Goal: Task Accomplishment & Management: Manage account settings

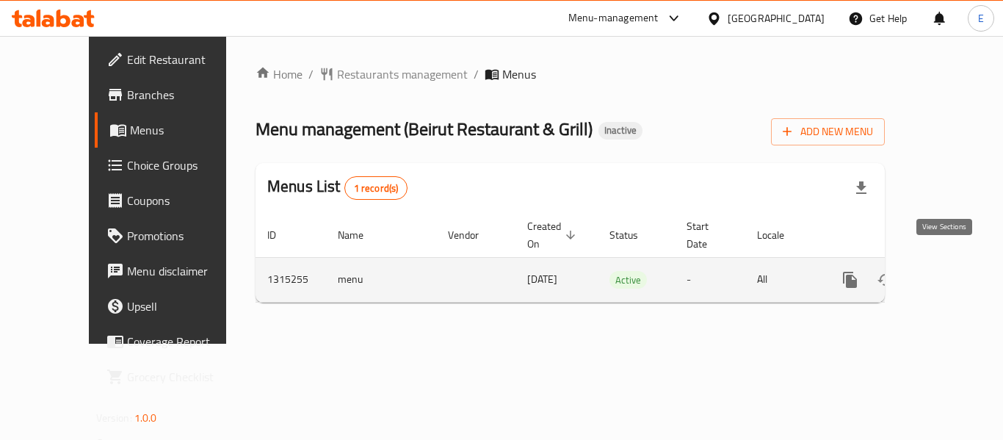
click at [950, 262] on link "enhanced table" at bounding box center [955, 279] width 35 height 35
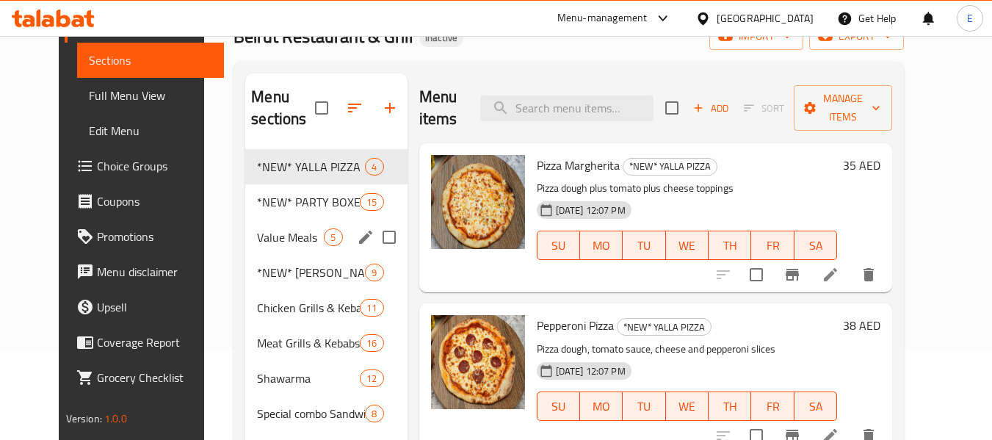
scroll to position [220, 0]
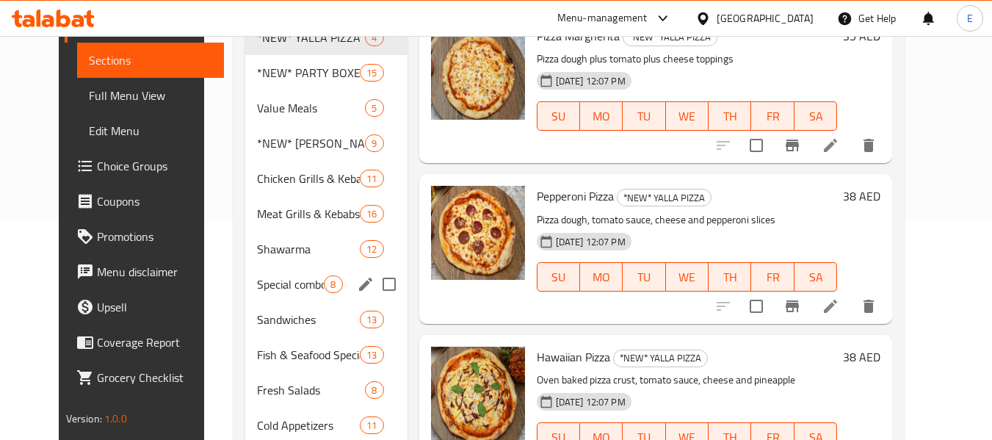
click at [295, 316] on span "Sandwiches" at bounding box center [308, 319] width 103 height 18
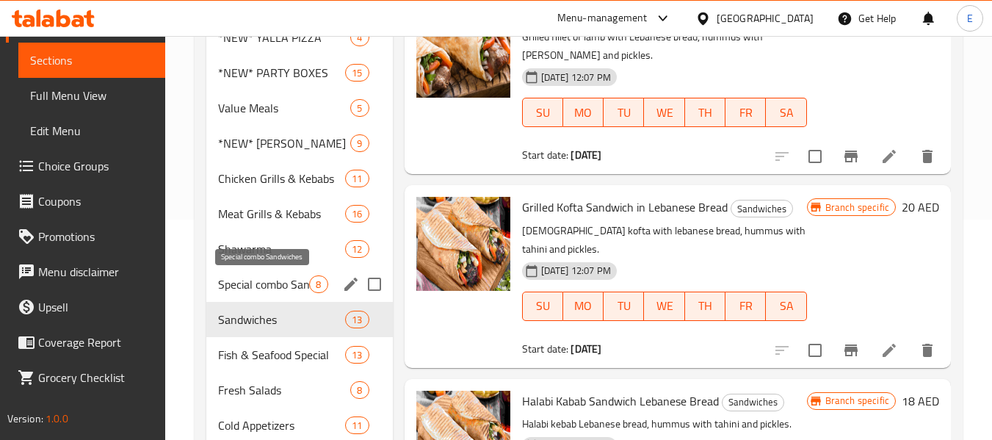
click at [294, 264] on div "Shawarma 12" at bounding box center [299, 248] width 186 height 35
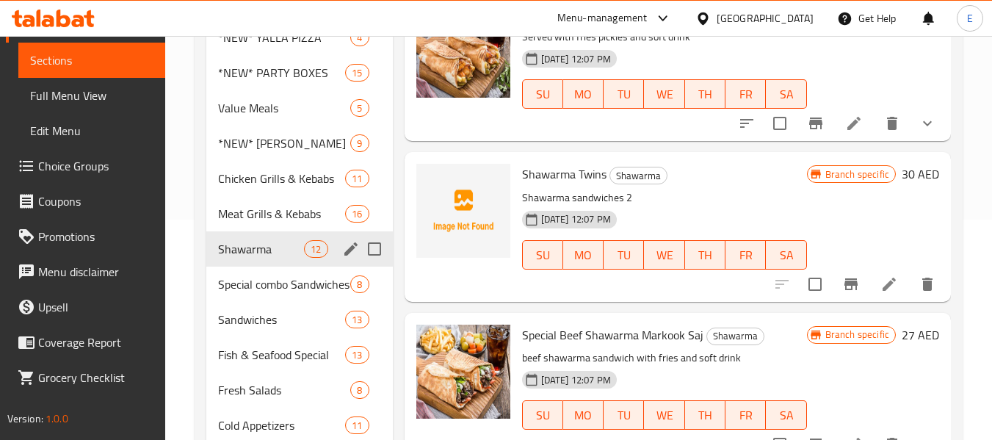
click at [294, 231] on div "Shawarma 12" at bounding box center [299, 248] width 186 height 35
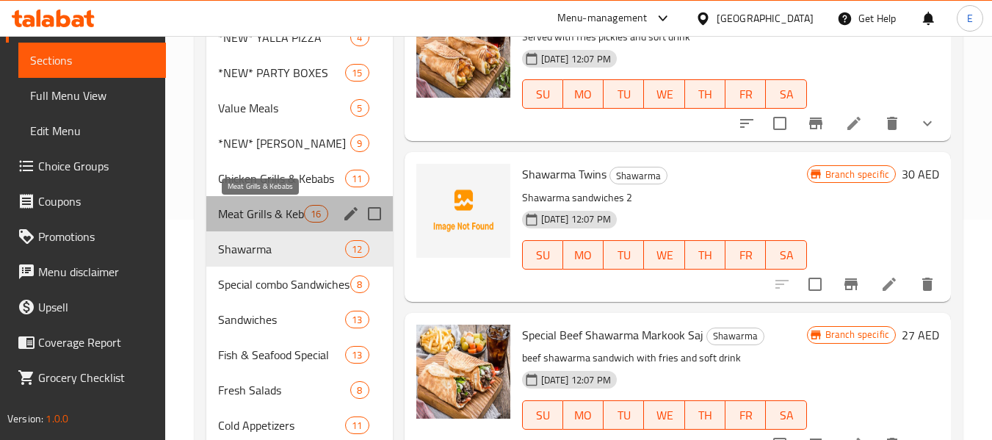
click at [261, 212] on span "Meat Grills & Kebabs" at bounding box center [261, 214] width 86 height 18
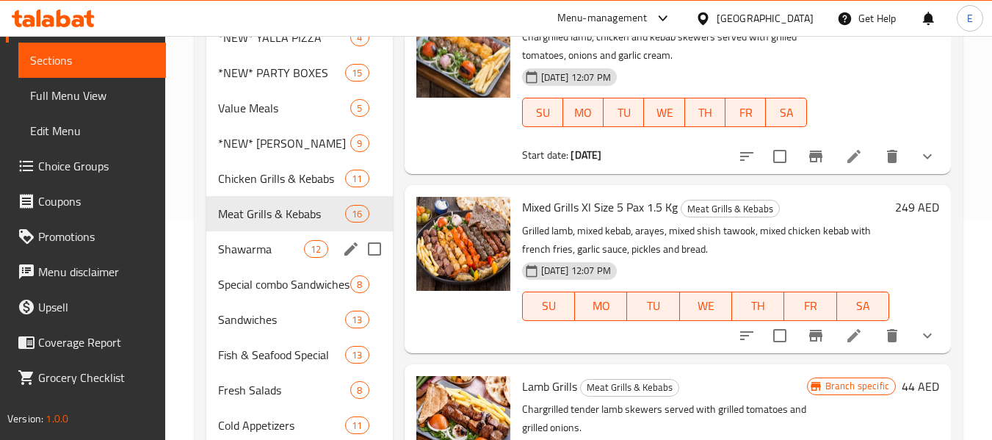
click at [266, 275] on span "Special combo Sandwiches" at bounding box center [284, 284] width 132 height 18
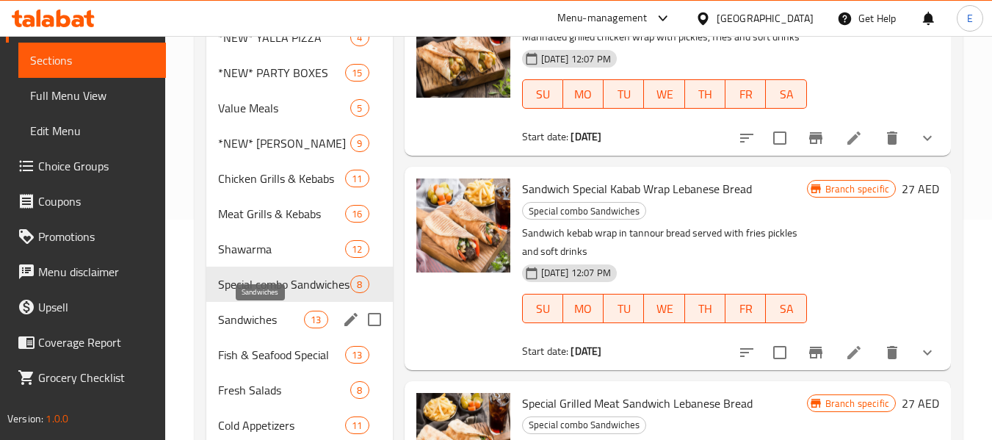
click at [265, 319] on span "Sandwiches" at bounding box center [261, 319] width 86 height 18
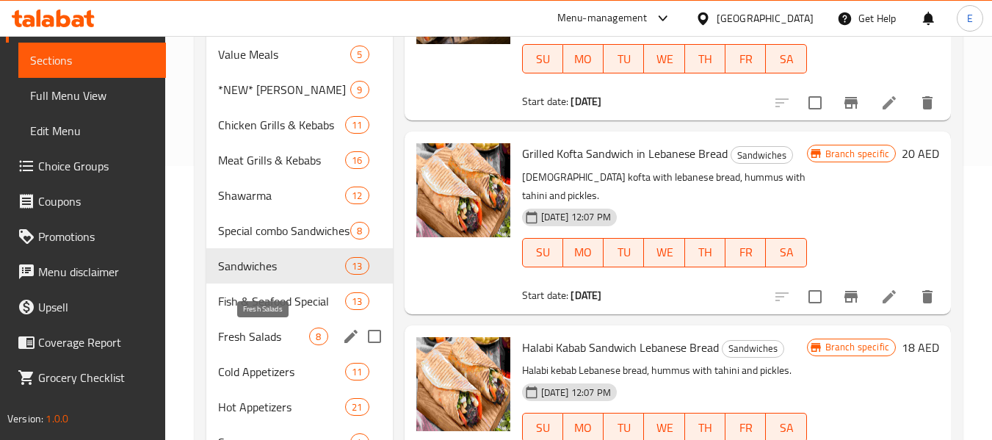
scroll to position [294, 0]
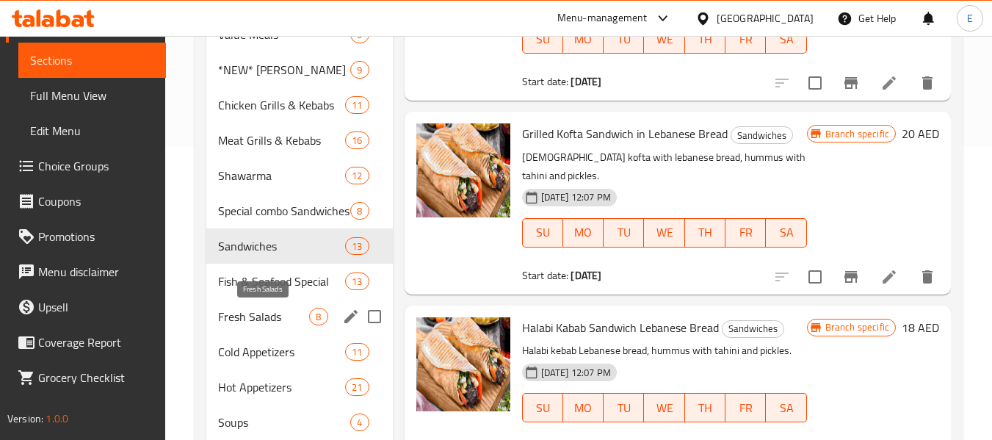
click at [265, 313] on span "Fresh Salads" at bounding box center [263, 317] width 91 height 18
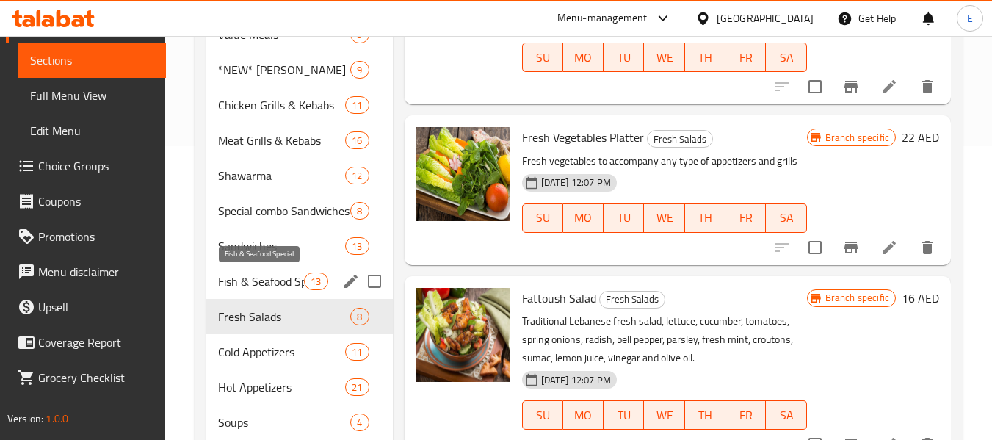
click at [281, 273] on span "Fish & Seafood Special" at bounding box center [261, 281] width 86 height 18
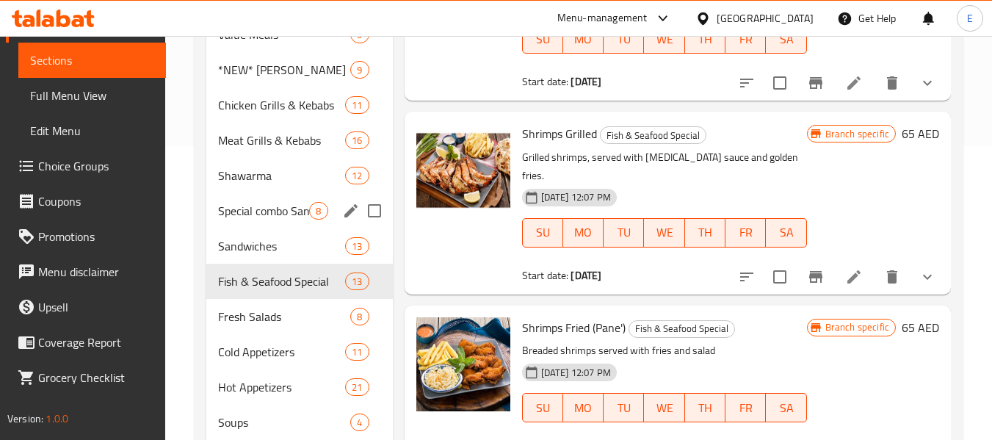
click at [280, 222] on div "Special combo Sandwiches 8" at bounding box center [299, 210] width 186 height 35
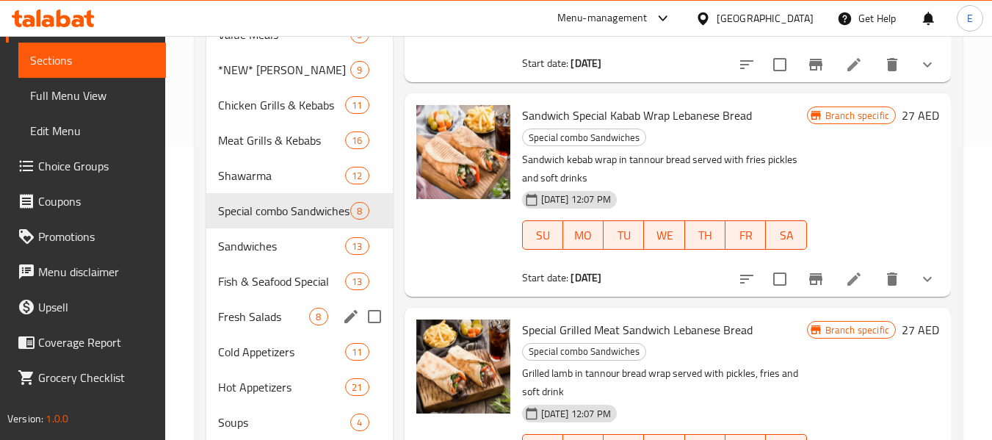
click at [272, 299] on div "Fresh Salads 8" at bounding box center [299, 316] width 186 height 35
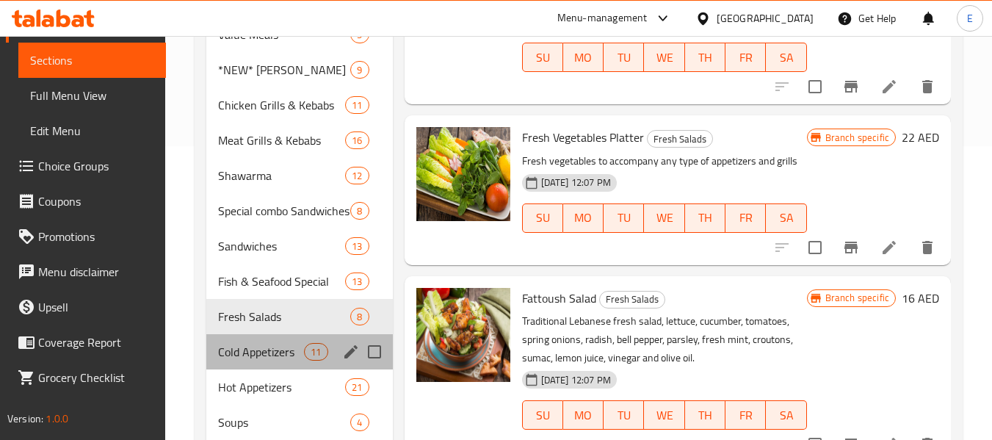
click at [244, 360] on div "Cold Appetizers 11" at bounding box center [299, 351] width 186 height 35
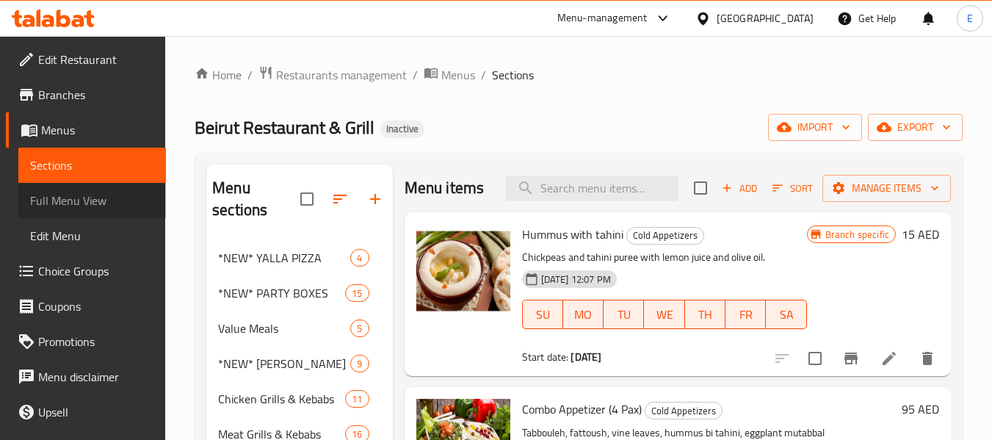
click at [94, 203] on span "Full Menu View" at bounding box center [92, 201] width 124 height 18
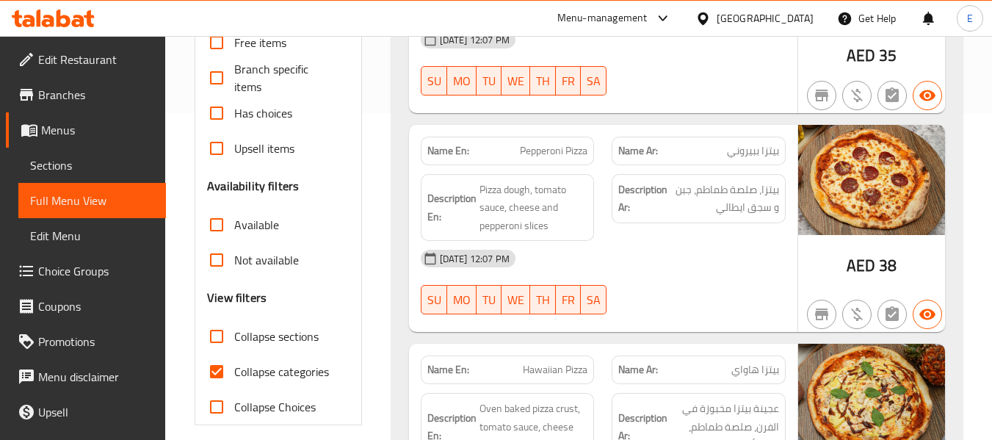
scroll to position [440, 0]
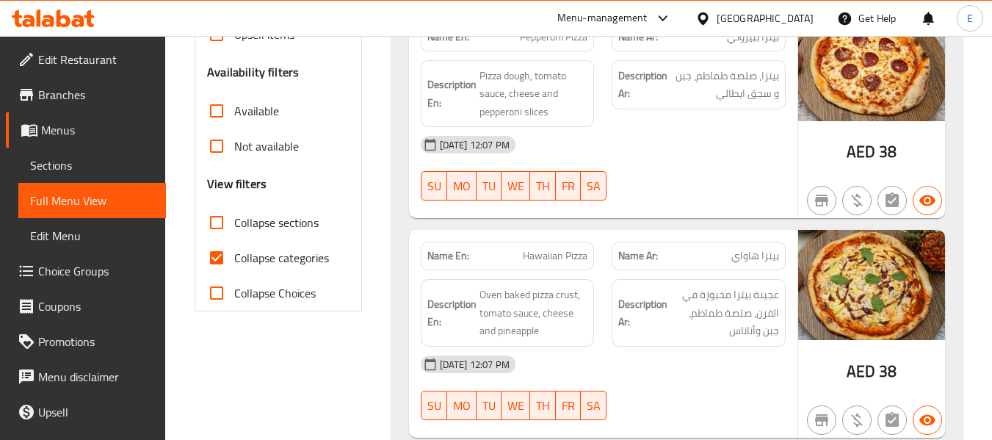
click at [215, 257] on input "Collapse categories" at bounding box center [216, 257] width 35 height 35
checkbox input "false"
click at [294, 151] on div "Filter Branches Branches Popular filters Free items Branch specific items Has c…" at bounding box center [278, 40] width 167 height 542
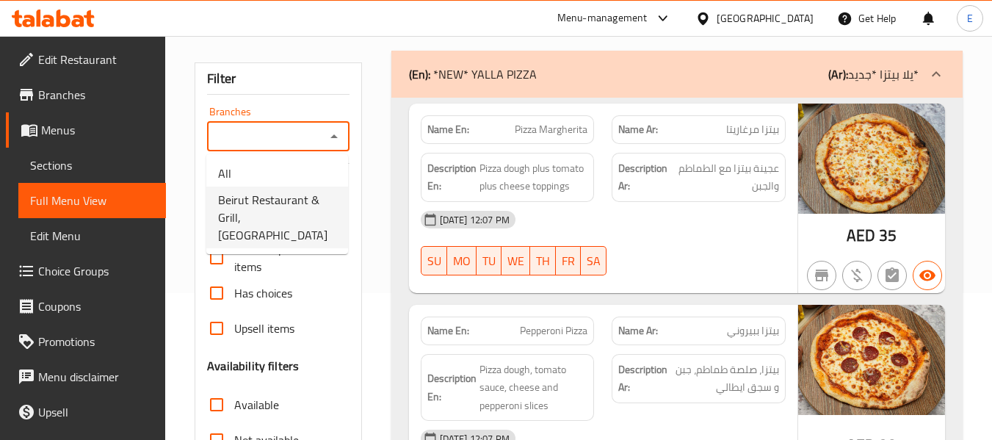
click at [283, 206] on span "Beirut Restaurant & Grill, Al Hudaiba" at bounding box center [277, 217] width 118 height 53
type input "Beirut Restaurant & Grill, Al Hudaiba"
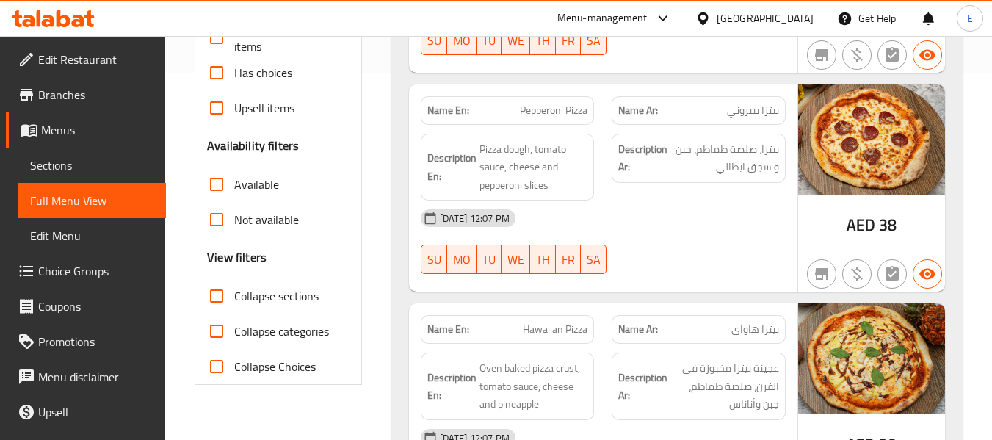
scroll to position [514, 0]
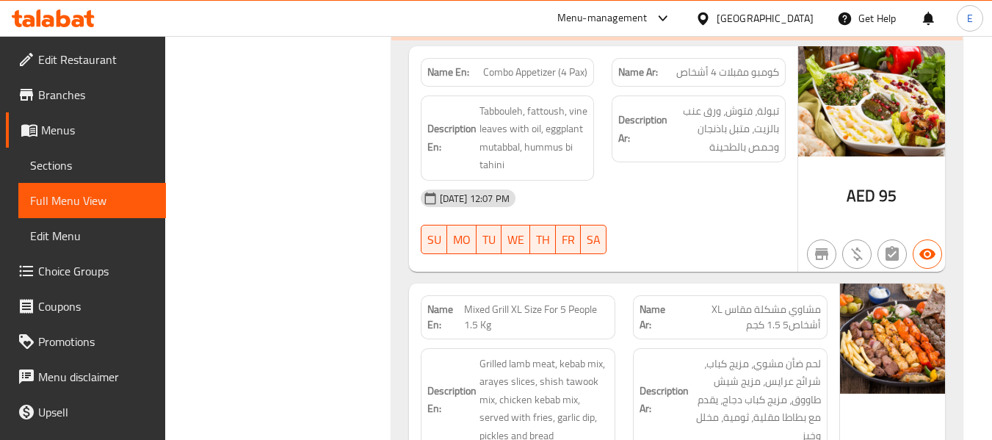
scroll to position [4361, 0]
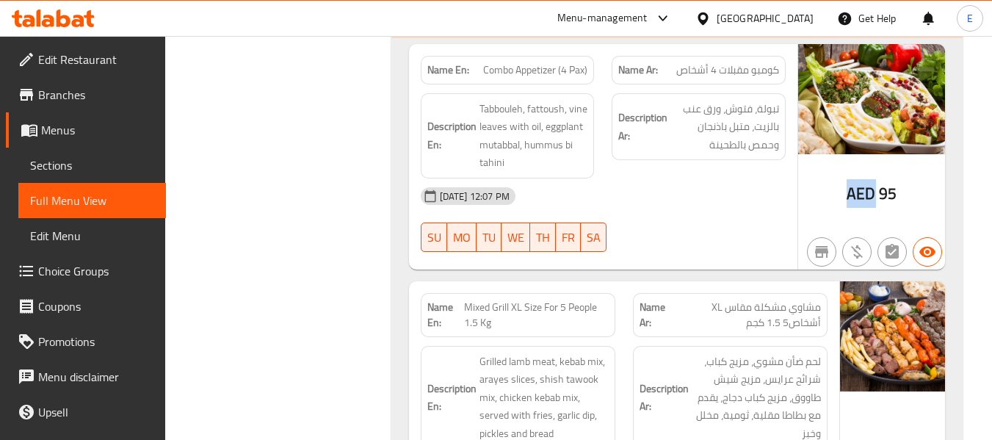
drag, startPoint x: 865, startPoint y: 192, endPoint x: 875, endPoint y: 192, distance: 10.3
click at [875, 192] on div "AED 95" at bounding box center [871, 156] width 147 height 225
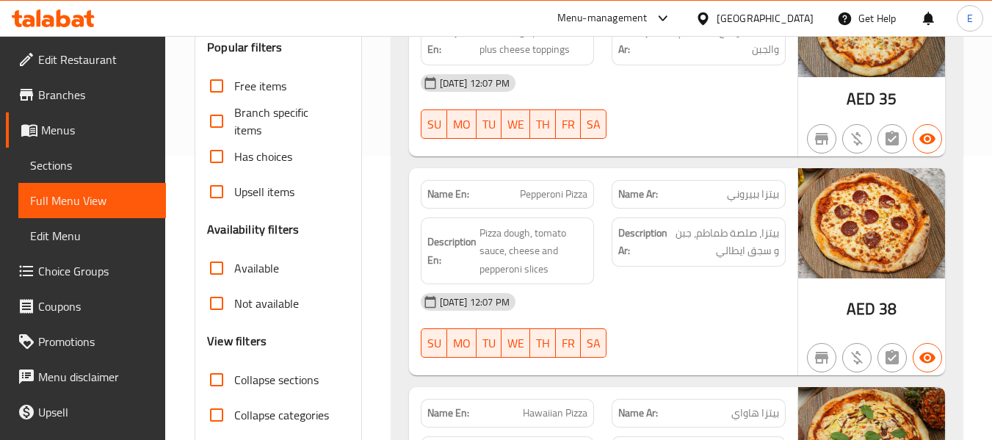
scroll to position [367, 0]
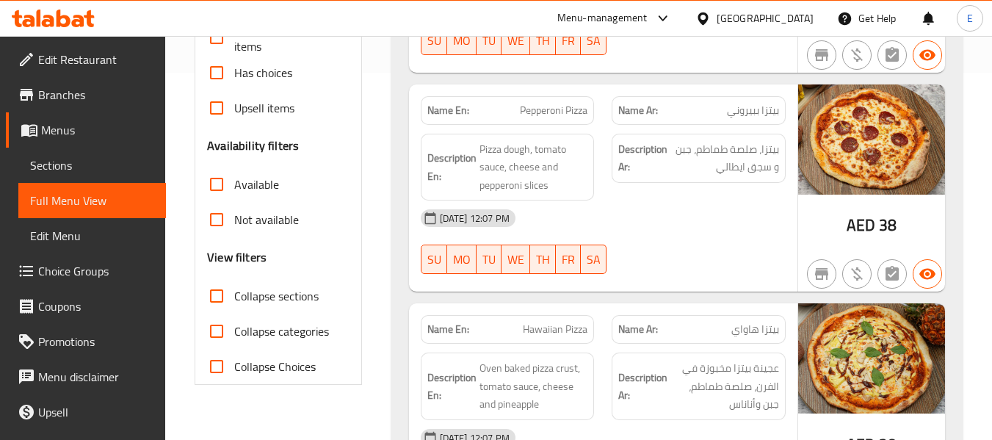
click at [220, 183] on input "Available" at bounding box center [216, 184] width 35 height 35
checkbox input "true"
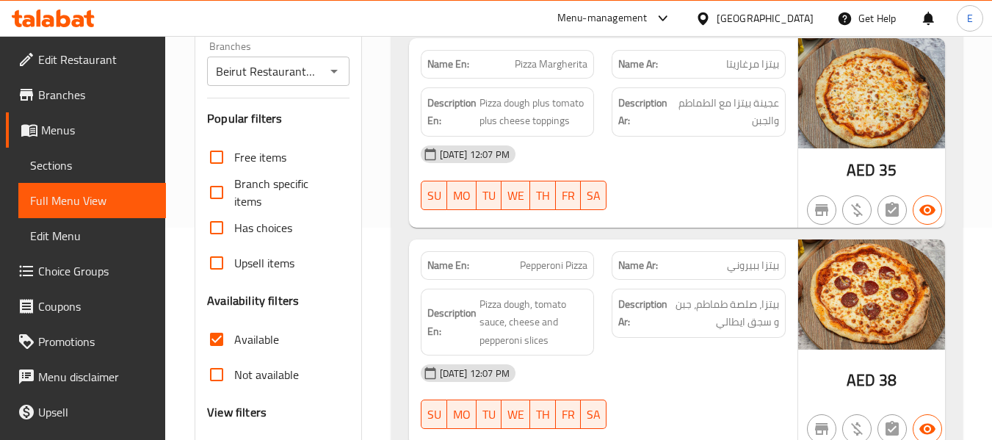
scroll to position [220, 0]
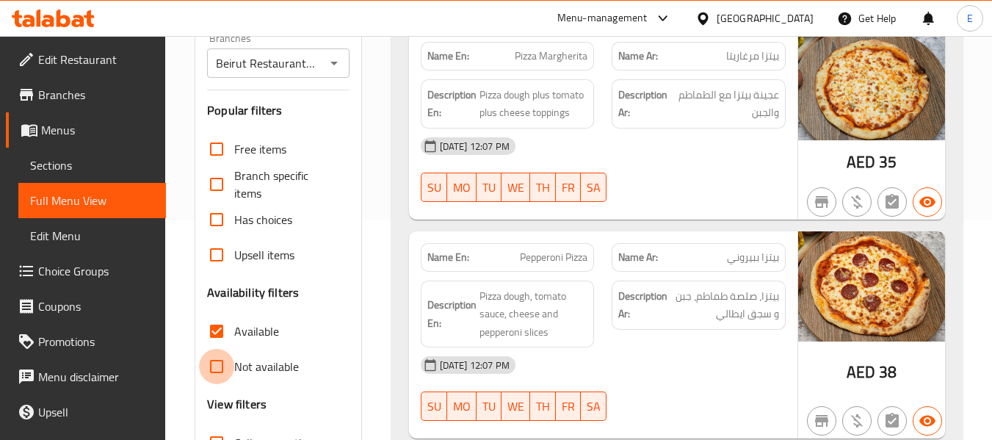
click at [217, 361] on input "Not available" at bounding box center [216, 366] width 35 height 35
checkbox input "true"
click at [216, 330] on input "Available" at bounding box center [216, 330] width 35 height 35
checkbox input "false"
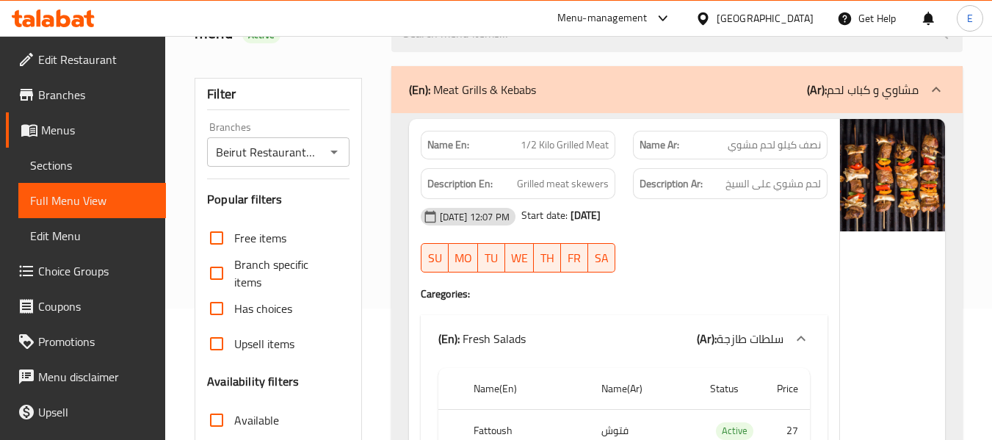
scroll to position [0, 0]
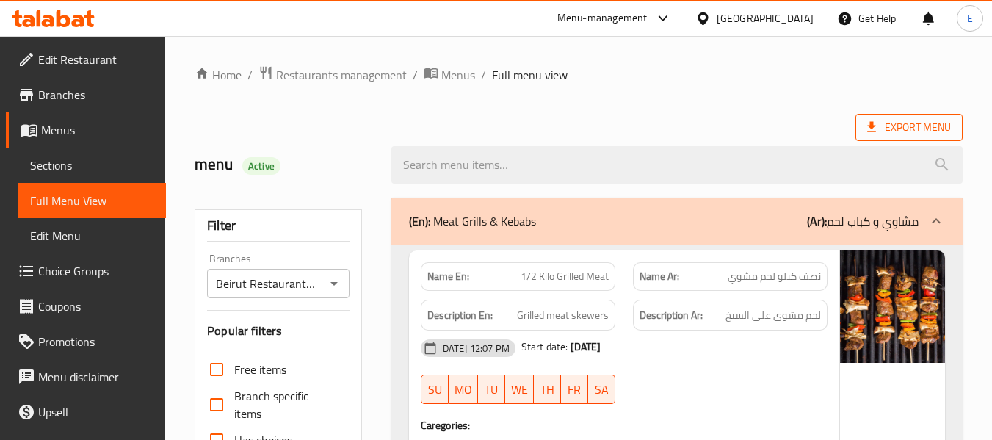
click at [904, 120] on span "Export Menu" at bounding box center [909, 127] width 84 height 18
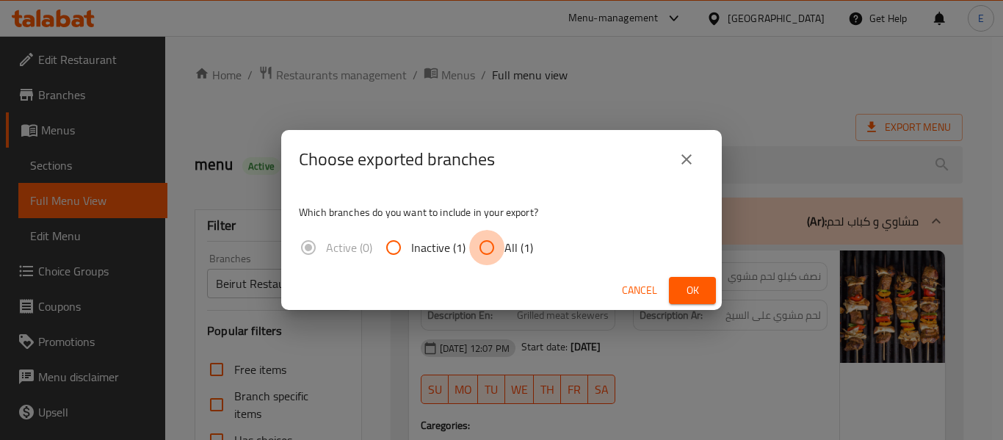
click at [476, 251] on input "All (1)" at bounding box center [486, 247] width 35 height 35
radio input "true"
click at [661, 292] on button "Cancel" at bounding box center [639, 290] width 47 height 27
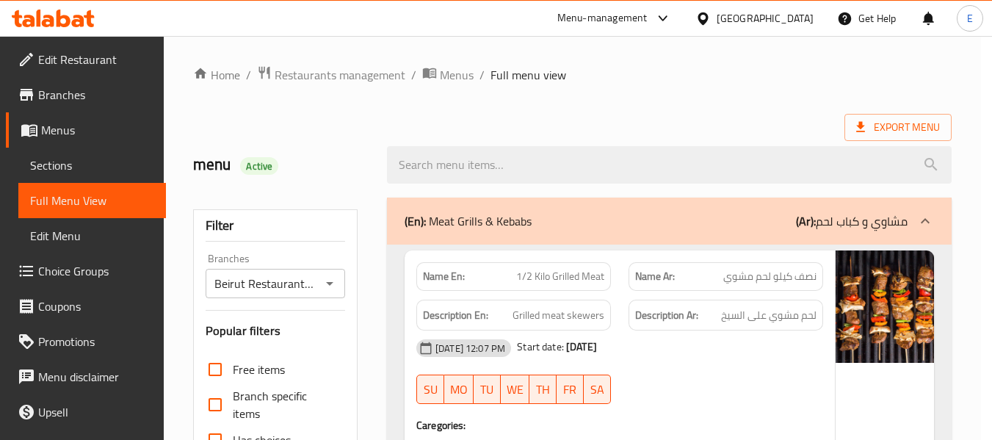
click at [685, 291] on div "Description Ar: لحم مشوي على السيخ" at bounding box center [725, 315] width 212 height 49
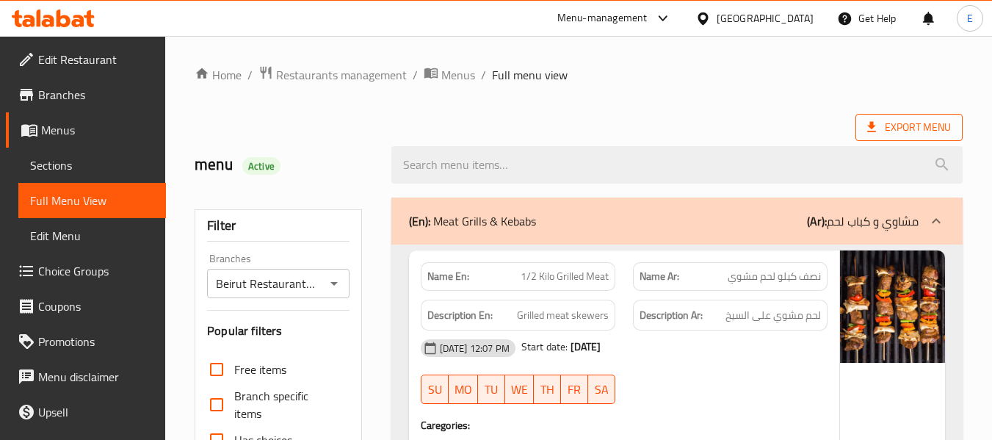
click at [907, 120] on span "Export Menu" at bounding box center [909, 127] width 84 height 18
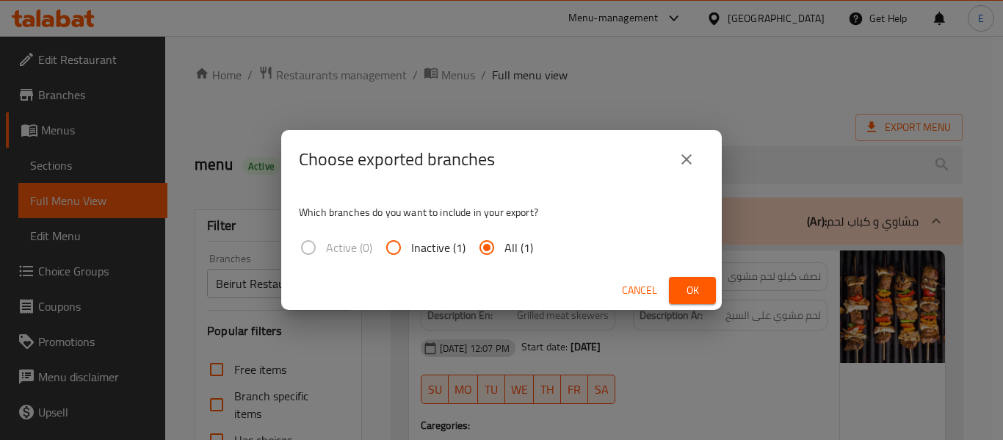
click at [688, 289] on span "Ok" at bounding box center [691, 290] width 23 height 18
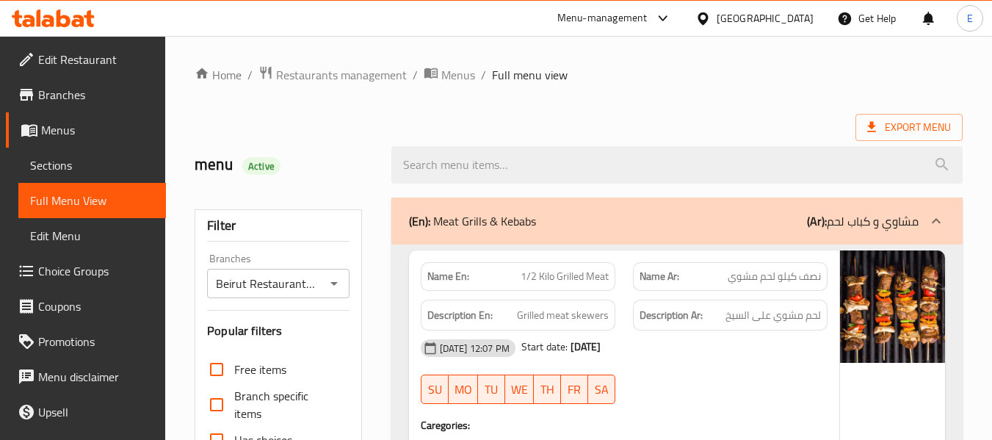
click at [360, 76] on span "Restaurants management" at bounding box center [341, 75] width 131 height 18
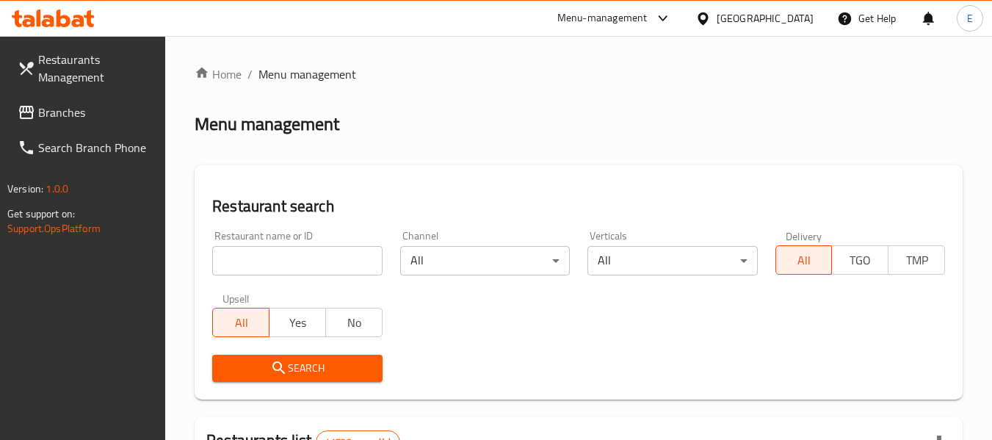
click at [70, 107] on span "Branches" at bounding box center [96, 112] width 116 height 18
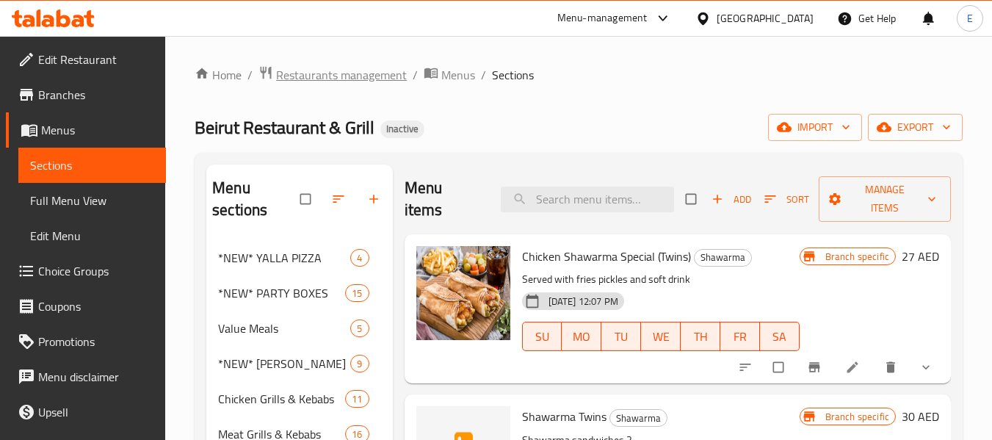
click at [329, 83] on span "Restaurants management" at bounding box center [341, 75] width 131 height 18
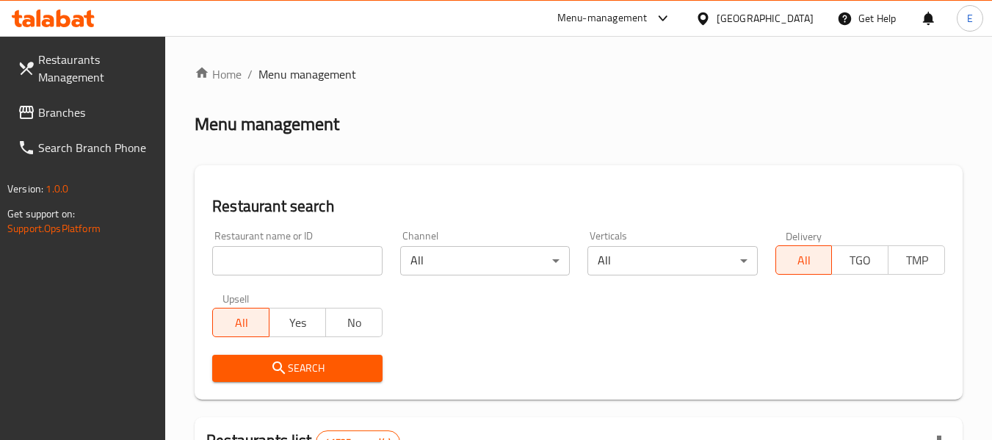
click at [73, 109] on span "Branches" at bounding box center [96, 112] width 116 height 18
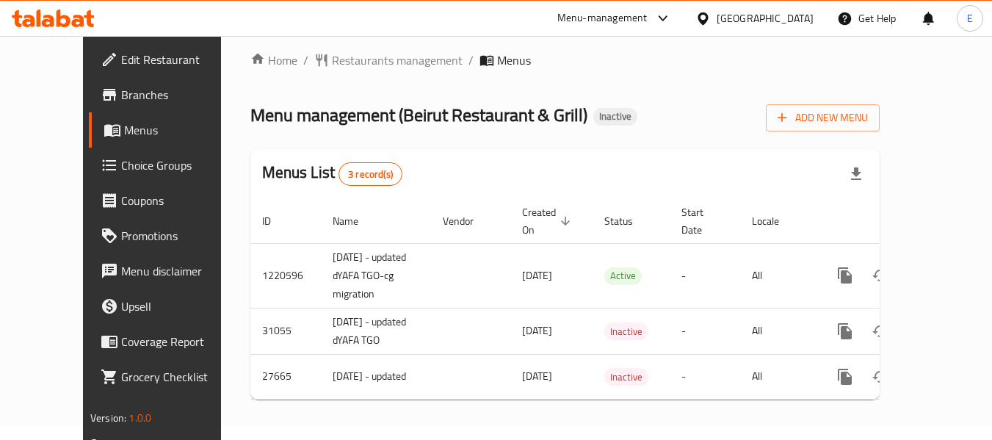
scroll to position [18, 0]
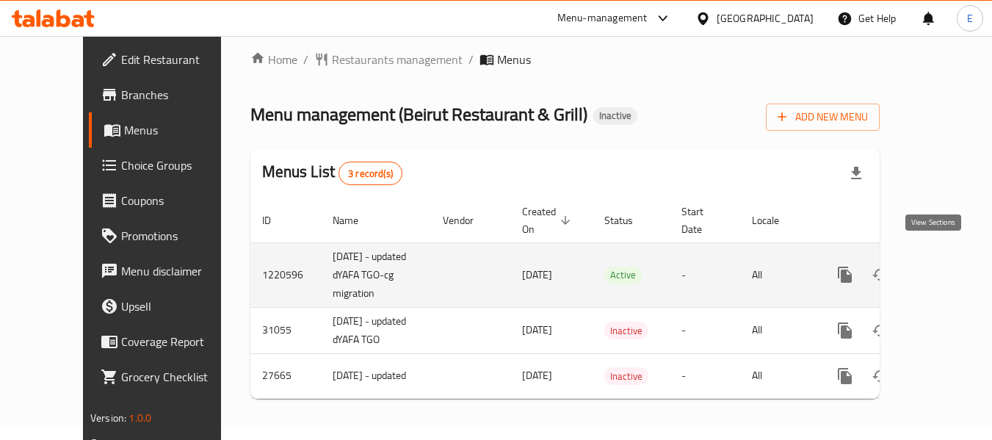
click at [942, 266] on icon "enhanced table" at bounding box center [951, 275] width 18 height 18
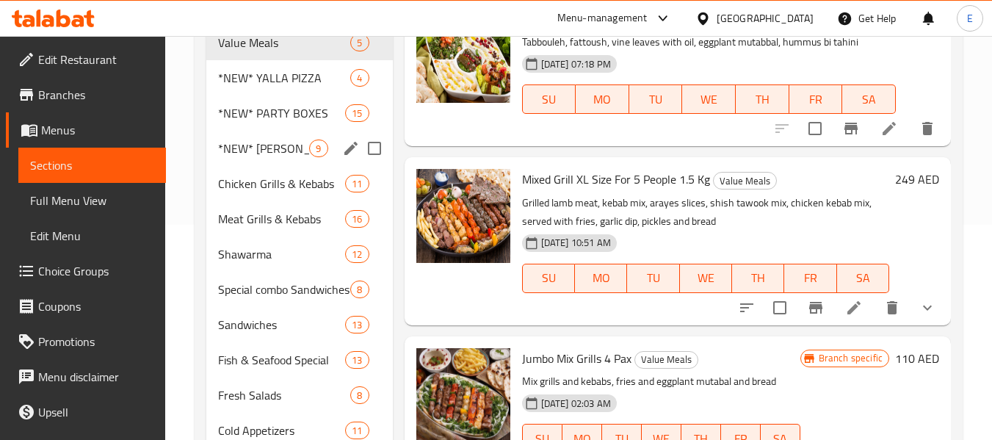
scroll to position [220, 0]
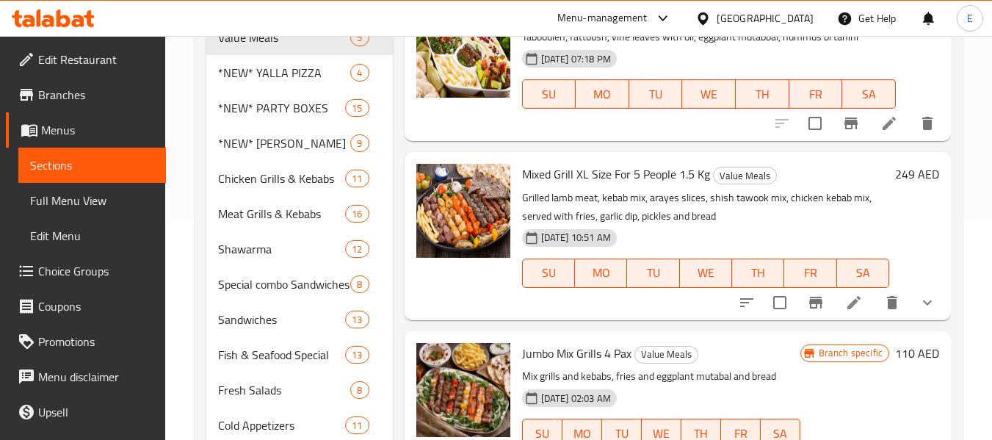
click at [93, 203] on span "Full Menu View" at bounding box center [92, 201] width 124 height 18
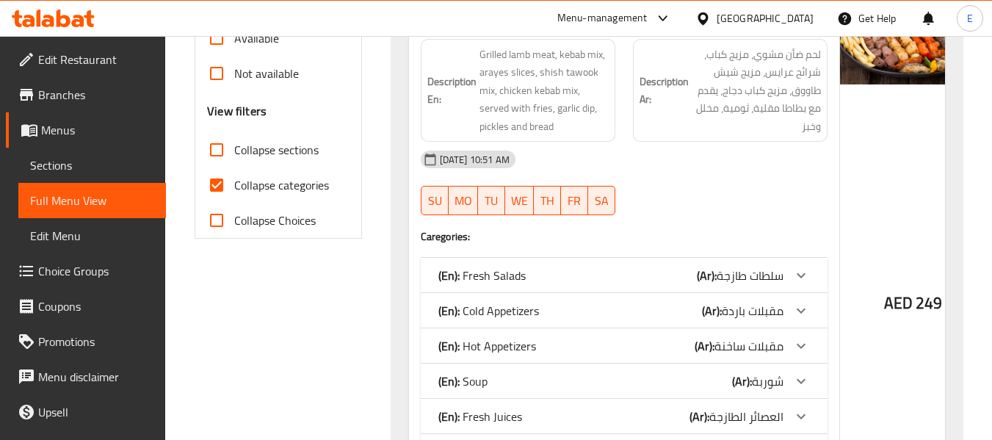
scroll to position [514, 0]
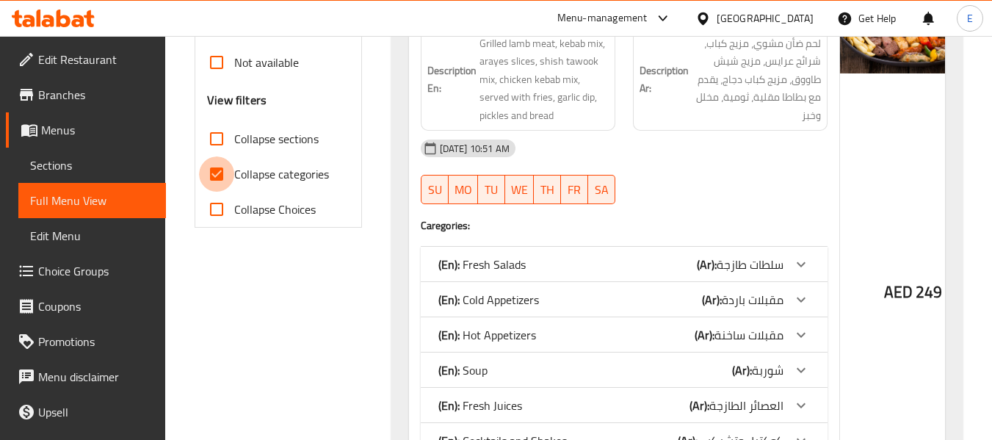
click at [215, 177] on input "Collapse categories" at bounding box center [216, 173] width 35 height 35
checkbox input "false"
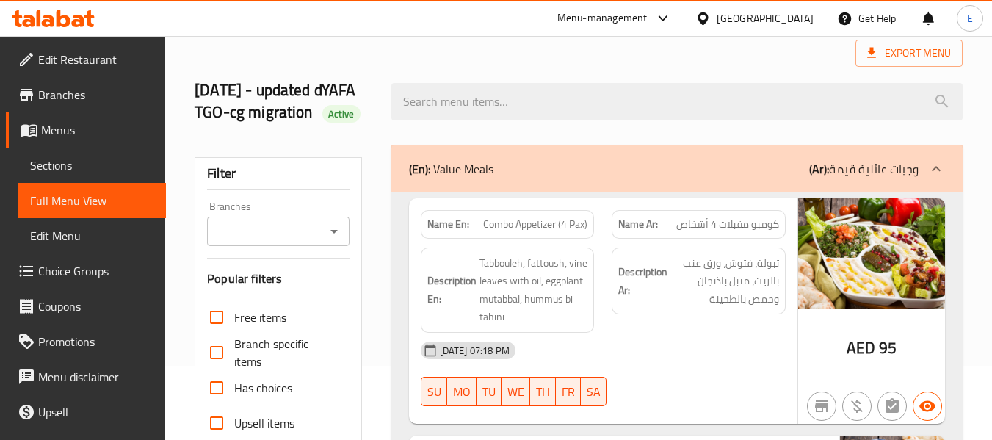
scroll to position [0, 0]
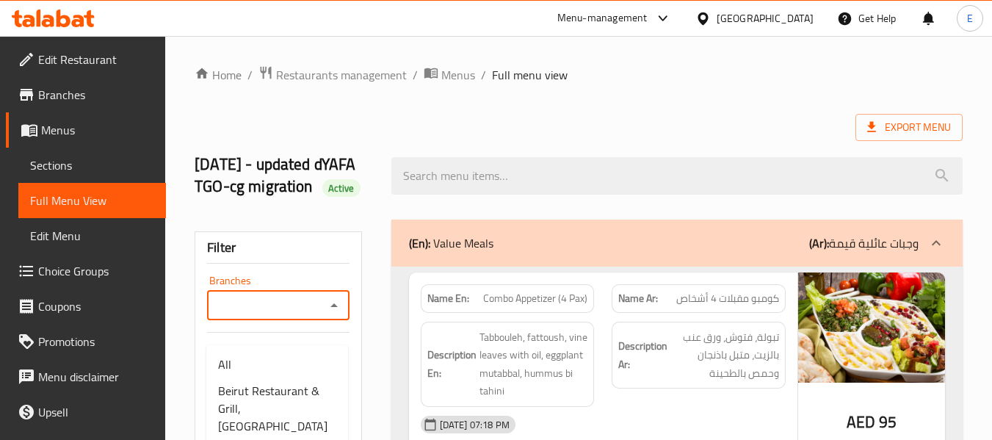
click at [267, 316] on input "Branches" at bounding box center [265, 305] width 109 height 21
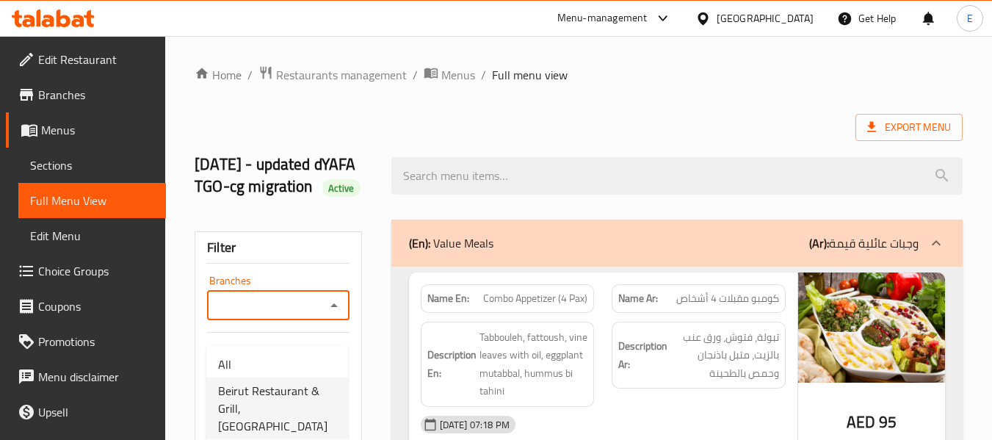
click at [257, 394] on span "Beirut Restaurant & Grill, Al Hudaiba" at bounding box center [277, 408] width 118 height 53
type input "Beirut Restaurant & Grill, Al Hudaiba"
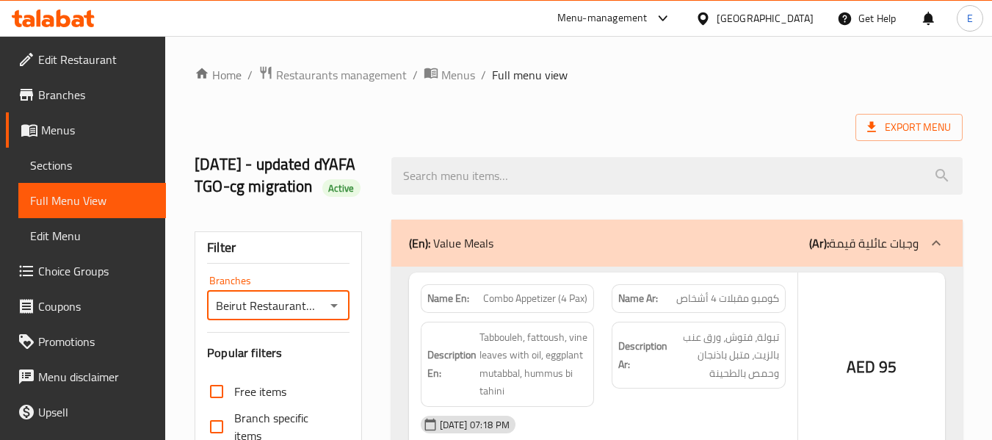
click at [686, 122] on div at bounding box center [496, 220] width 992 height 440
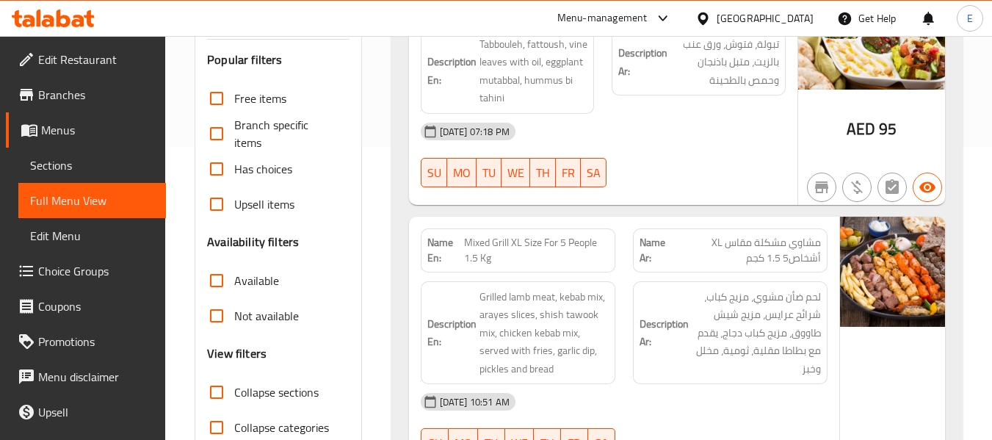
scroll to position [367, 0]
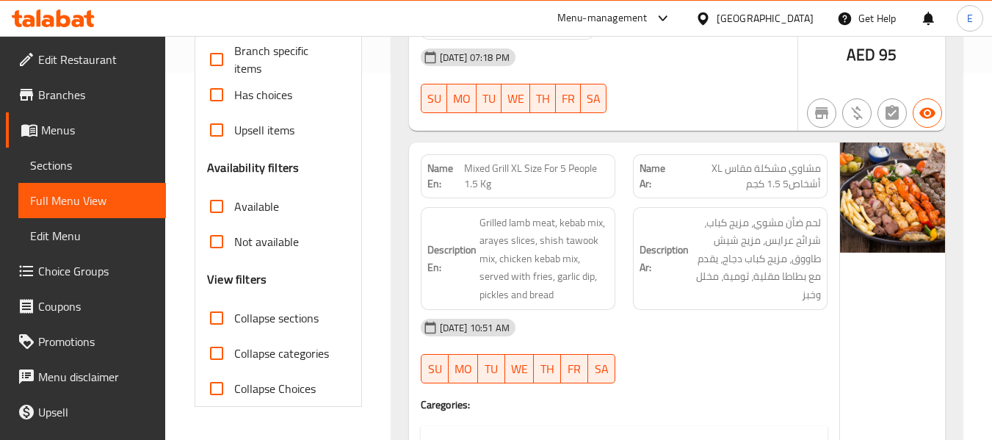
click at [217, 224] on input "Available" at bounding box center [216, 206] width 35 height 35
checkbox input "true"
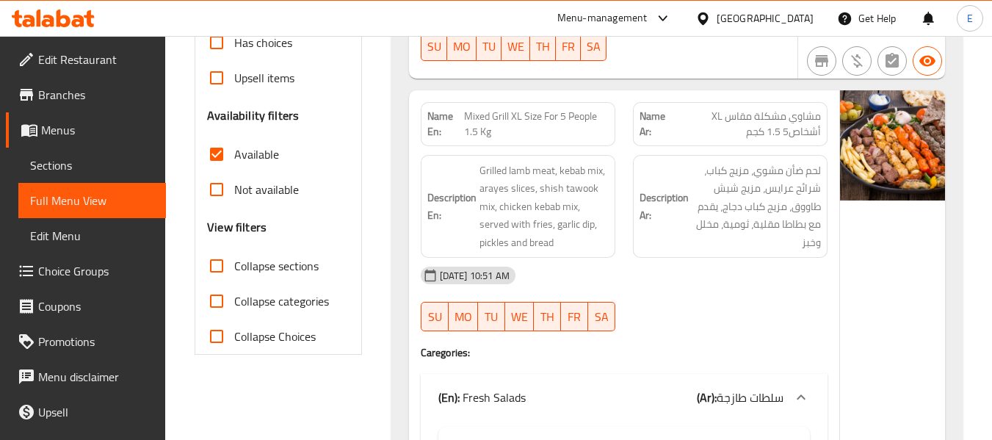
scroll to position [440, 0]
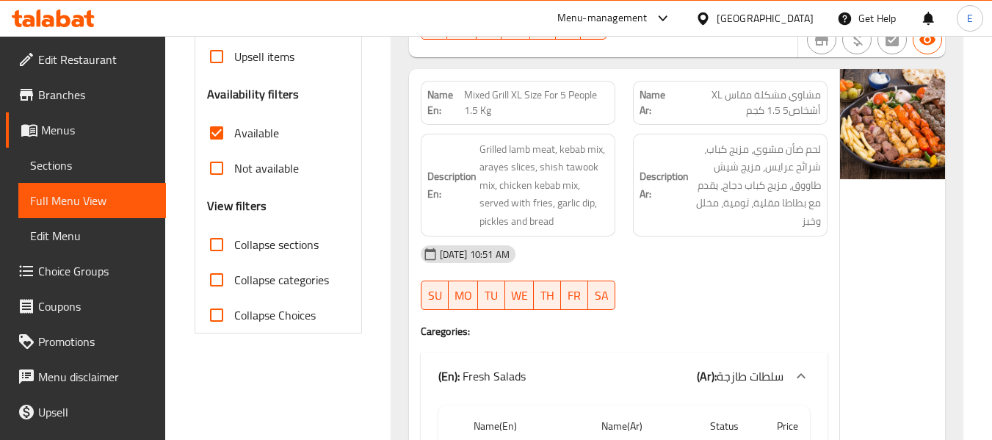
drag, startPoint x: 214, startPoint y: 192, endPoint x: 213, endPoint y: 154, distance: 37.5
click at [214, 186] on input "Not available" at bounding box center [216, 167] width 35 height 35
checkbox input "true"
click at [213, 150] on input "Available" at bounding box center [216, 132] width 35 height 35
checkbox input "false"
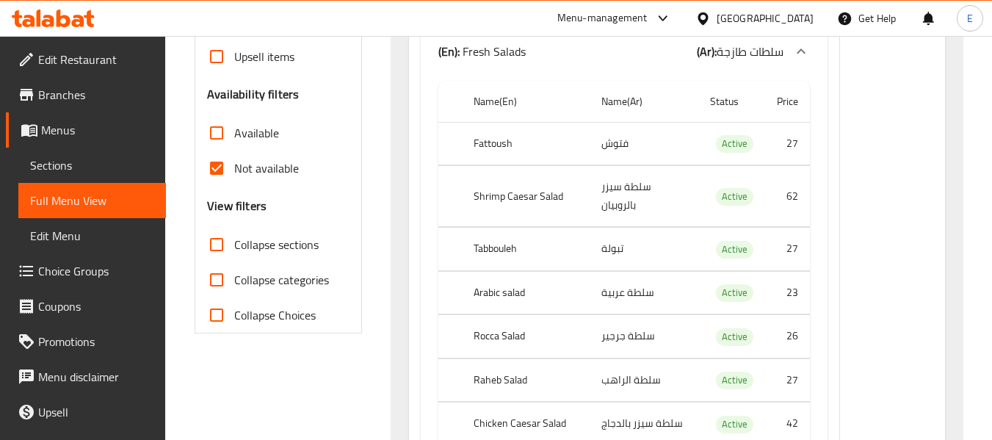
scroll to position [2297, 0]
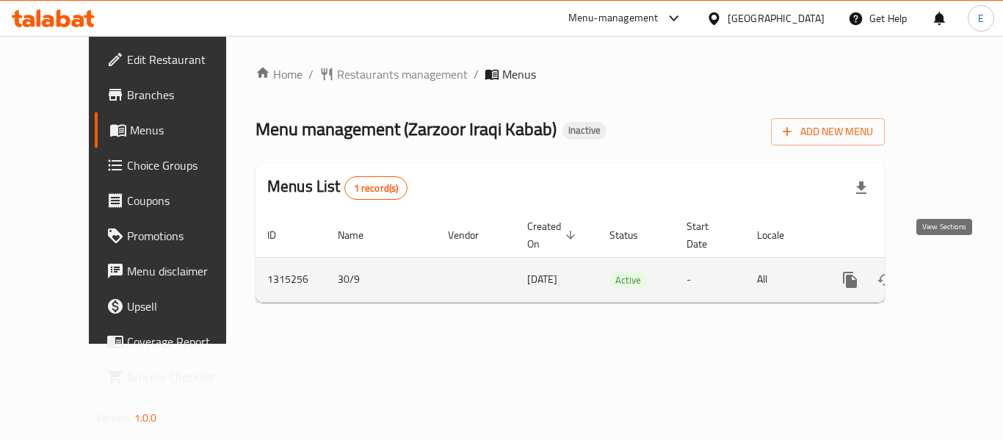
click at [952, 271] on icon "enhanced table" at bounding box center [956, 280] width 18 height 18
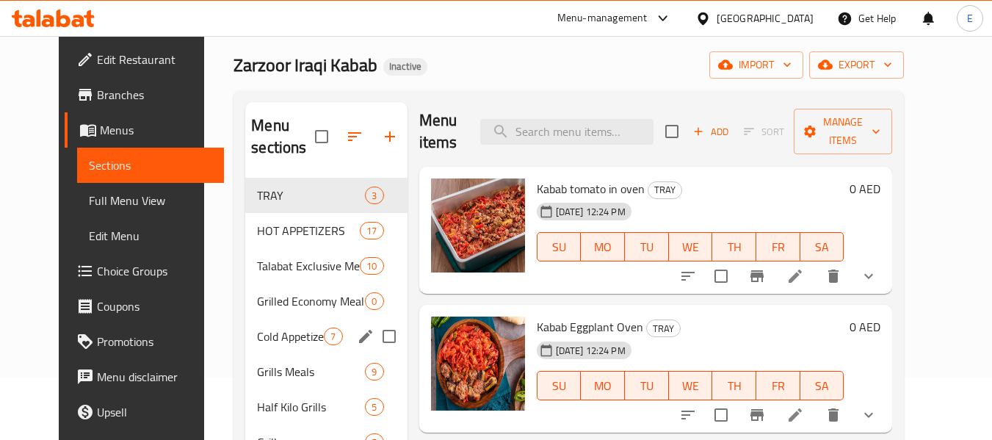
scroll to position [220, 0]
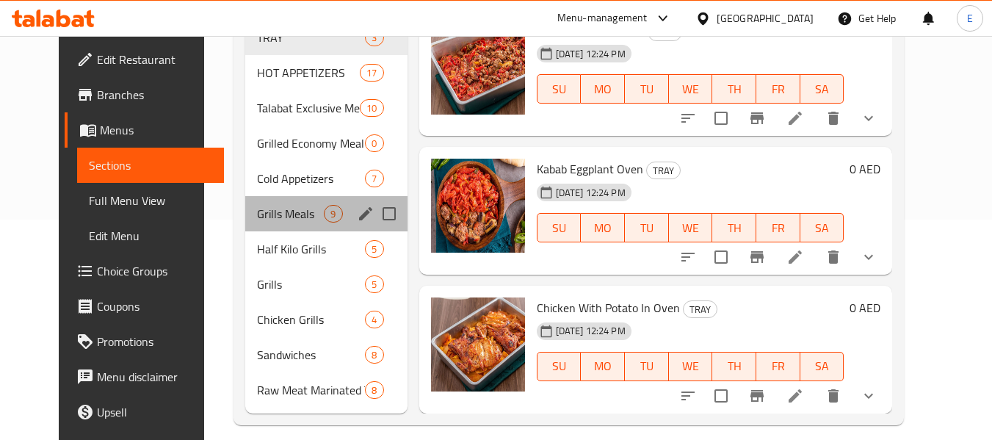
click at [332, 228] on div "Grills Meals 9" at bounding box center [325, 213] width 161 height 35
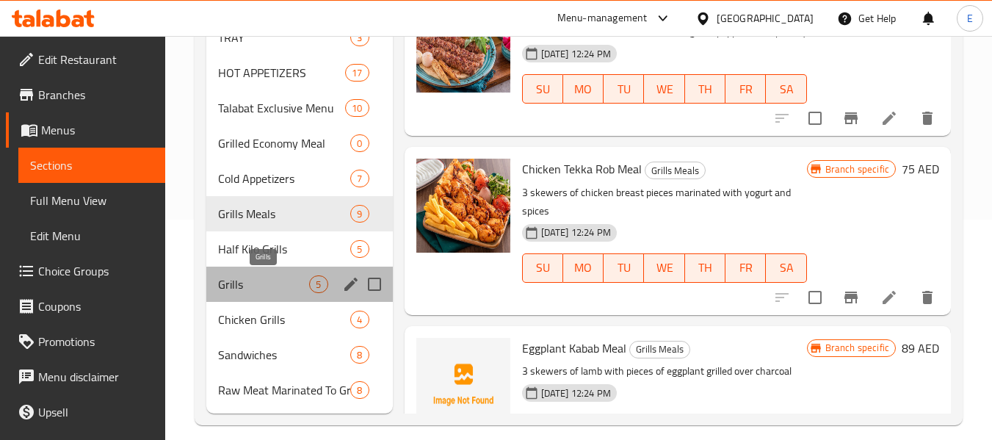
click at [305, 276] on span "Grills" at bounding box center [263, 284] width 91 height 18
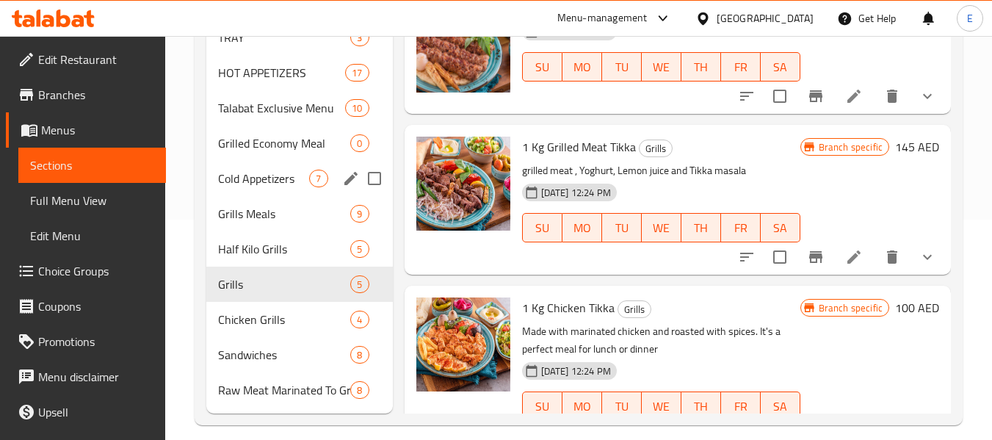
click at [228, 175] on span "Cold Appetizers" at bounding box center [263, 179] width 91 height 18
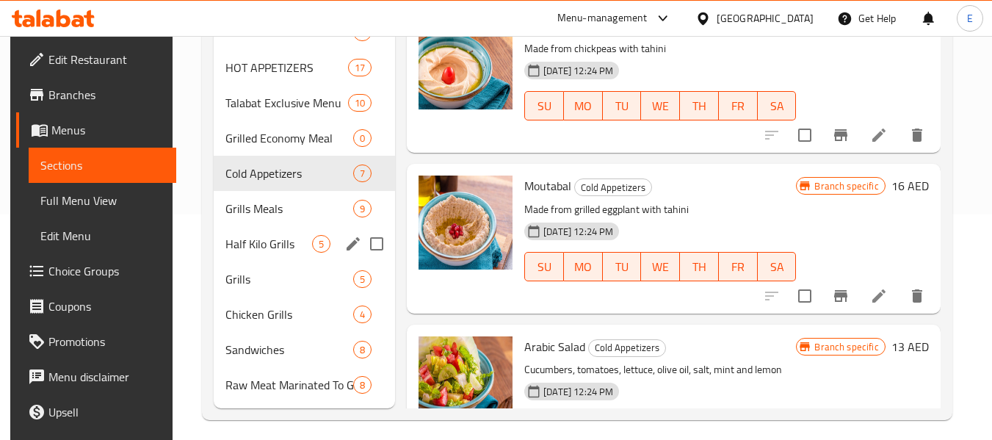
scroll to position [235, 0]
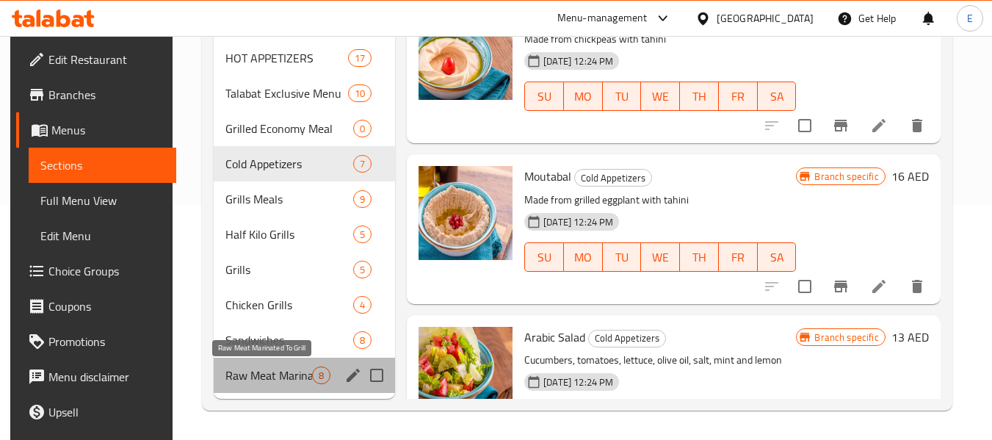
click at [261, 375] on span "Raw Meat Marinated To Grill" at bounding box center [268, 375] width 87 height 18
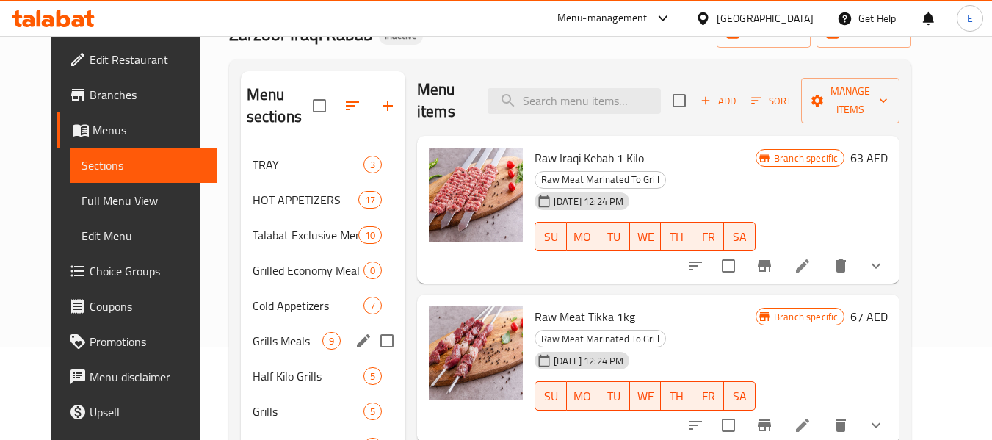
scroll to position [88, 0]
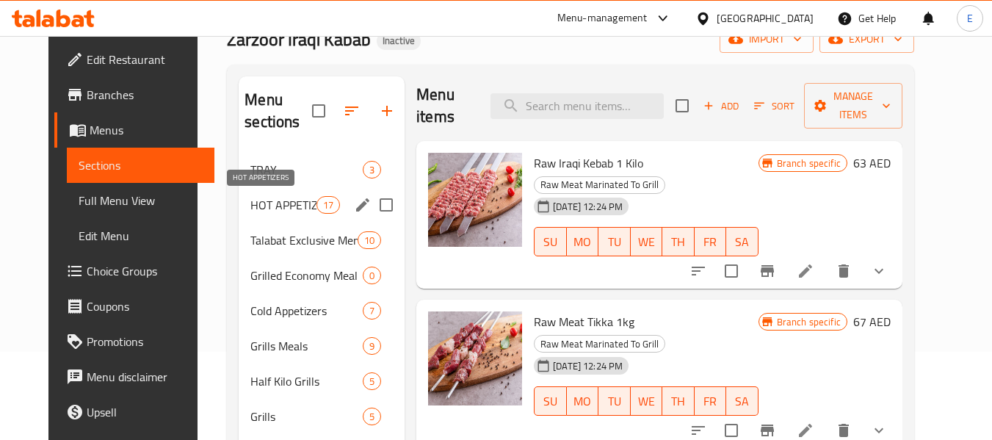
click at [275, 208] on span "HOT APPETIZERS" at bounding box center [283, 205] width 66 height 18
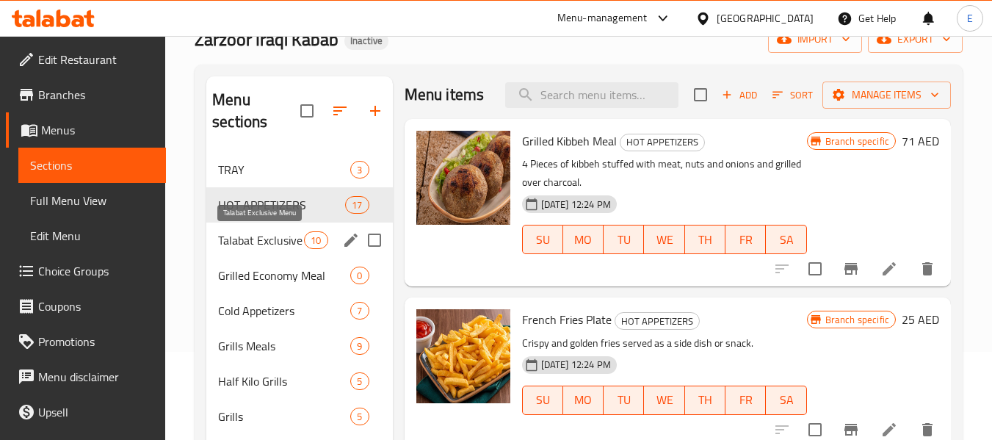
click at [275, 250] on div "Talabat Exclusive Menu 10" at bounding box center [299, 239] width 186 height 35
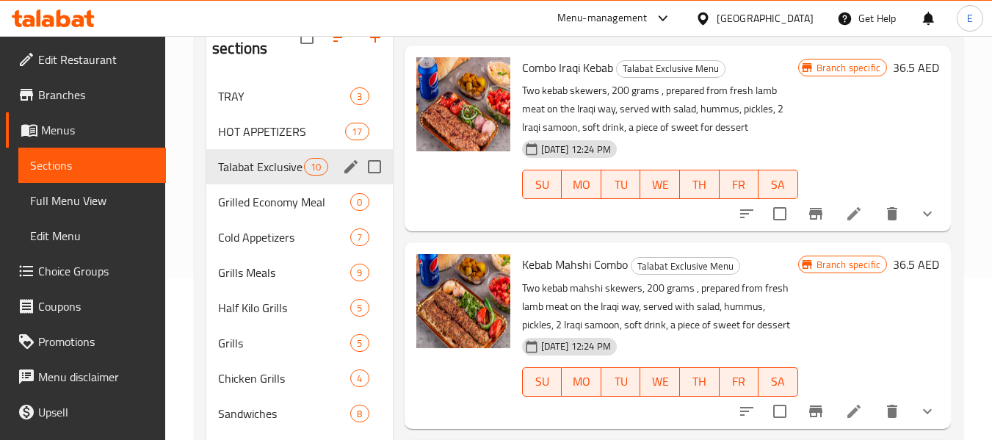
scroll to position [235, 0]
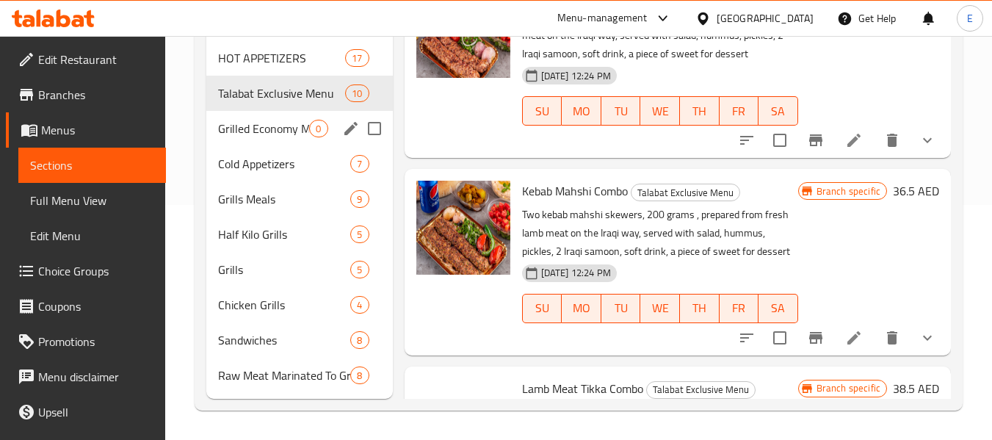
click at [273, 140] on div "Grilled Economy Meal 0" at bounding box center [299, 128] width 186 height 35
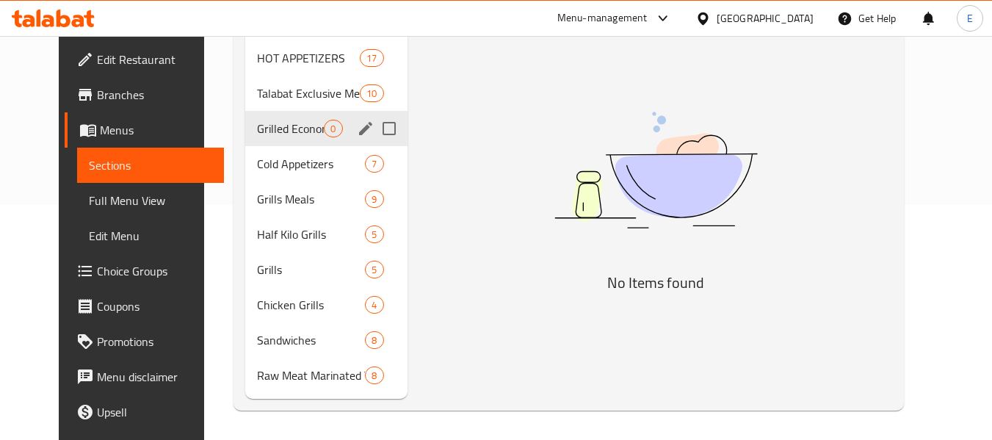
click at [278, 165] on span "Cold Appetizers" at bounding box center [311, 164] width 108 height 18
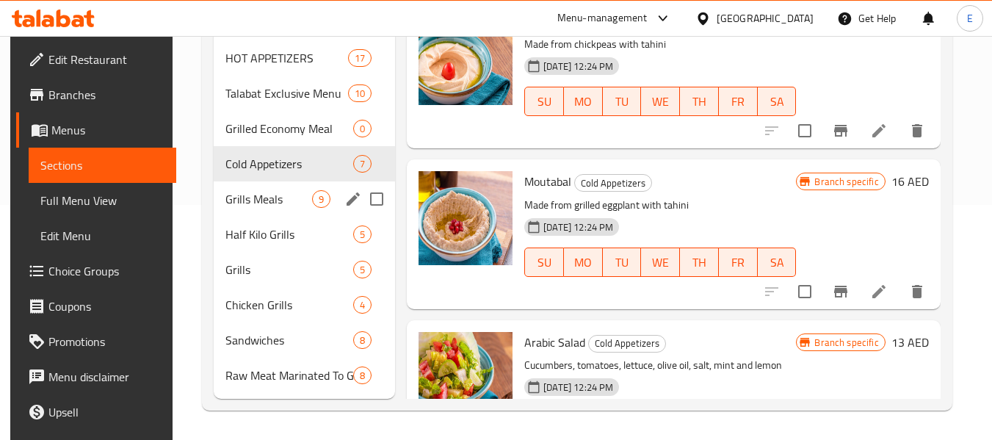
click at [277, 188] on div "Grills Meals 9" at bounding box center [305, 198] width 182 height 35
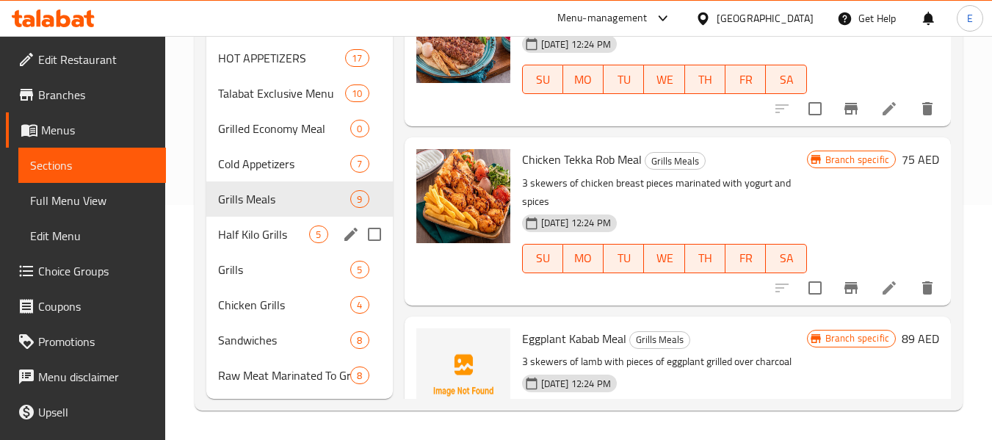
click at [304, 229] on span "Half Kilo Grills" at bounding box center [263, 234] width 91 height 18
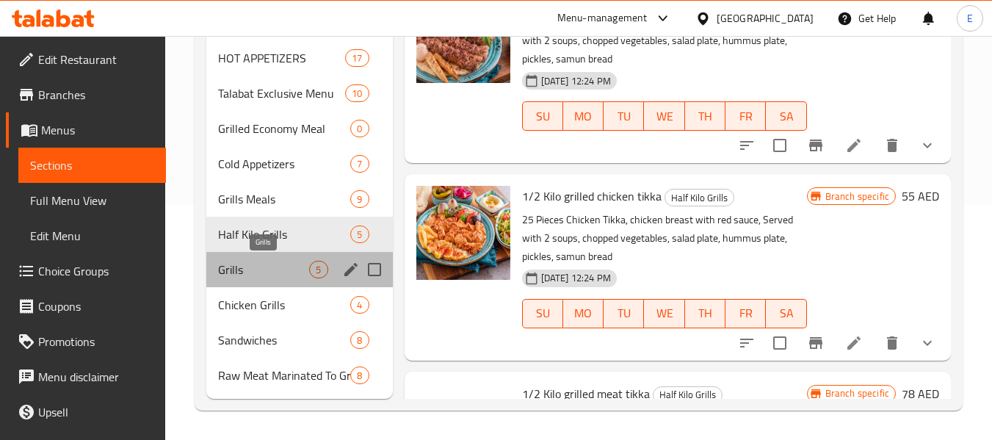
click at [291, 270] on span "Grills" at bounding box center [263, 270] width 91 height 18
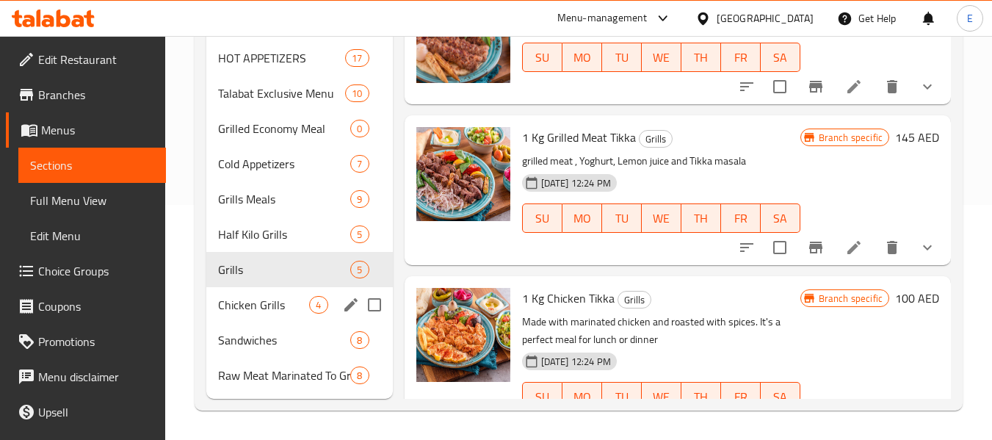
click at [293, 297] on span "Chicken Grills" at bounding box center [263, 305] width 91 height 18
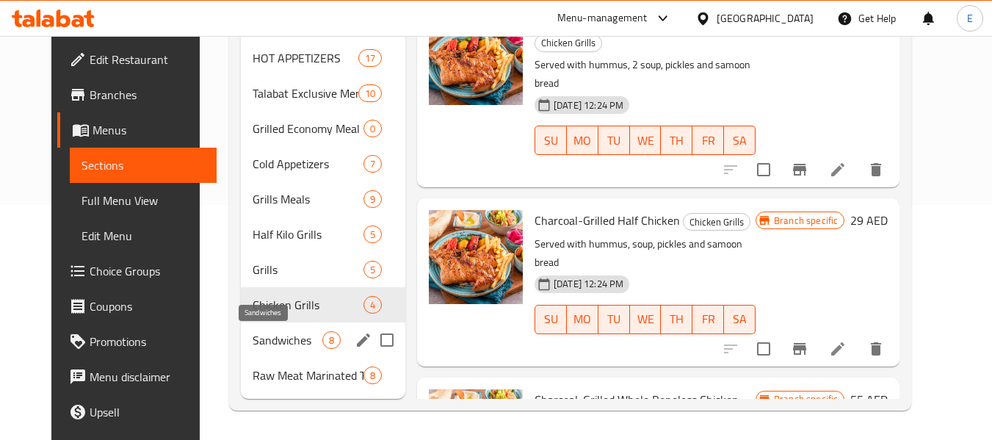
click at [272, 345] on span "Sandwiches" at bounding box center [287, 340] width 70 height 18
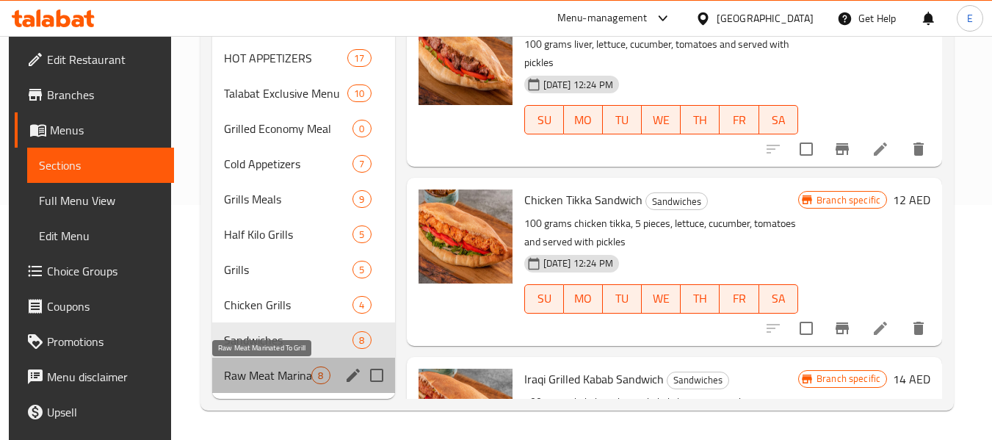
click at [282, 379] on span "Raw Meat Marinated To Grill" at bounding box center [267, 375] width 87 height 18
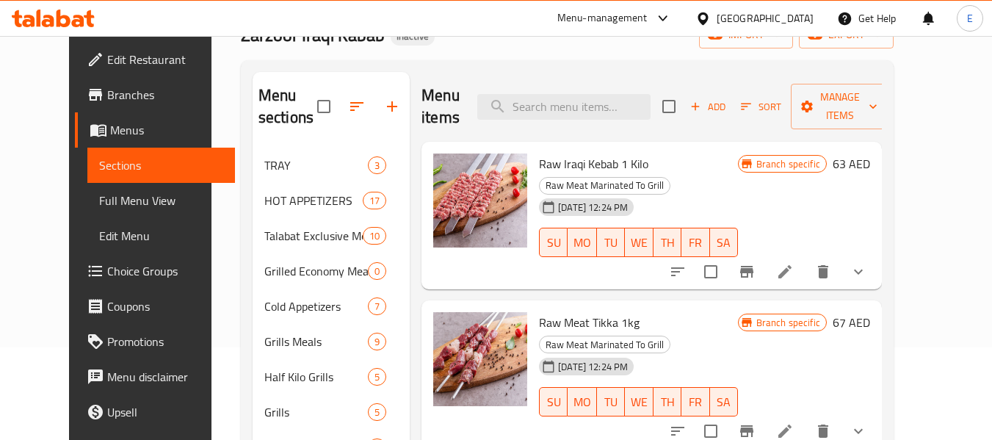
scroll to position [88, 0]
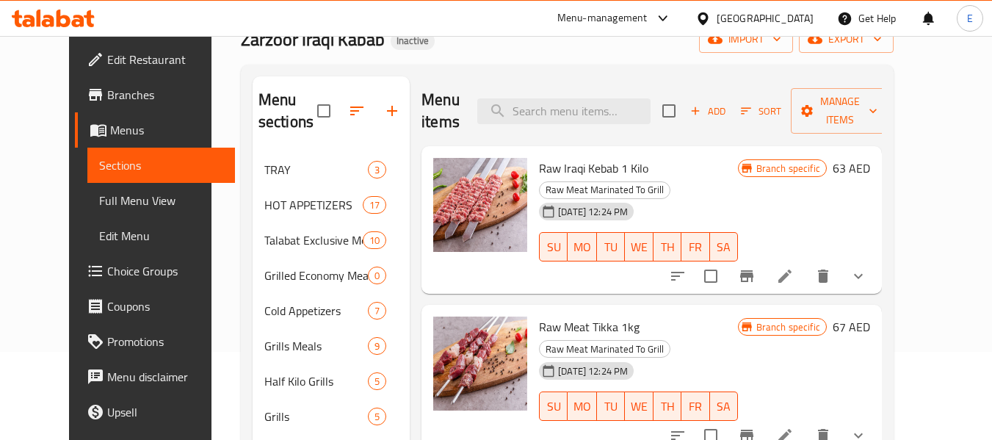
click at [99, 205] on span "Full Menu View" at bounding box center [161, 201] width 124 height 18
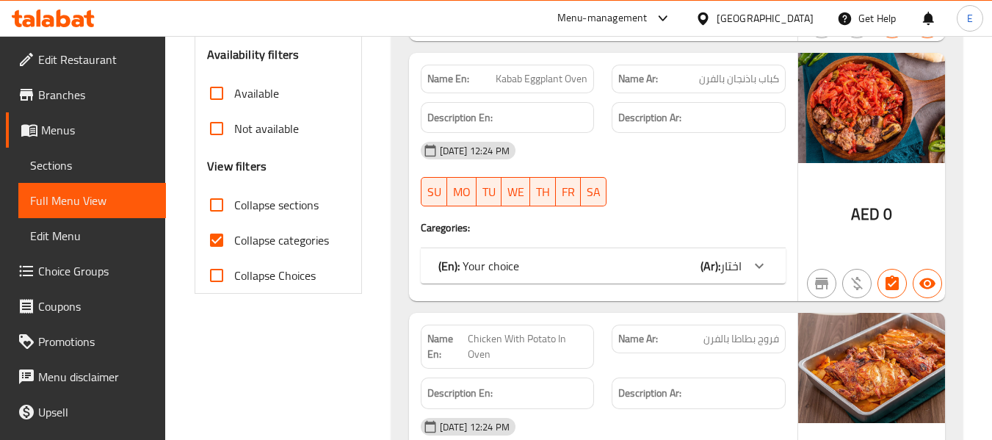
scroll to position [528, 0]
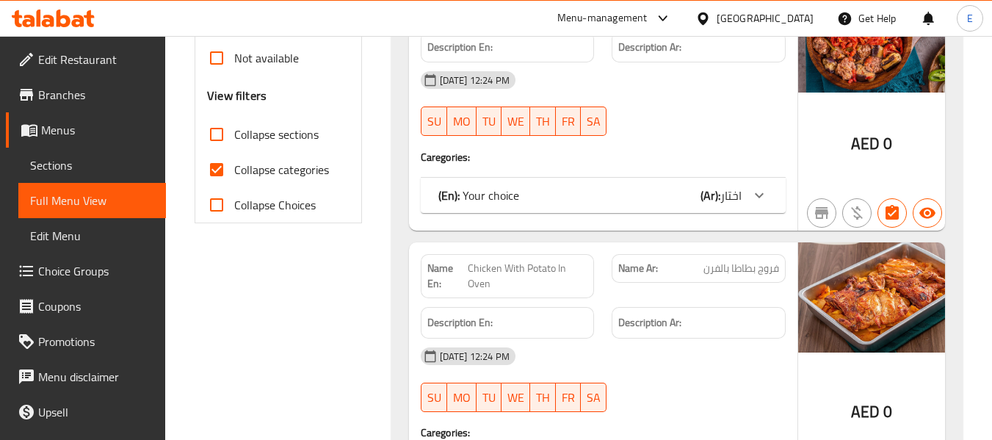
click at [219, 174] on input "Collapse categories" at bounding box center [216, 169] width 35 height 35
checkbox input "false"
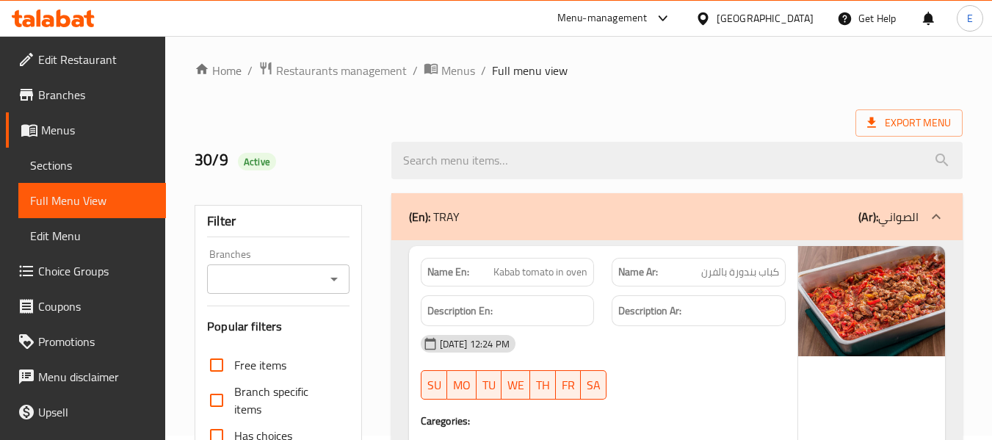
scroll to position [147, 0]
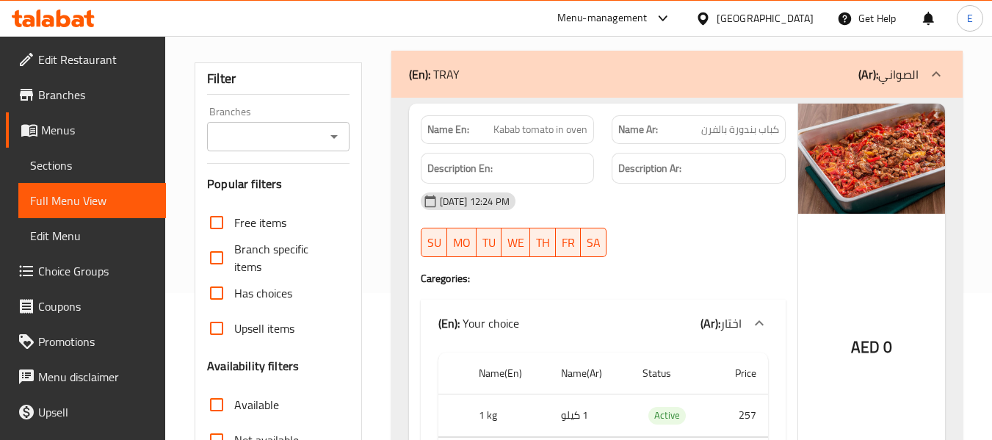
click at [266, 150] on div "Branches" at bounding box center [278, 136] width 142 height 29
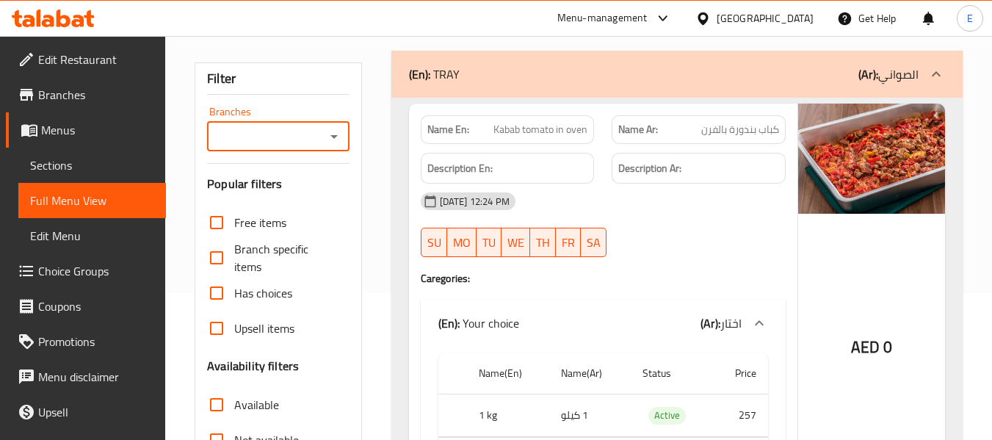
click at [266, 134] on input "Branches" at bounding box center [265, 136] width 109 height 21
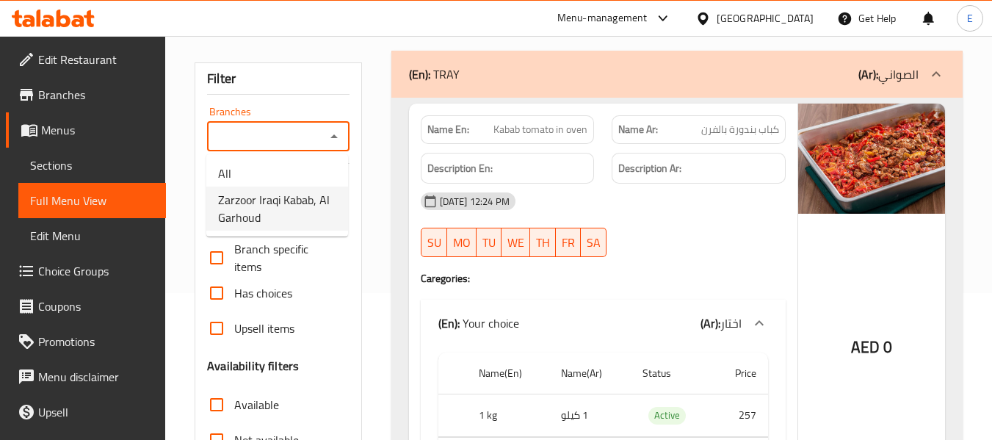
click at [261, 206] on span "Zarzoor Iraqi Kabab, Al Garhoud" at bounding box center [277, 208] width 118 height 35
type input "Zarzoor Iraqi Kabab, Al Garhoud"
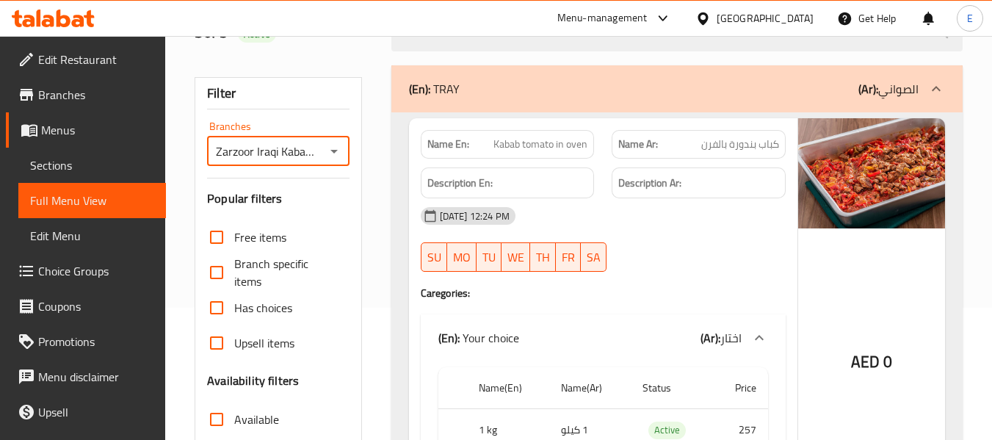
scroll to position [0, 0]
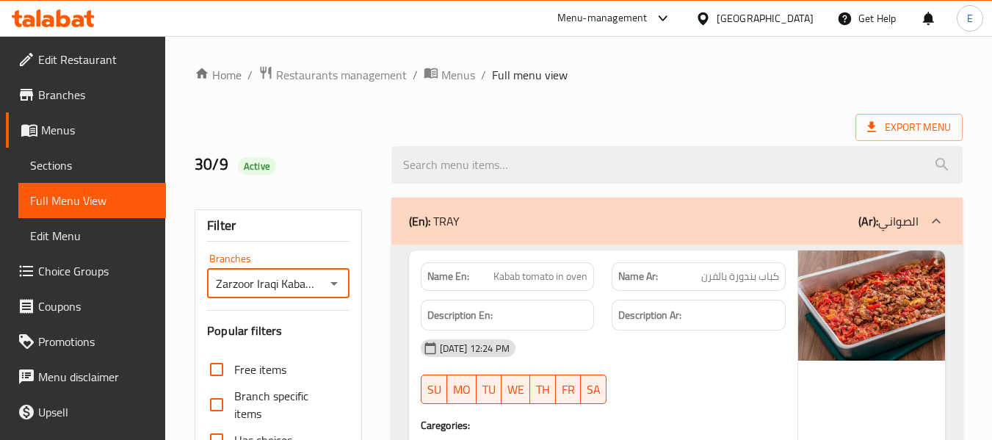
click at [751, 119] on div "Export Menu" at bounding box center [579, 127] width 768 height 27
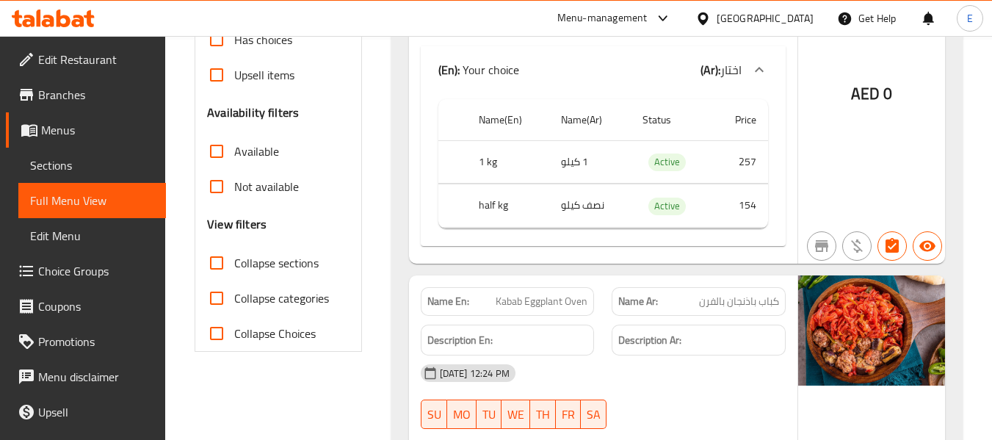
scroll to position [367, 0]
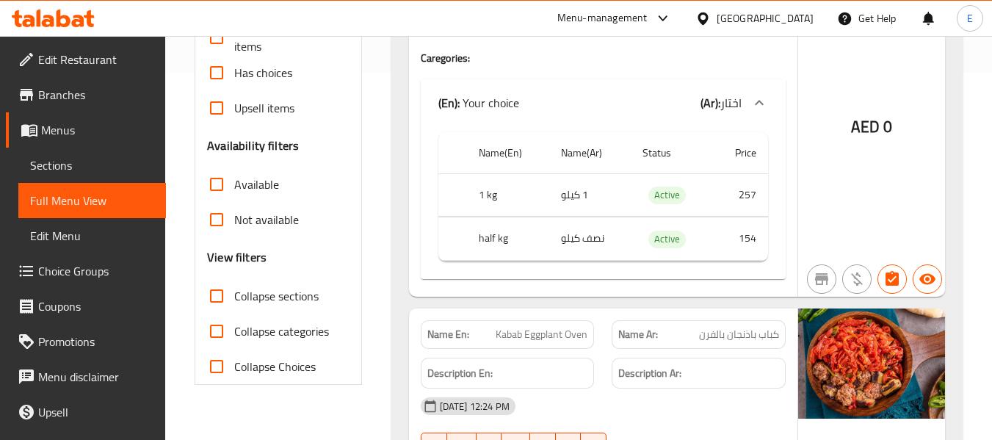
click at [217, 187] on input "Available" at bounding box center [216, 184] width 35 height 35
checkbox input "true"
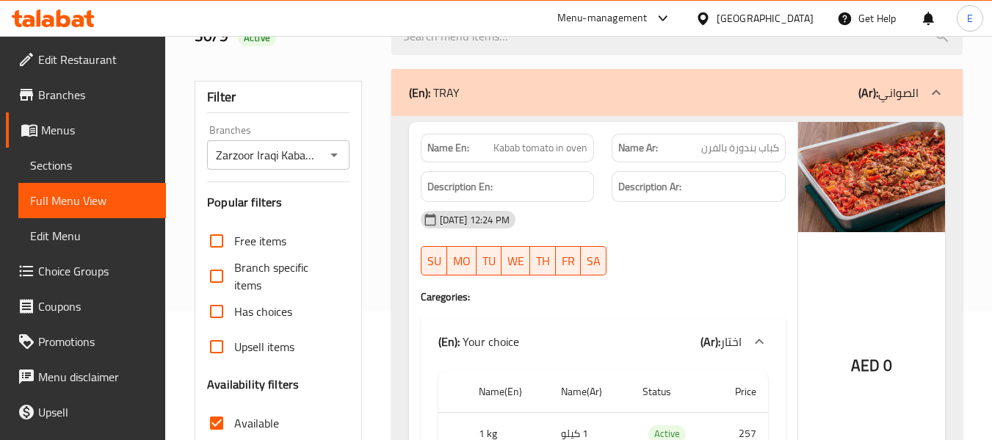
scroll to position [220, 0]
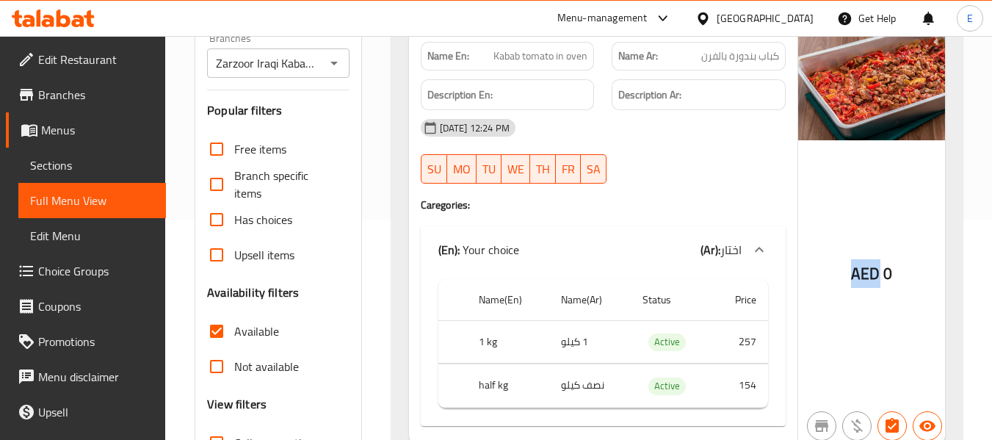
drag, startPoint x: 851, startPoint y: 272, endPoint x: 876, endPoint y: 275, distance: 24.3
click at [876, 275] on span "AED" at bounding box center [865, 273] width 29 height 29
copy span "AED"
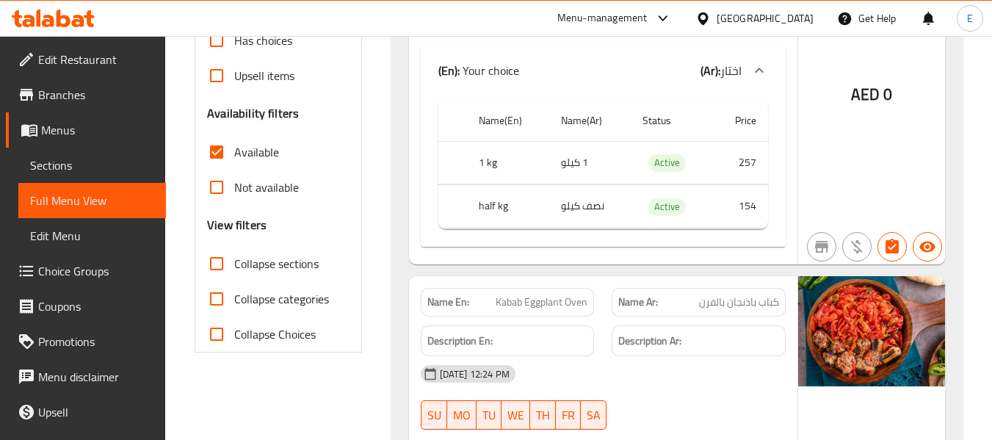
scroll to position [405, 0]
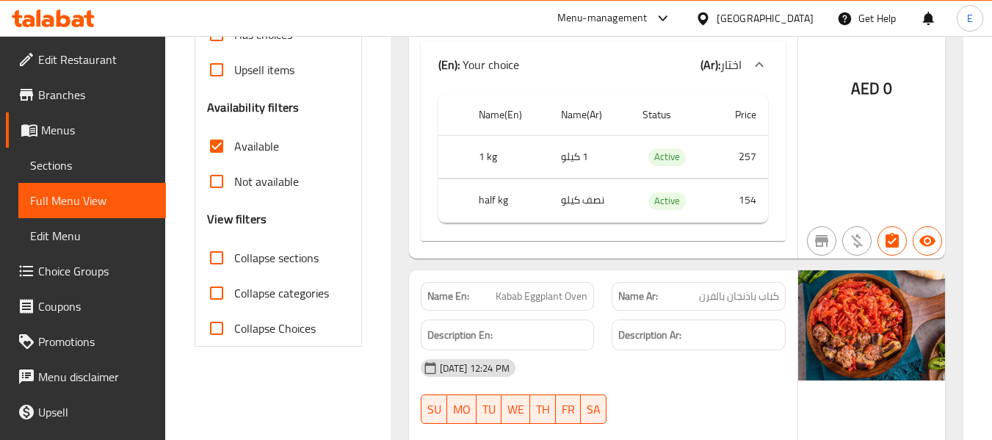
click at [217, 183] on input "Not available" at bounding box center [216, 181] width 35 height 35
checkbox input "true"
click at [217, 144] on input "Available" at bounding box center [216, 145] width 35 height 35
checkbox input "false"
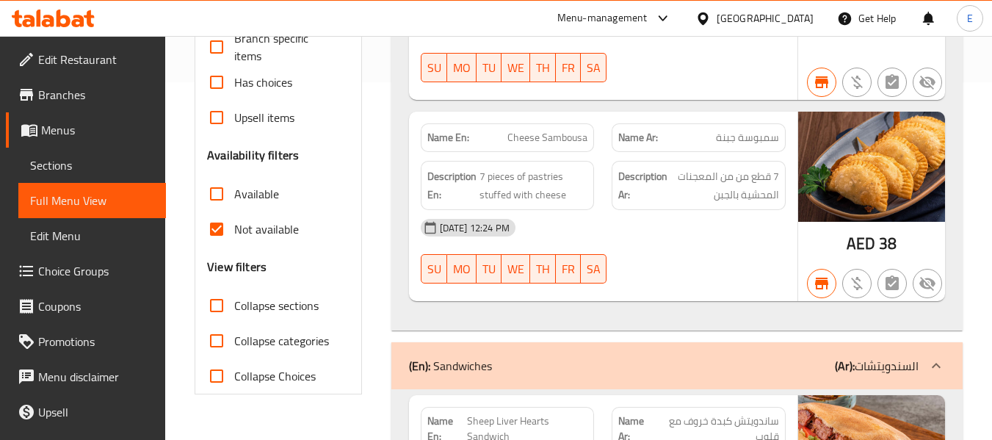
scroll to position [440, 0]
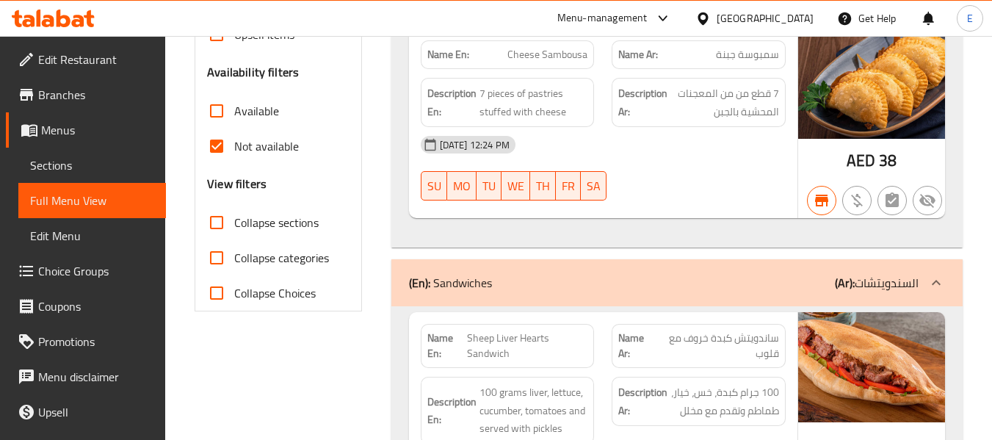
click at [217, 149] on input "Not available" at bounding box center [216, 145] width 35 height 35
checkbox input "false"
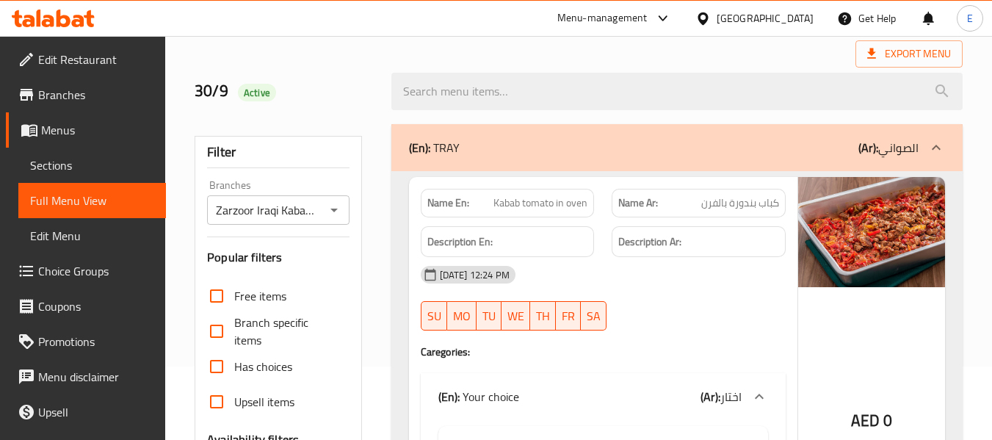
scroll to position [0, 0]
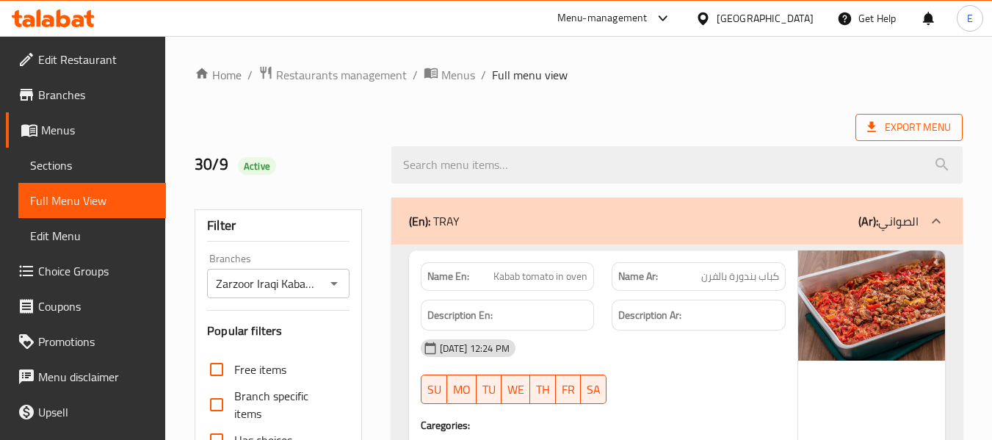
click at [905, 131] on span "Export Menu" at bounding box center [909, 127] width 84 height 18
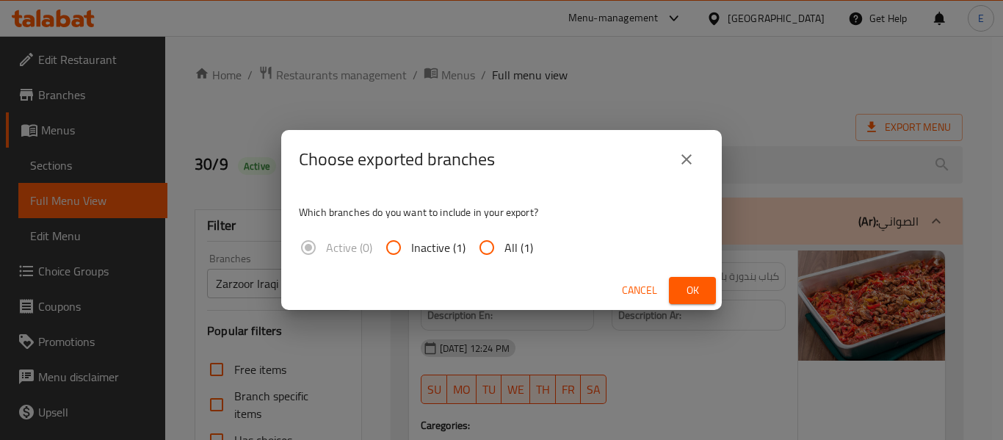
click at [490, 259] on input "All (1)" at bounding box center [486, 247] width 35 height 35
radio input "true"
click at [697, 295] on span "Ok" at bounding box center [691, 290] width 23 height 18
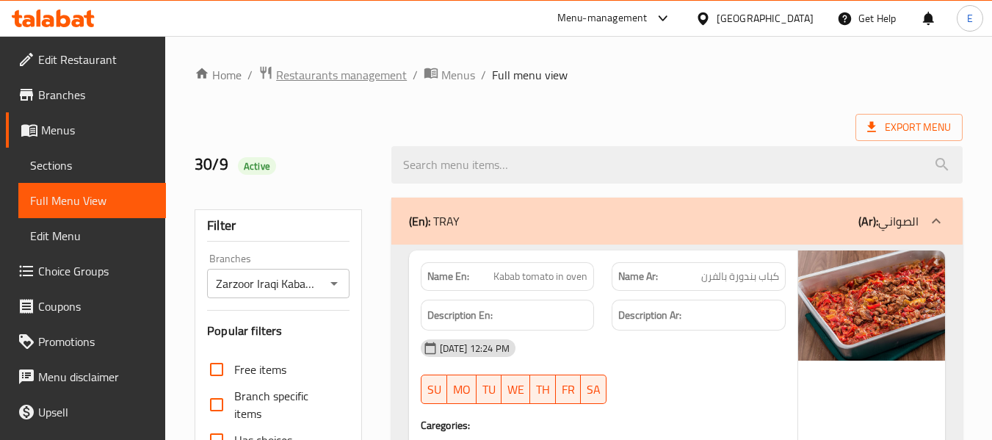
click at [340, 84] on span "Restaurants management" at bounding box center [341, 75] width 131 height 18
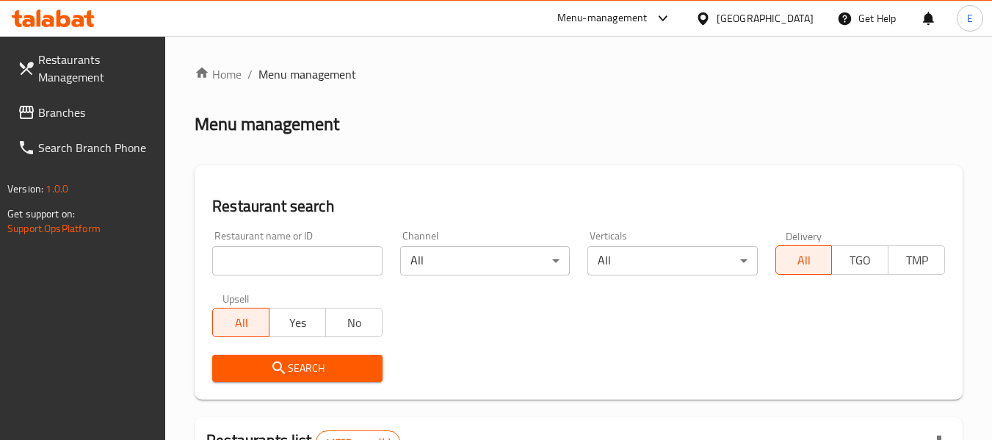
click at [66, 114] on span "Branches" at bounding box center [96, 112] width 116 height 18
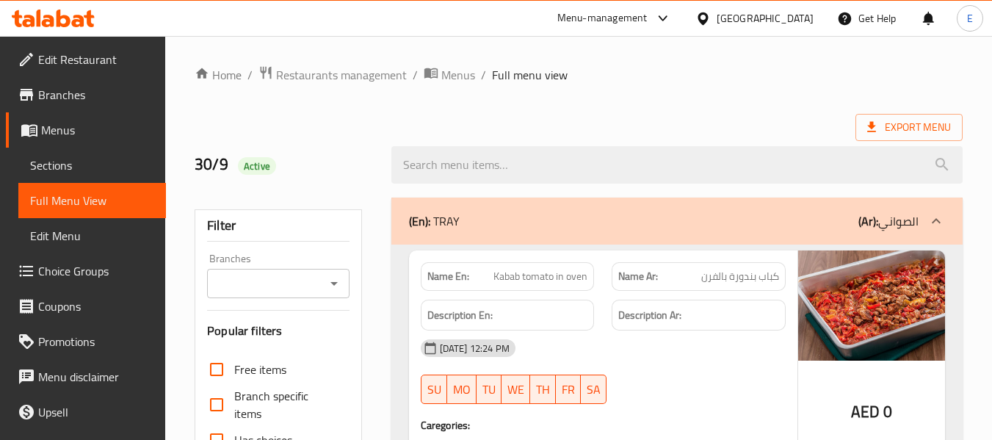
click at [332, 138] on div "30/9 Active" at bounding box center [284, 164] width 196 height 65
click at [313, 82] on span "Restaurants management" at bounding box center [341, 75] width 131 height 18
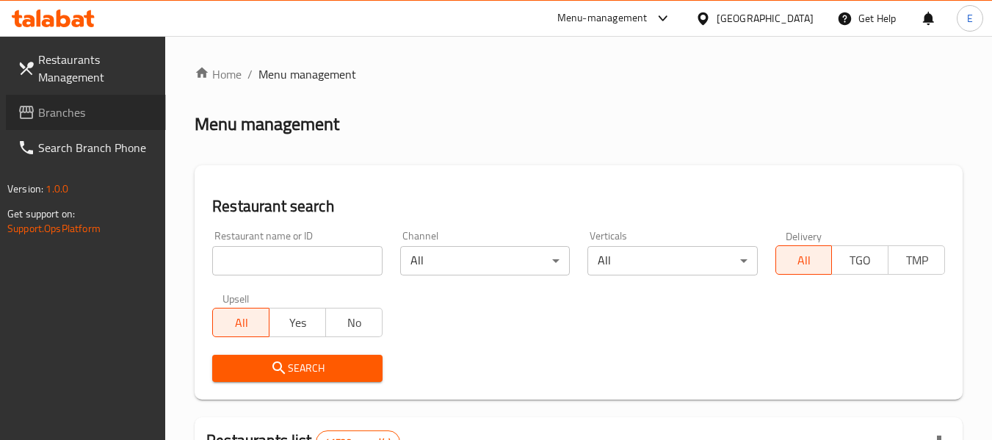
click at [68, 115] on span "Branches" at bounding box center [96, 112] width 116 height 18
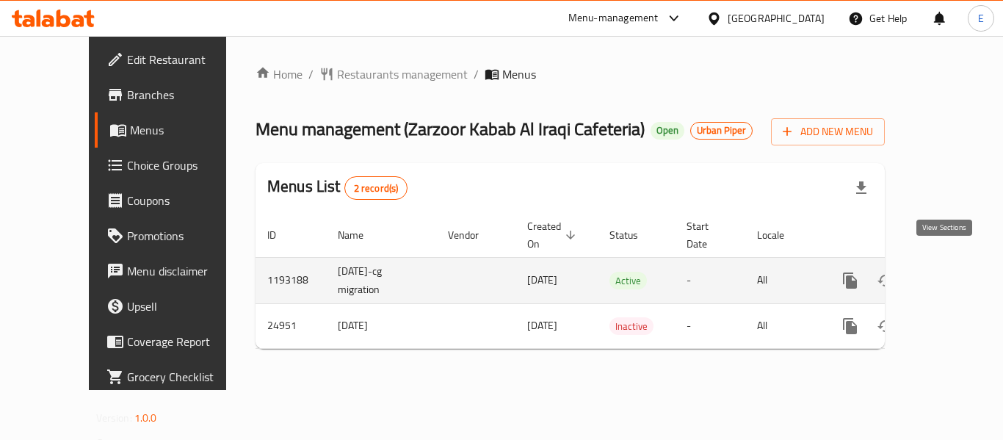
click at [947, 272] on icon "enhanced table" at bounding box center [956, 281] width 18 height 18
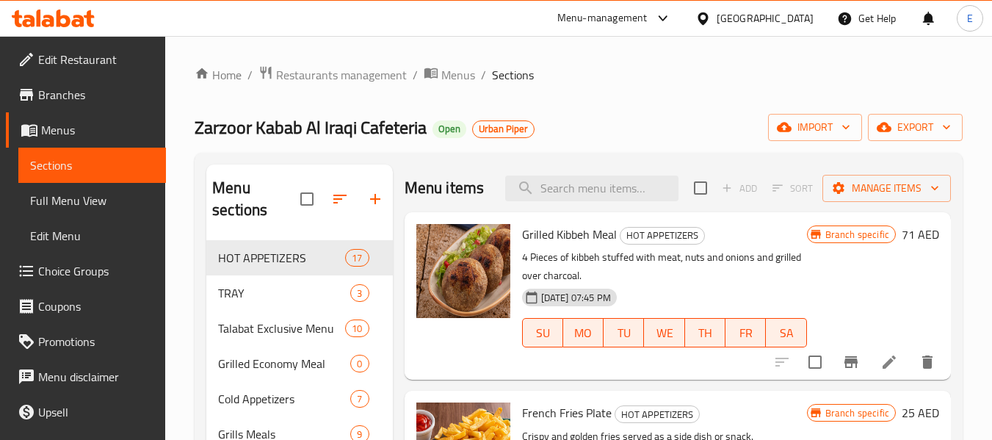
click at [69, 205] on span "Full Menu View" at bounding box center [92, 201] width 124 height 18
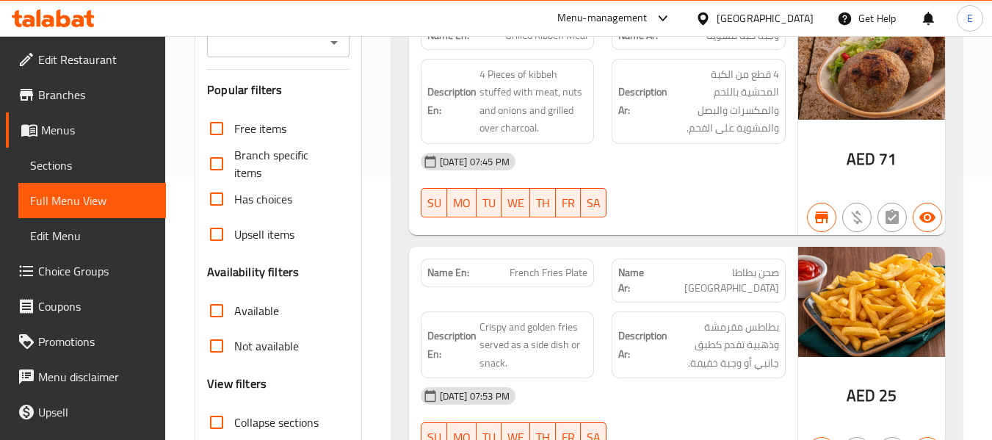
scroll to position [367, 0]
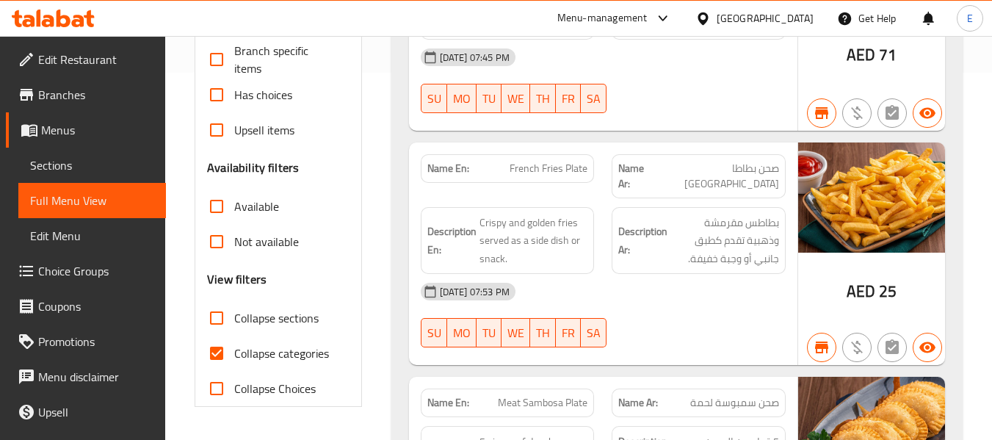
click at [229, 355] on input "Collapse categories" at bounding box center [216, 352] width 35 height 35
checkbox input "false"
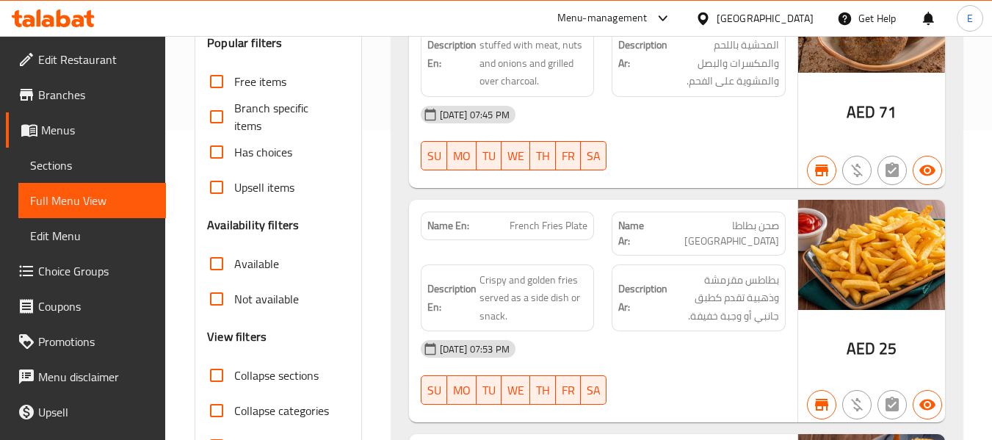
scroll to position [147, 0]
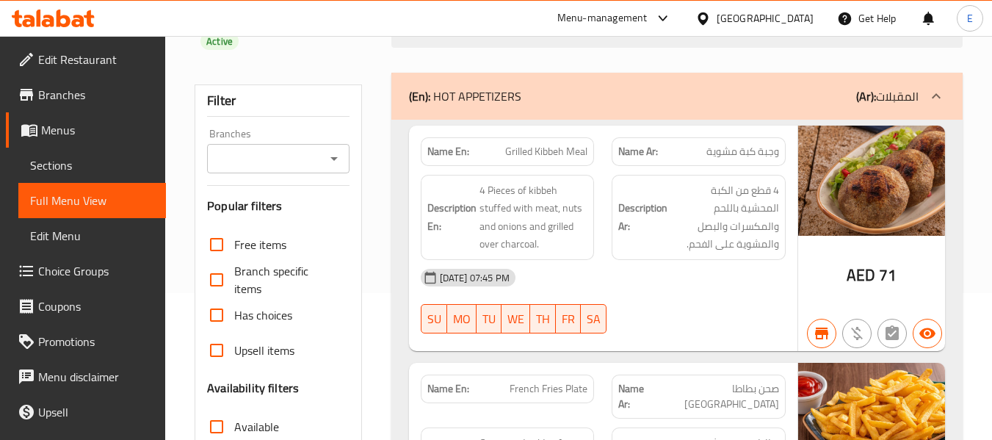
click at [239, 169] on div "Branches" at bounding box center [278, 158] width 142 height 29
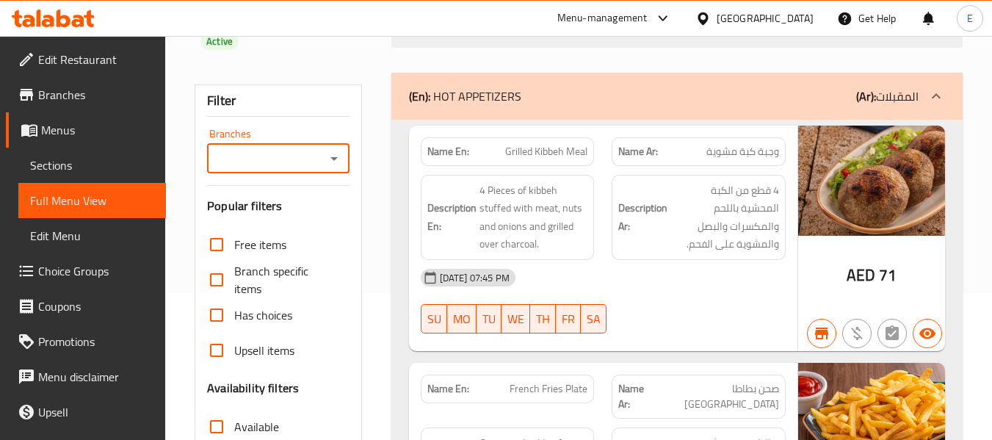
click at [244, 160] on input "Branches" at bounding box center [265, 158] width 109 height 21
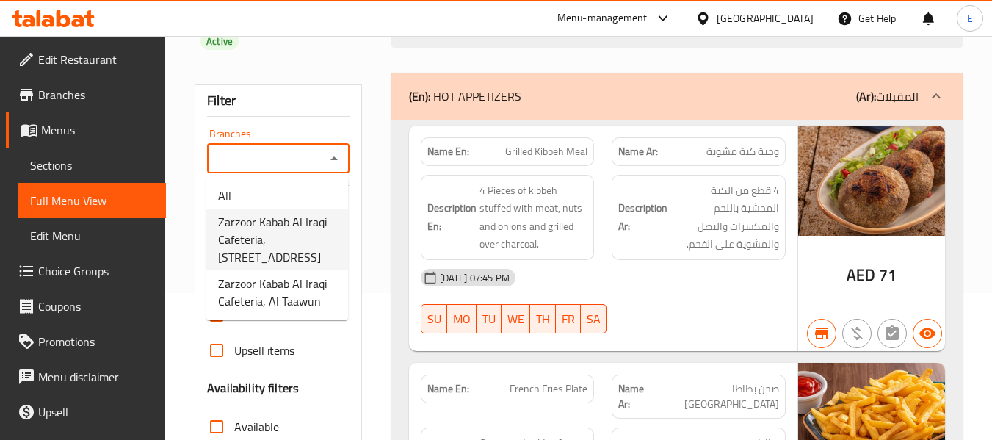
click at [263, 227] on span "Zarzoor Kabab Al Iraqi Cafeteria, [STREET_ADDRESS]" at bounding box center [277, 239] width 118 height 53
type input "Zarzoor Kabab Al Iraqi Cafeteria, [STREET_ADDRESS]"
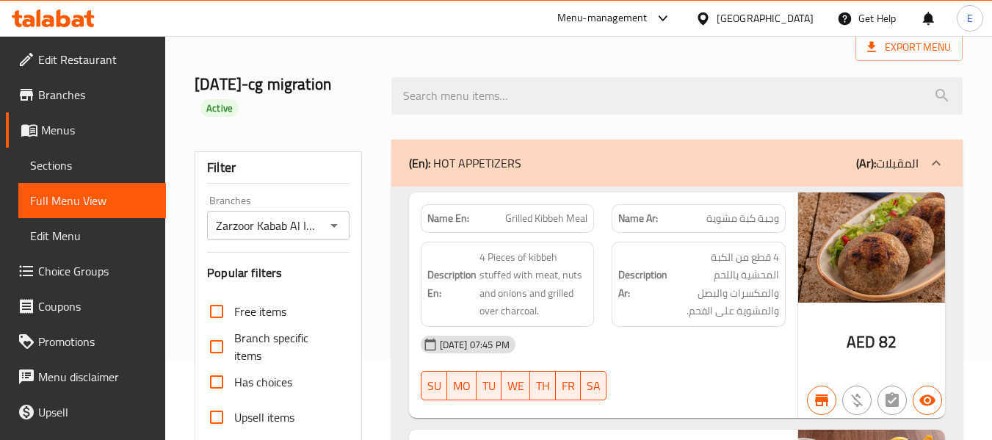
scroll to position [0, 0]
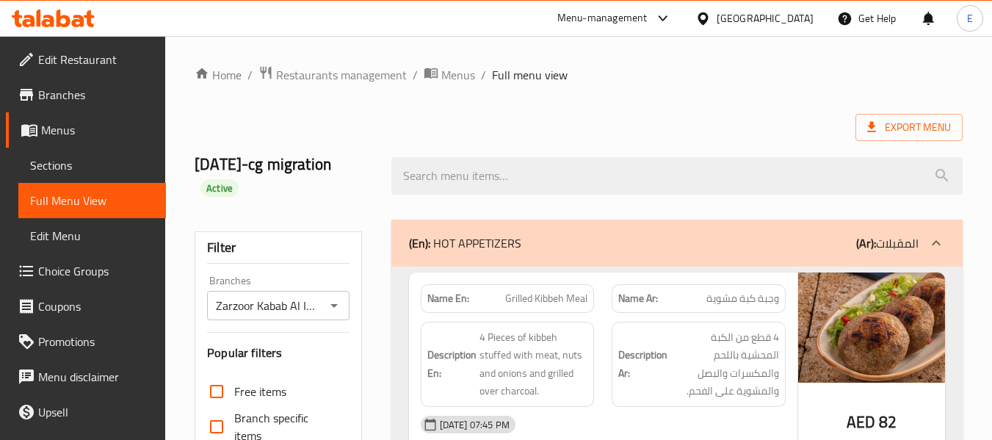
drag, startPoint x: 565, startPoint y: 120, endPoint x: 554, endPoint y: 117, distance: 11.4
click at [563, 120] on div "Export Menu" at bounding box center [579, 127] width 768 height 27
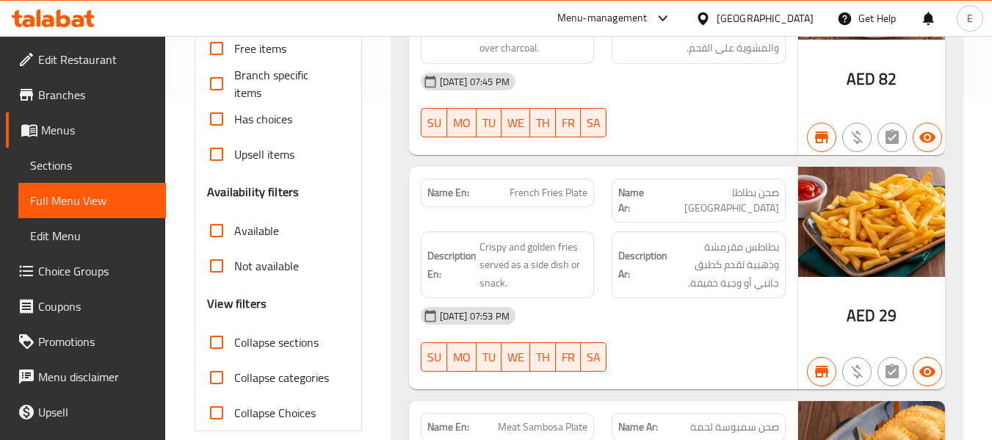
scroll to position [367, 0]
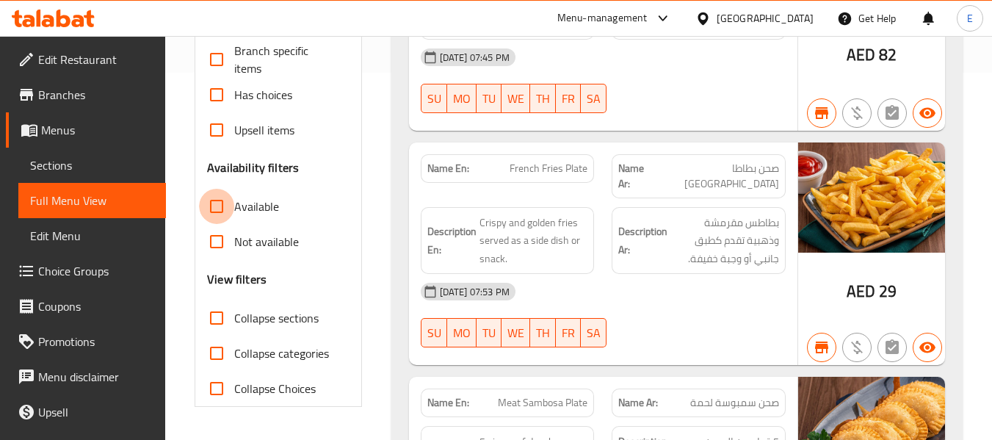
drag, startPoint x: 219, startPoint y: 206, endPoint x: 24, endPoint y: 206, distance: 195.2
click at [219, 206] on input "Available" at bounding box center [216, 206] width 35 height 35
checkbox input "true"
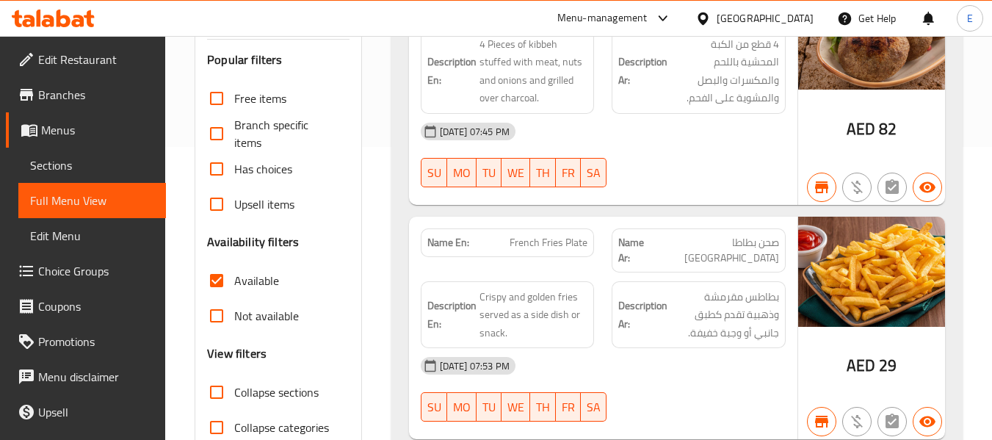
scroll to position [294, 0]
drag, startPoint x: 216, startPoint y: 312, endPoint x: 216, endPoint y: 302, distance: 9.5
click at [216, 312] on input "Not available" at bounding box center [216, 314] width 35 height 35
checkbox input "true"
click at [216, 272] on input "Available" at bounding box center [216, 279] width 35 height 35
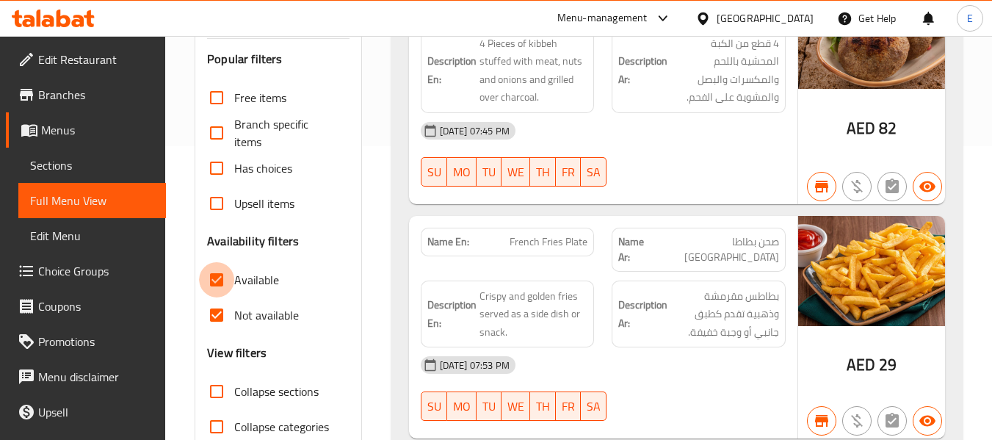
checkbox input "false"
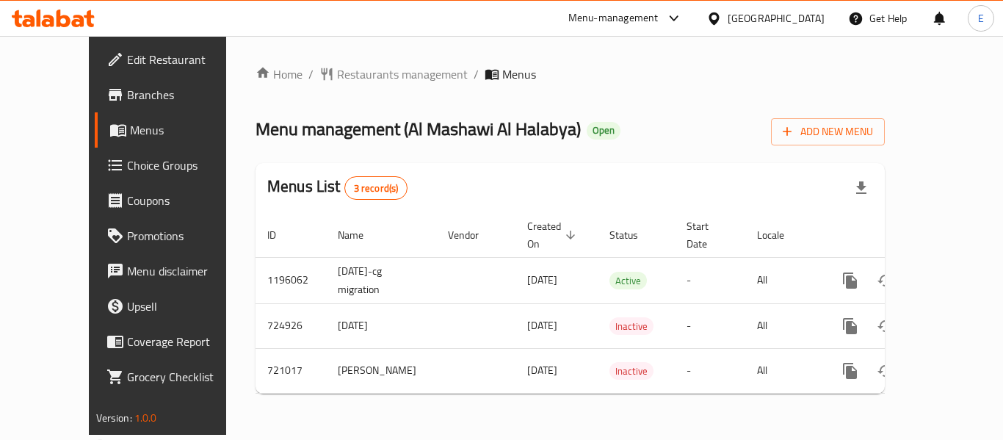
click at [127, 99] on span "Branches" at bounding box center [185, 95] width 117 height 18
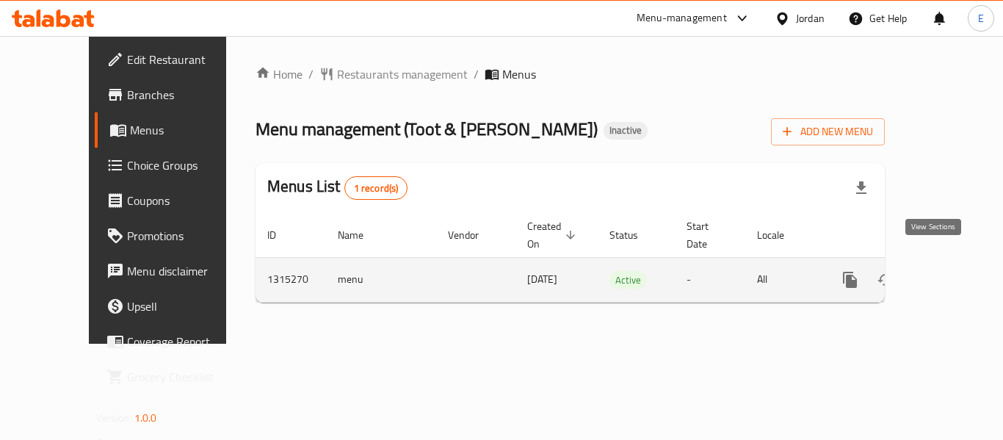
click at [947, 271] on icon "enhanced table" at bounding box center [956, 280] width 18 height 18
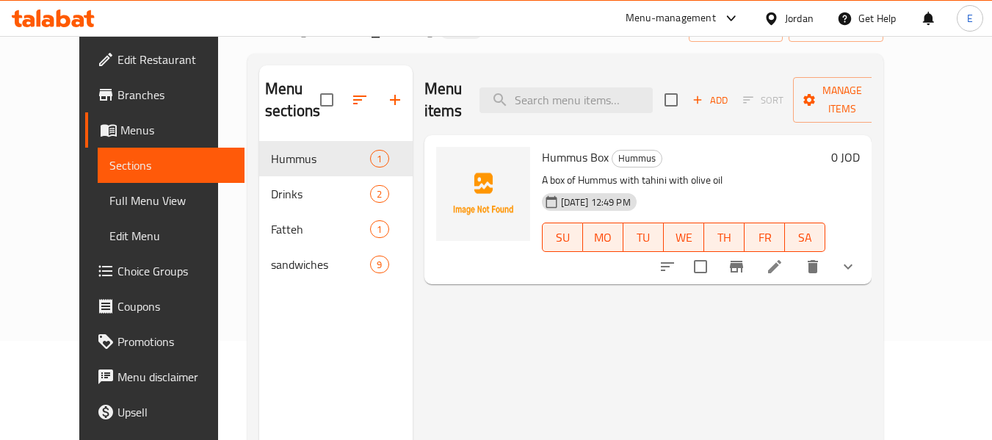
scroll to position [73, 0]
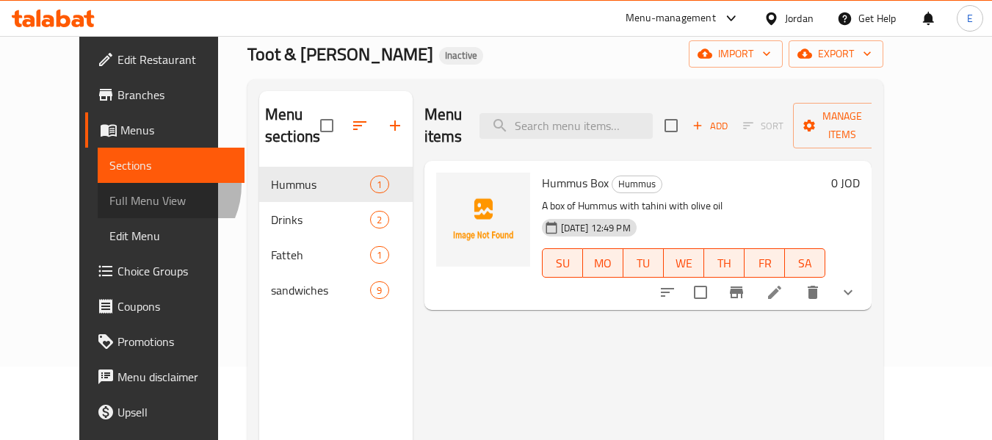
click at [98, 185] on link "Full Menu View" at bounding box center [172, 200] width 148 height 35
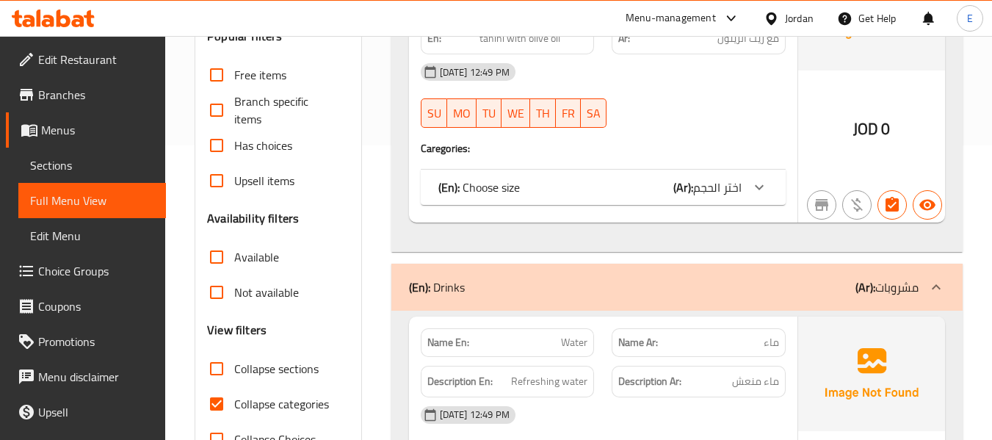
scroll to position [367, 0]
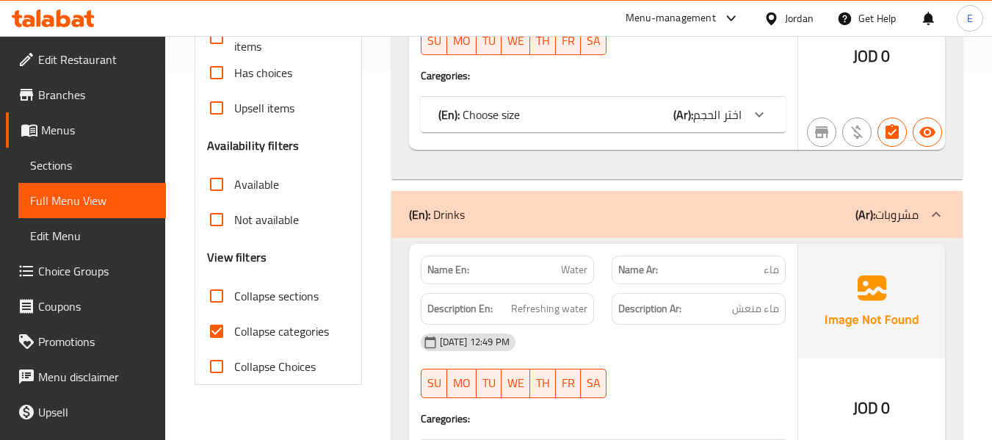
click at [224, 325] on input "Collapse categories" at bounding box center [216, 330] width 35 height 35
checkbox input "false"
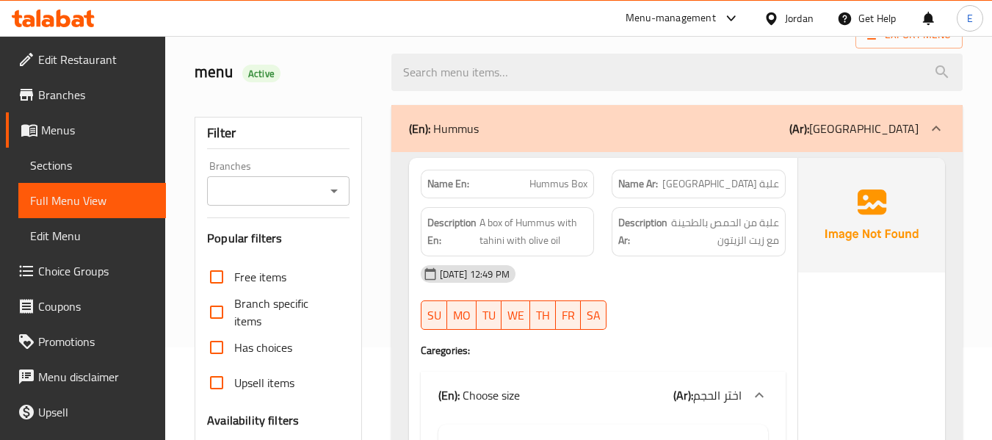
scroll to position [0, 0]
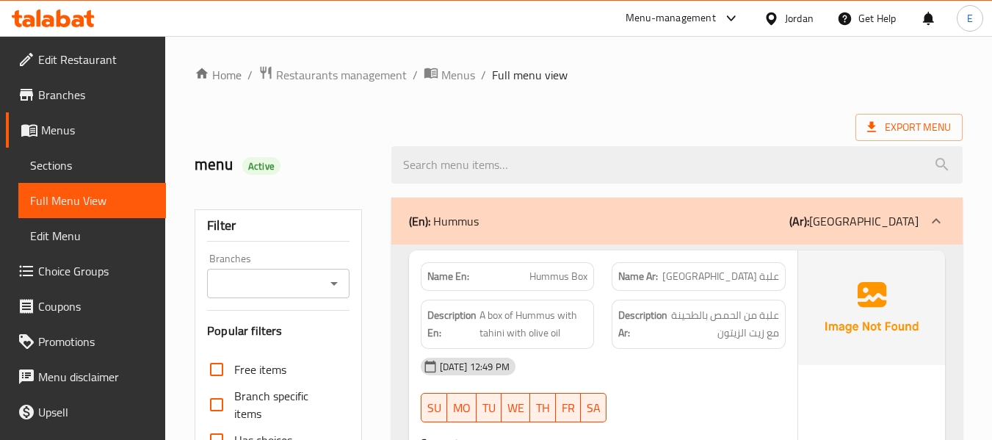
click at [758, 123] on div "Export Menu" at bounding box center [579, 127] width 768 height 27
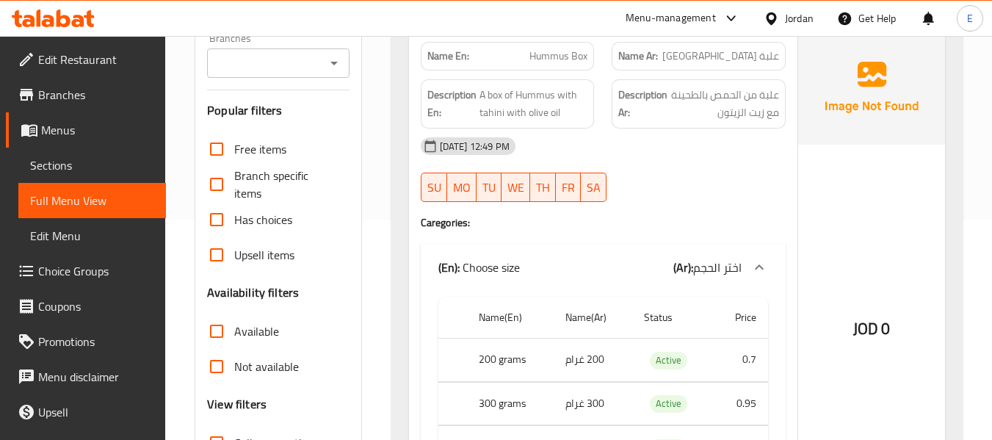
click at [54, 165] on span "Sections" at bounding box center [92, 165] width 124 height 18
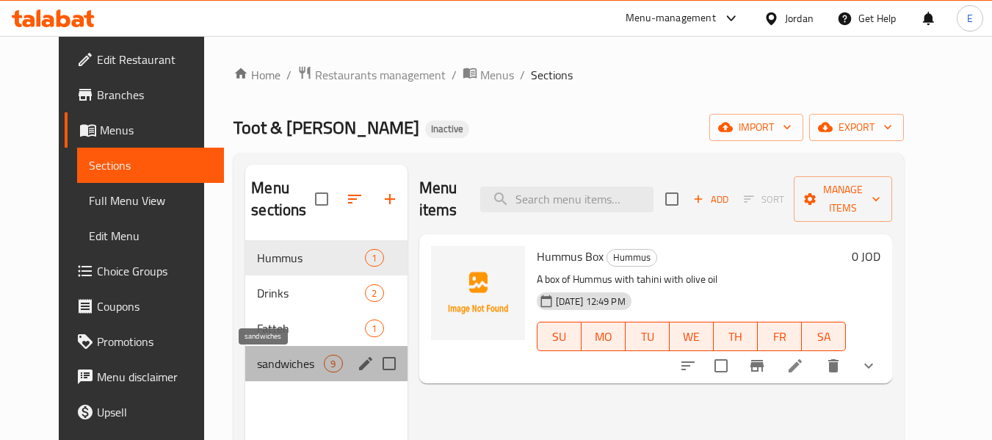
click at [274, 366] on span "sandwiches" at bounding box center [290, 364] width 67 height 18
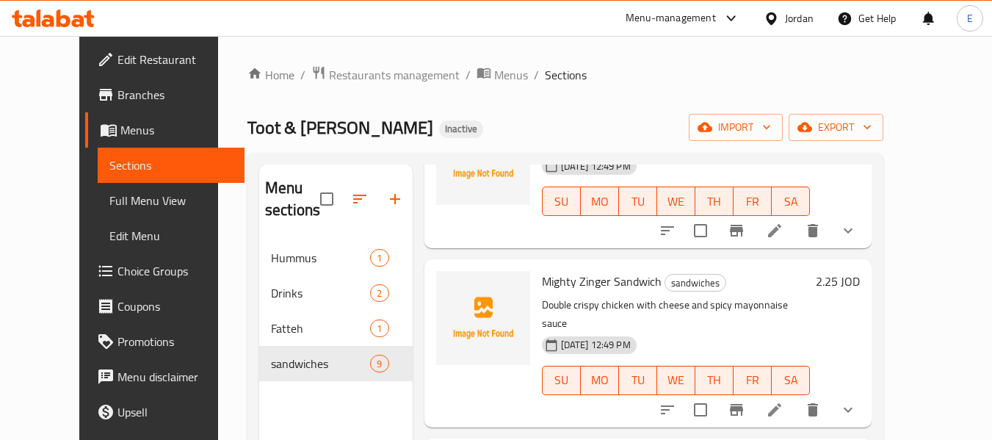
scroll to position [1062, 0]
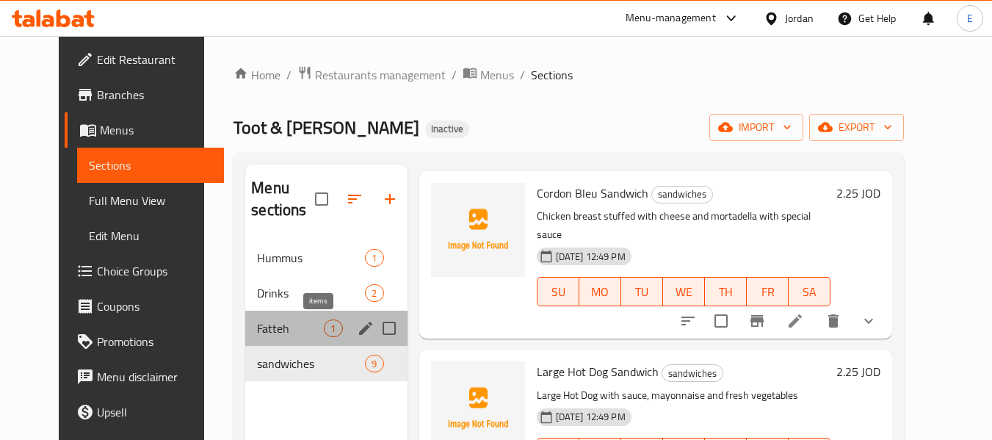
click at [324, 326] on span "1" at bounding box center [332, 328] width 17 height 14
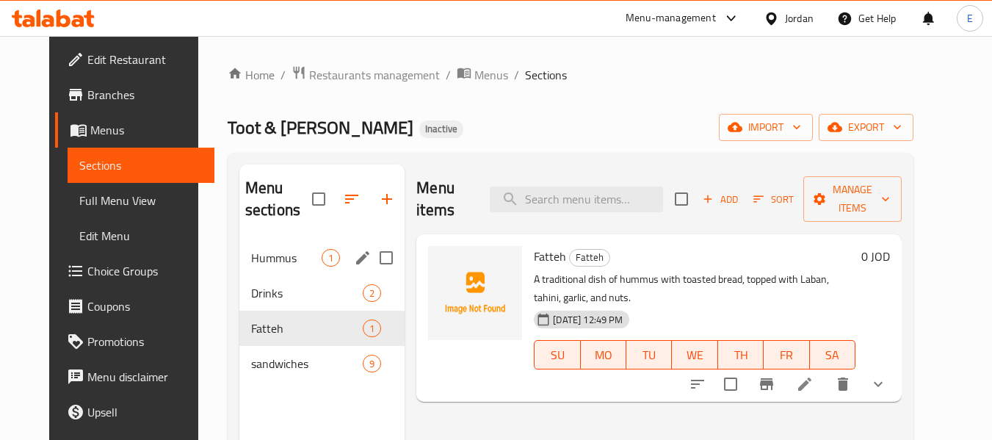
click at [266, 258] on span "Hummus" at bounding box center [286, 258] width 70 height 18
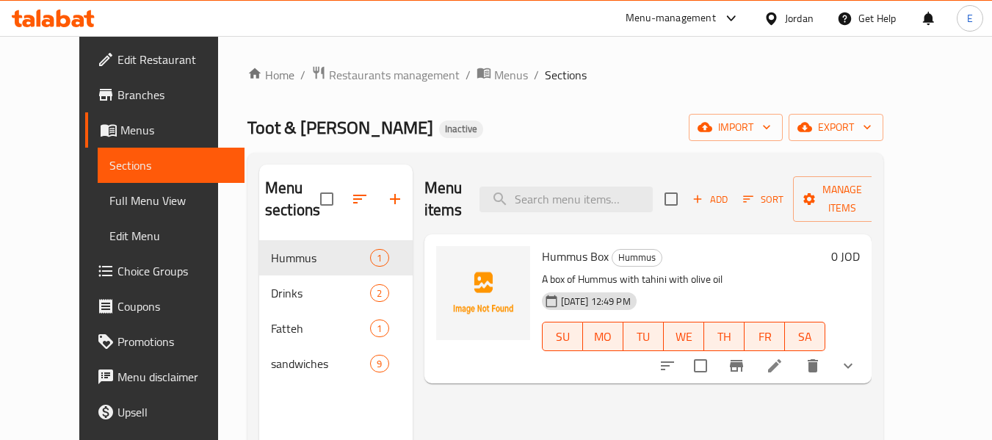
click at [704, 73] on ol "Home / Restaurants management / Menus / Sections" at bounding box center [565, 74] width 636 height 19
click at [714, 76] on ol "Home / Restaurants management / Menus / Sections" at bounding box center [565, 74] width 636 height 19
click at [109, 195] on span "Full Menu View" at bounding box center [171, 201] width 124 height 18
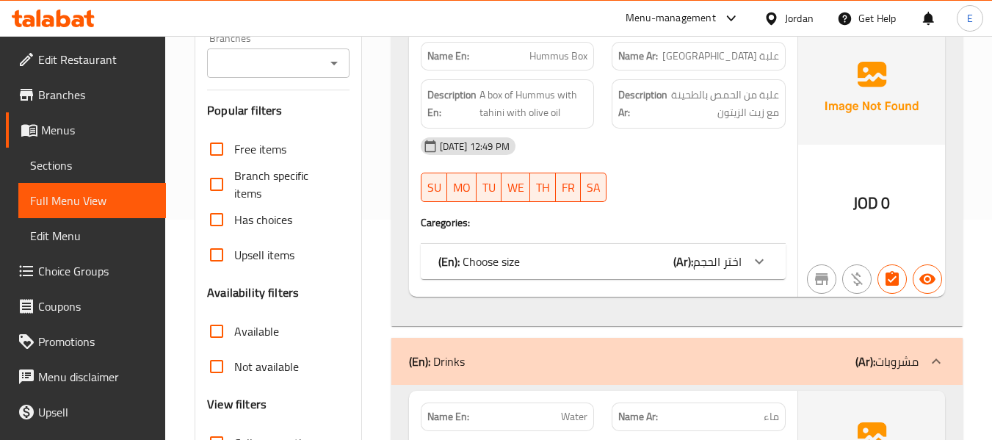
scroll to position [294, 0]
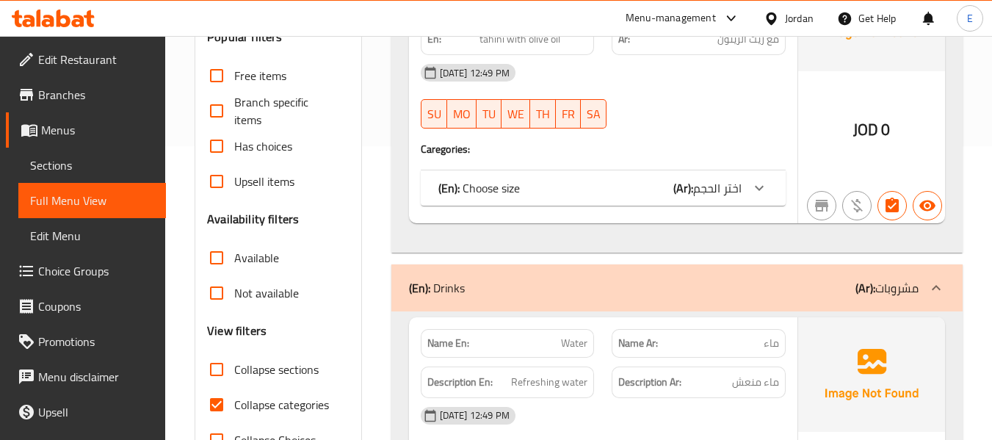
click at [216, 410] on input "Collapse categories" at bounding box center [216, 404] width 35 height 35
checkbox input "false"
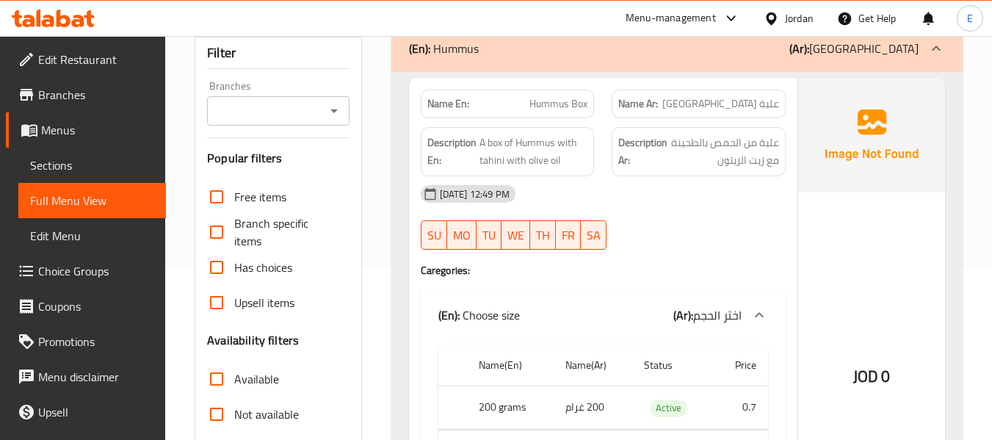
scroll to position [147, 0]
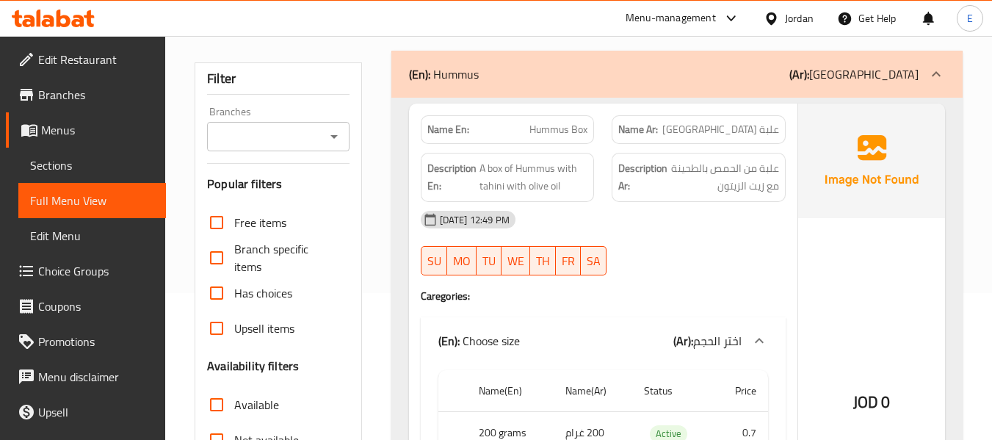
click at [757, 137] on span "علبة حمص" at bounding box center [720, 129] width 117 height 15
click at [551, 130] on span "Hummus Box" at bounding box center [558, 129] width 58 height 15
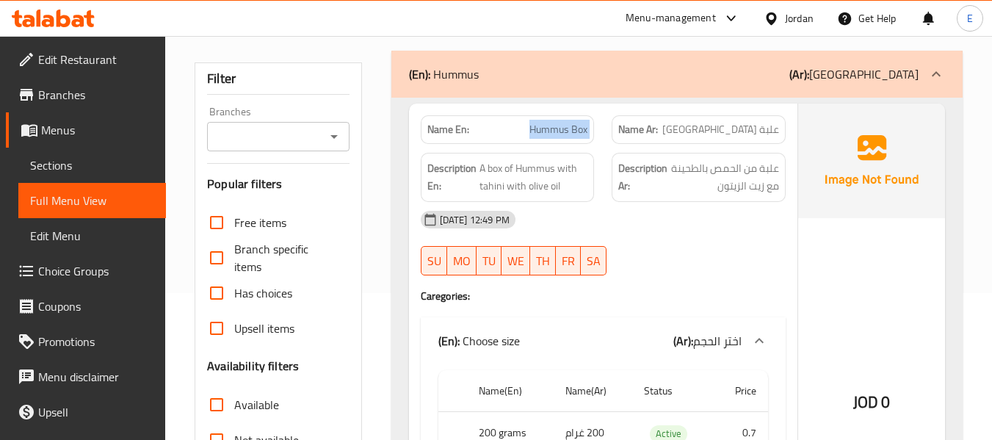
click at [551, 130] on span "Hummus Box" at bounding box center [558, 129] width 58 height 15
click at [702, 225] on div "[DATE] 12:49 PM" at bounding box center [603, 219] width 382 height 35
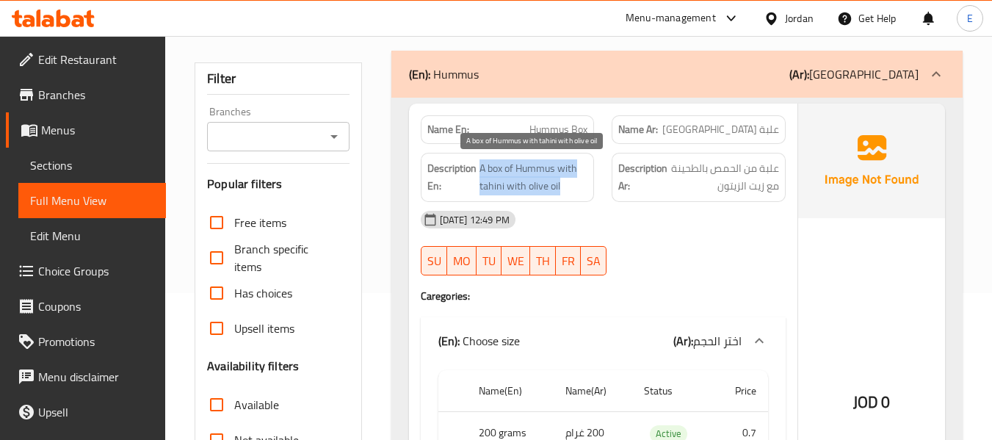
drag, startPoint x: 512, startPoint y: 171, endPoint x: 573, endPoint y: 184, distance: 63.1
click at [573, 184] on span "A box of Hummus with tahini with olive oil" at bounding box center [533, 177] width 109 height 36
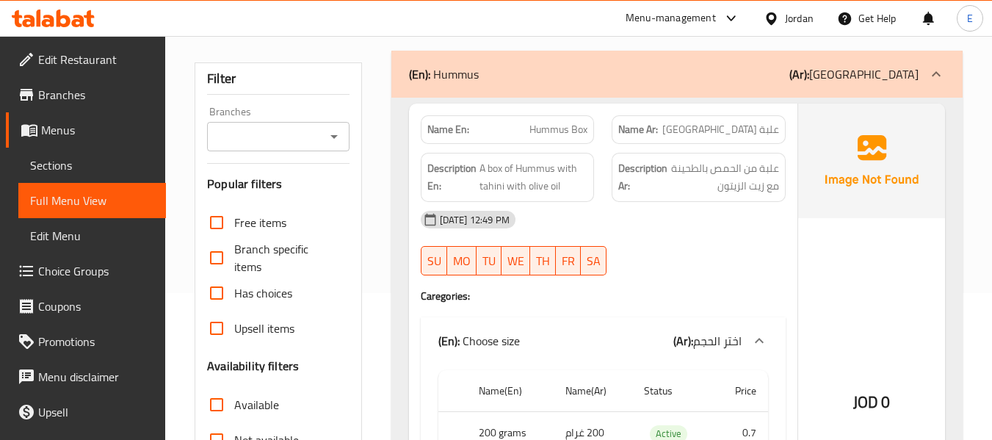
click at [707, 238] on div "30-09-2025 12:49 PM SU MO TU WE TH FR SA" at bounding box center [603, 243] width 382 height 82
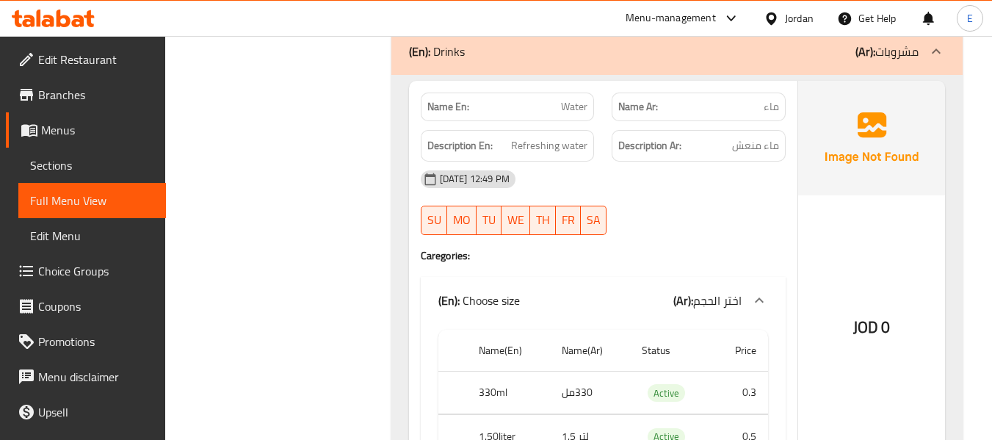
scroll to position [807, 0]
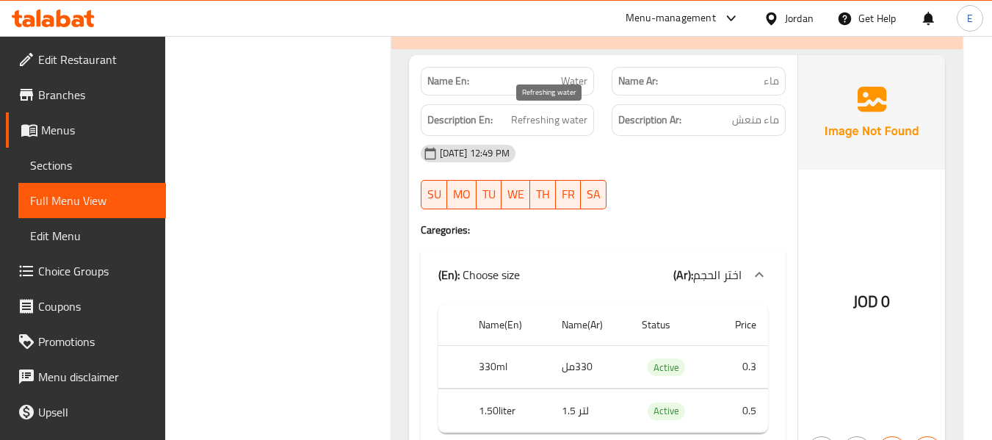
click at [573, 115] on span "Refreshing water" at bounding box center [549, 120] width 76 height 18
click at [666, 180] on div "30-09-2025 12:49 PM SU MO TU WE TH FR SA" at bounding box center [603, 177] width 382 height 82
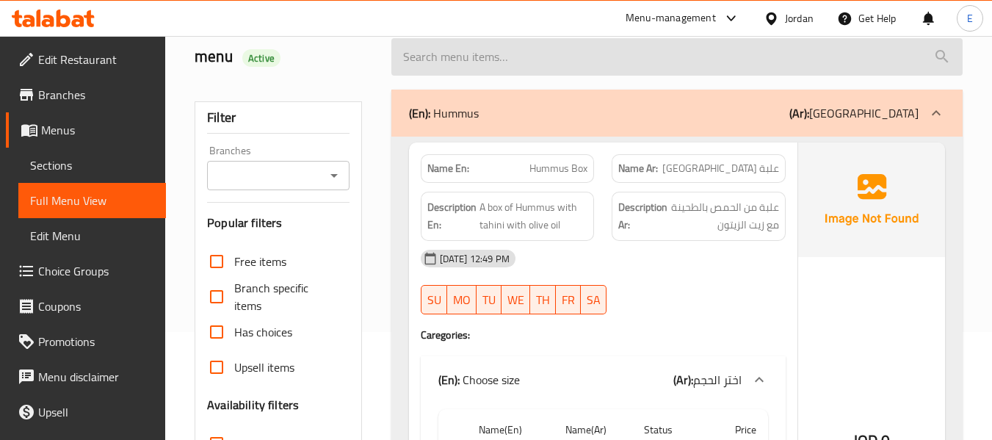
scroll to position [147, 0]
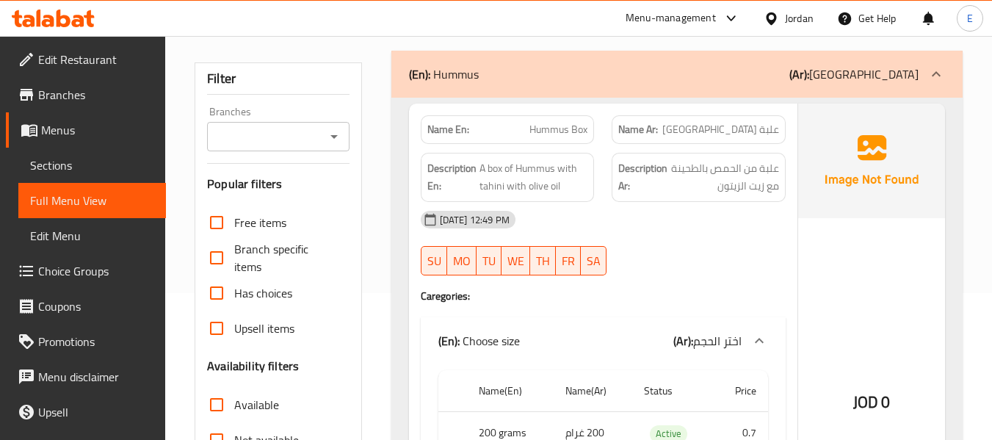
click at [742, 239] on div "30-09-2025 12:49 PM SU MO TU WE TH FR SA" at bounding box center [603, 243] width 382 height 82
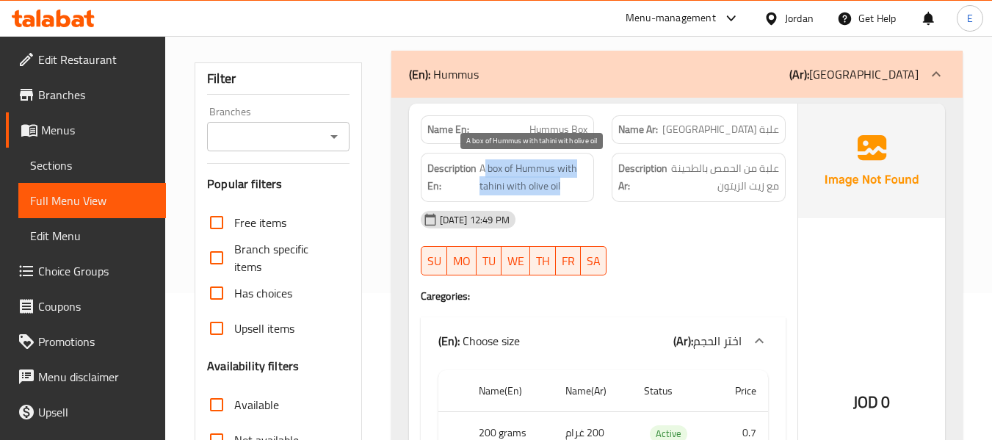
drag, startPoint x: 487, startPoint y: 169, endPoint x: 580, endPoint y: 187, distance: 94.3
click at [580, 187] on span "A box of Hummus with tahini with olive oil" at bounding box center [533, 177] width 109 height 36
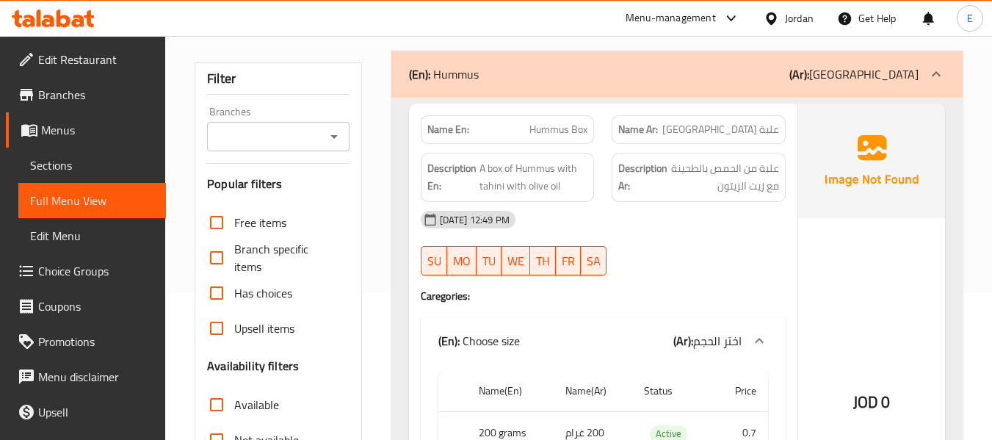
click at [645, 235] on div "[DATE] 12:49 PM" at bounding box center [603, 219] width 382 height 35
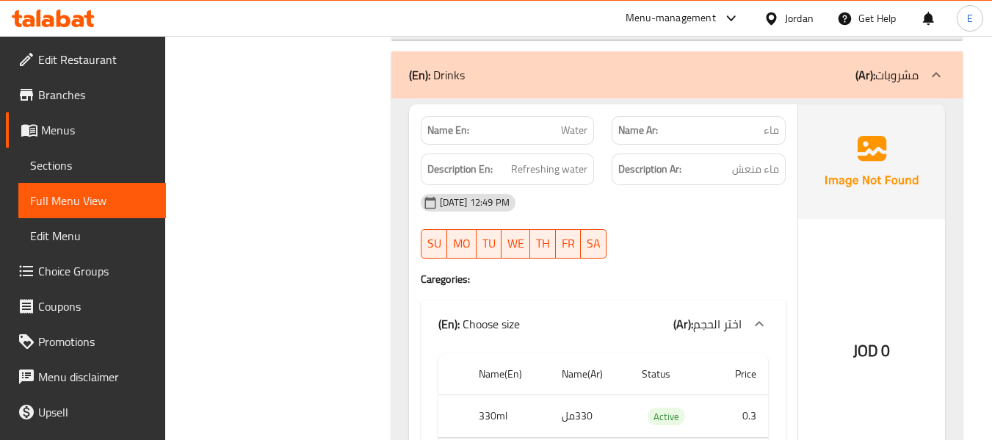
scroll to position [807, 0]
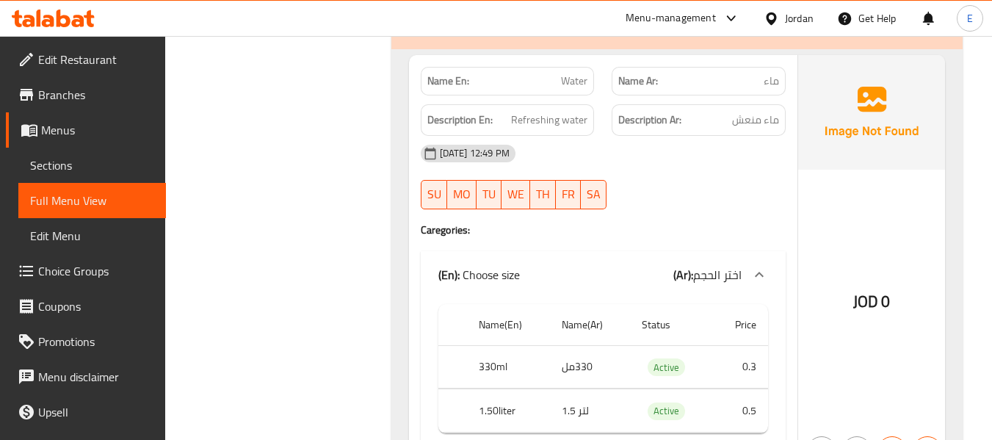
click at [670, 185] on div "30-09-2025 12:49 PM SU MO TU WE TH FR SA" at bounding box center [603, 177] width 382 height 82
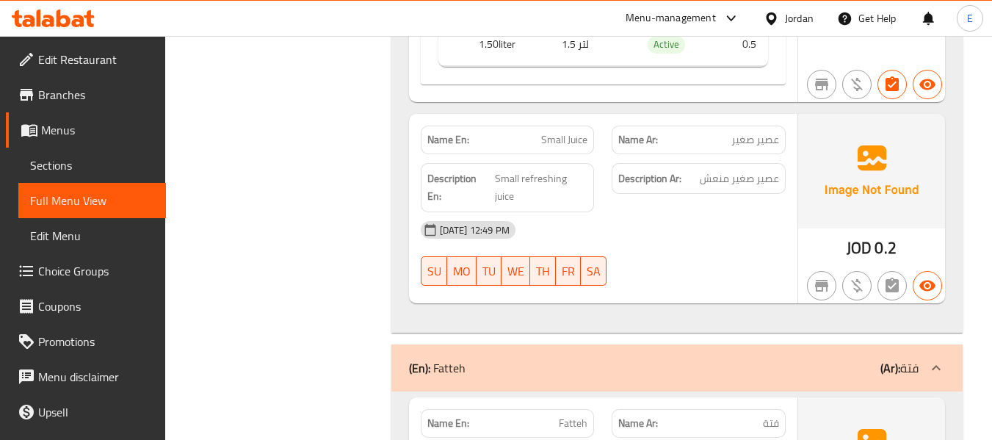
scroll to position [1174, 0]
click at [770, 147] on span "عصير صغير" at bounding box center [755, 138] width 48 height 15
click at [578, 132] on span "Small Juice" at bounding box center [564, 138] width 46 height 15
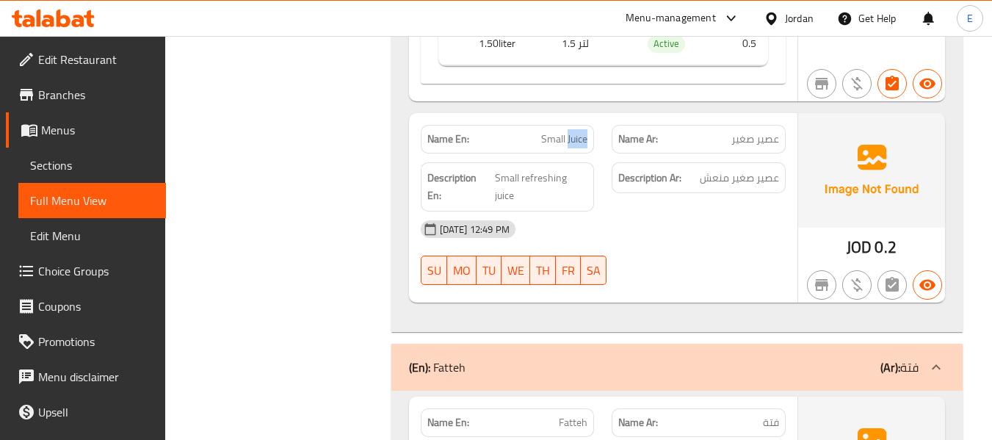
click at [578, 132] on span "Small Juice" at bounding box center [564, 138] width 46 height 15
click at [568, 169] on span "Small refreshing juice" at bounding box center [541, 187] width 92 height 36
click at [702, 211] on div "[DATE] 12:49 PM" at bounding box center [603, 228] width 382 height 35
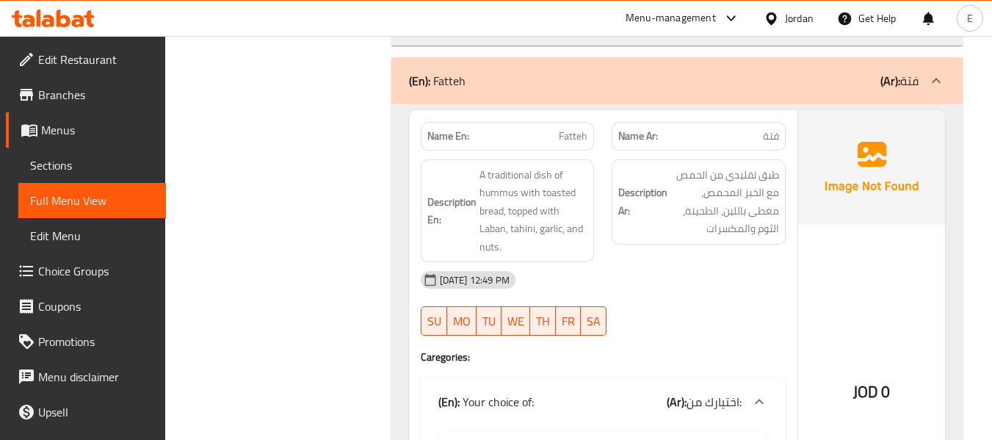
scroll to position [1468, 0]
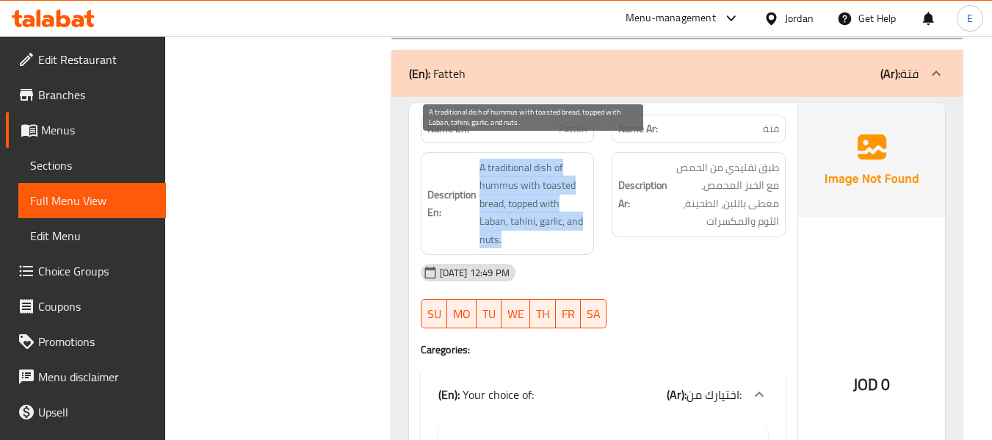
drag, startPoint x: 471, startPoint y: 144, endPoint x: 584, endPoint y: 215, distance: 133.6
click at [584, 215] on h6 "Description En: A traditional dish of hummus with toasted bread, topped with La…" at bounding box center [507, 204] width 161 height 90
click at [584, 215] on span "A traditional dish of hummus with toasted bread, topped with Laban, tahini, gar…" at bounding box center [533, 204] width 109 height 90
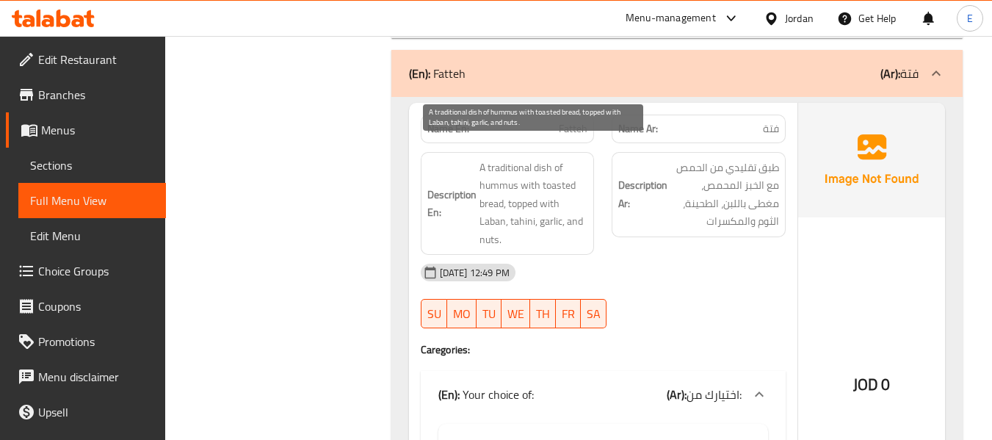
click at [584, 215] on span "A traditional dish of hummus with toasted bread, topped with Laban, tahini, gar…" at bounding box center [533, 204] width 109 height 90
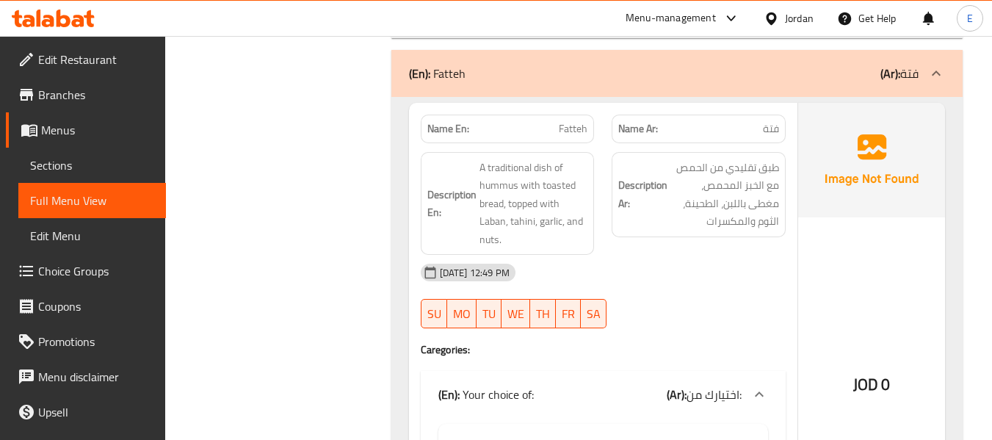
click at [702, 266] on div "[DATE] 12:49 PM" at bounding box center [603, 272] width 382 height 35
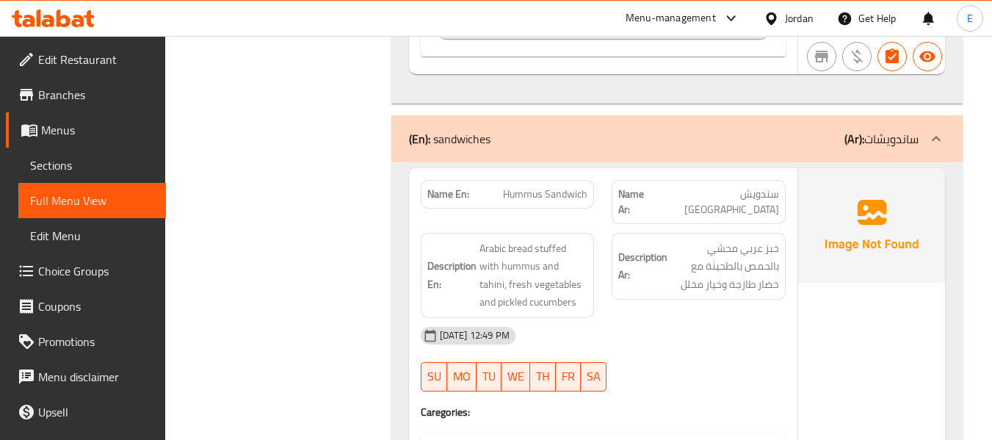
scroll to position [2055, 0]
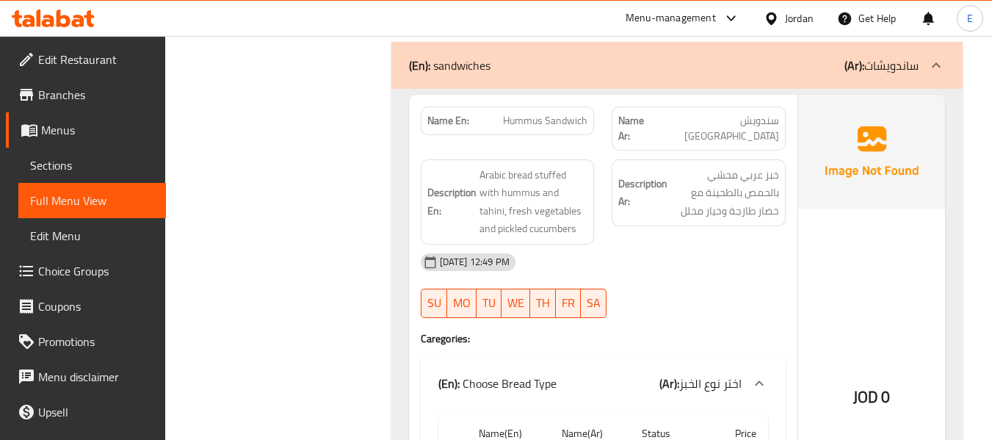
click at [710, 244] on div "[DATE] 12:49 PM" at bounding box center [603, 261] width 382 height 35
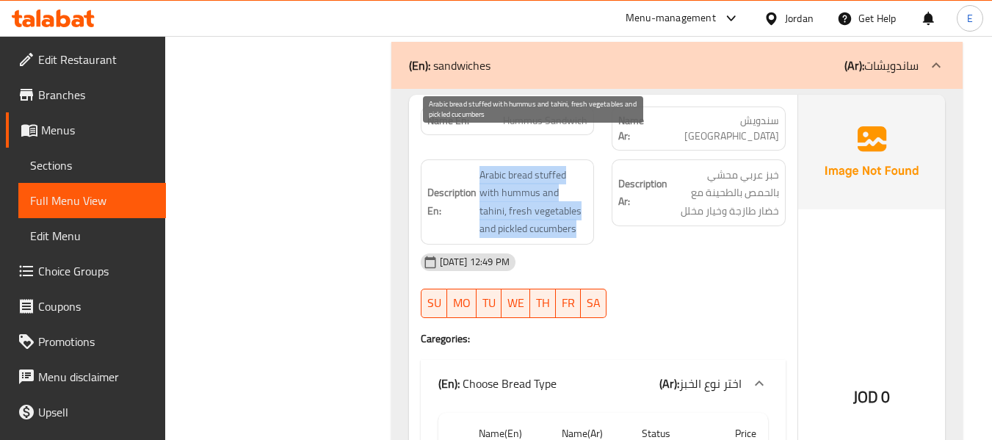
drag, startPoint x: 480, startPoint y: 139, endPoint x: 578, endPoint y: 197, distance: 113.5
click at [578, 197] on h6 "Description En: Arabic bread stuffed with hummus and tahini, fresh vegetables a…" at bounding box center [507, 202] width 161 height 72
click at [578, 197] on span "Arabic bread stuffed with hummus and tahini, fresh vegetables and pickled cucum…" at bounding box center [533, 202] width 109 height 72
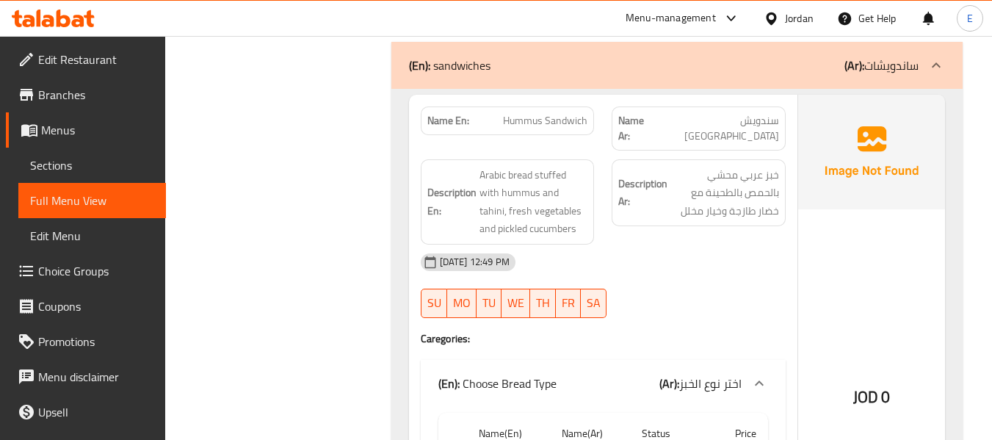
click at [672, 198] on div "Description Ar: خبز عربي محشي بالحمص بالطحينة مع خضار طازجة وخيار مخلل" at bounding box center [699, 201] width 192 height 103
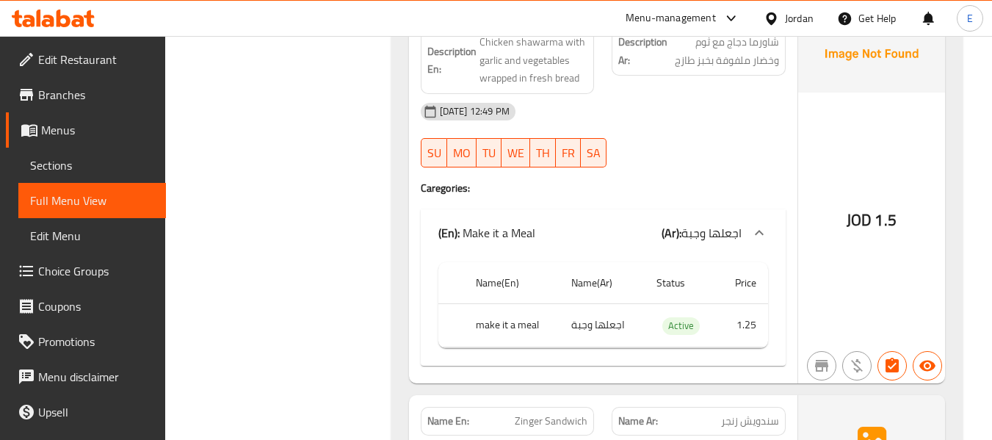
scroll to position [2569, 0]
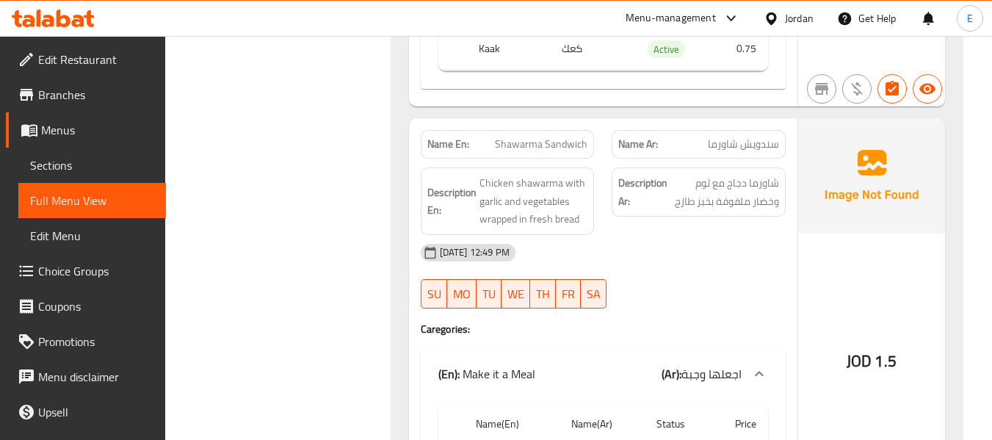
click at [511, 137] on span "Shawarma Sandwich" at bounding box center [541, 144] width 92 height 15
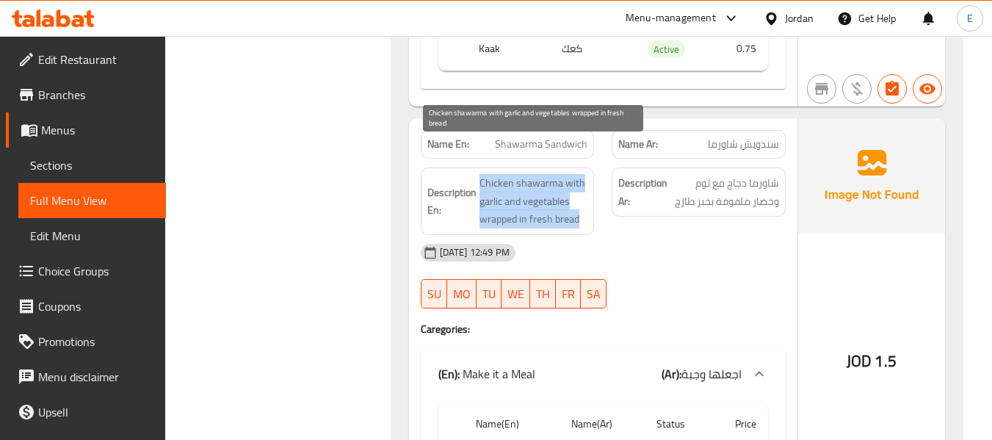
drag, startPoint x: 479, startPoint y: 145, endPoint x: 582, endPoint y: 191, distance: 113.1
click at [582, 191] on span "Chicken shawarma with garlic and vegetables wrapped in fresh bread" at bounding box center [533, 201] width 109 height 54
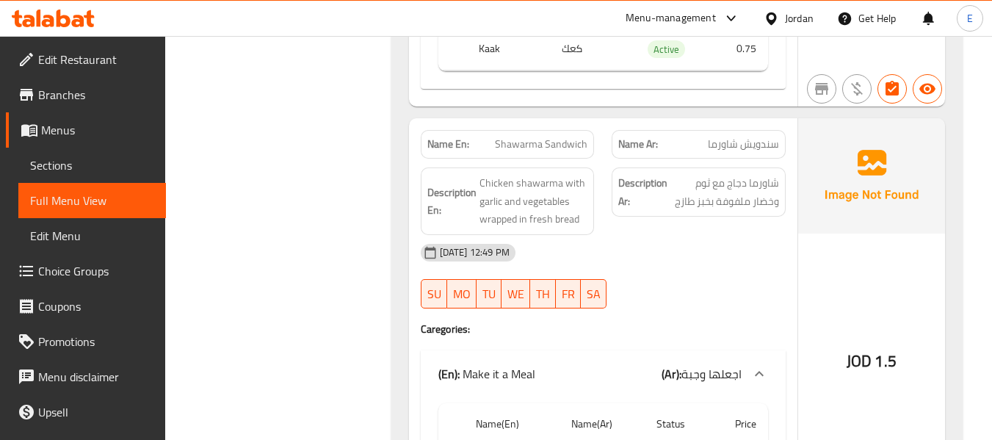
click at [674, 235] on div "[DATE] 12:49 PM" at bounding box center [603, 252] width 382 height 35
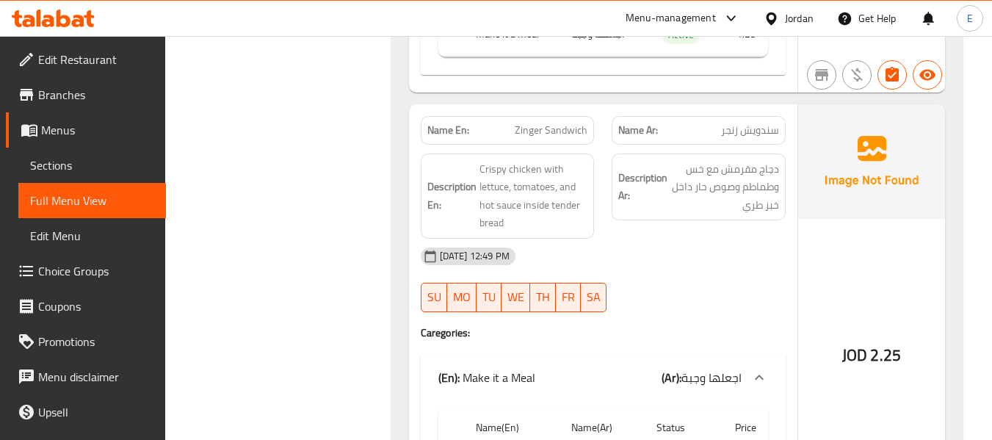
scroll to position [3009, 0]
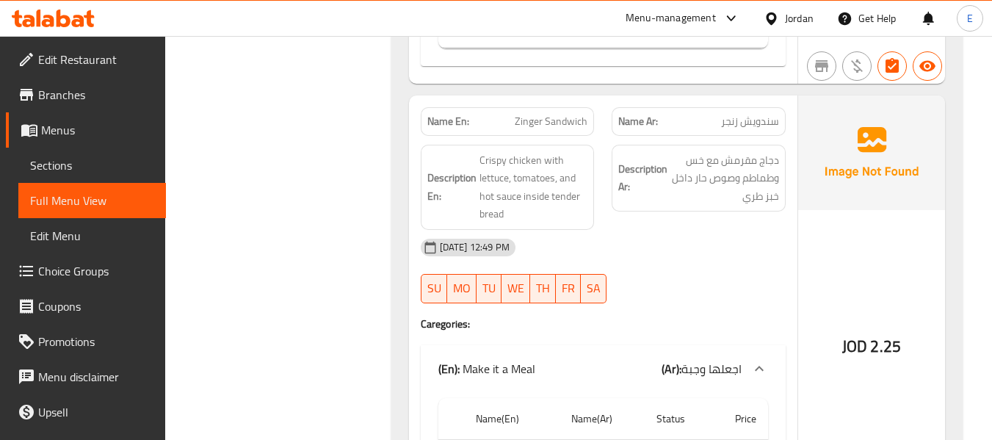
click at [764, 114] on span "سندويش زنجر" at bounding box center [750, 121] width 58 height 15
click at [550, 114] on span "Zinger Sandwich" at bounding box center [551, 121] width 73 height 15
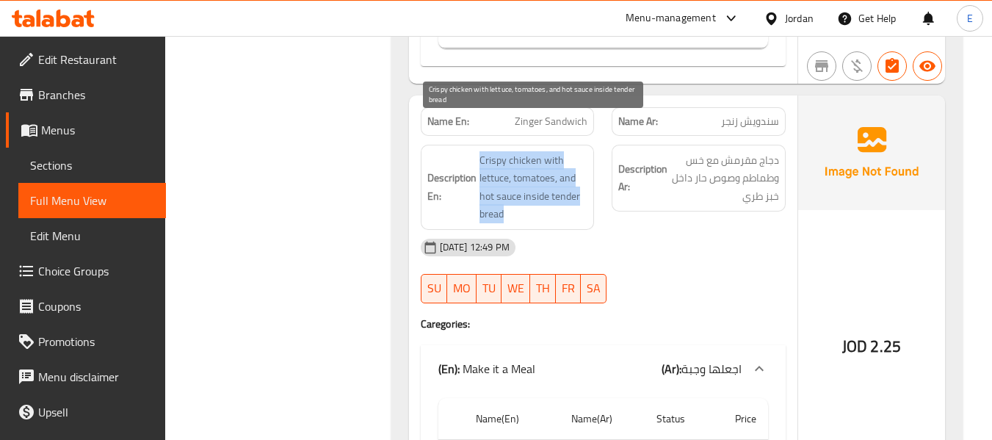
drag, startPoint x: 495, startPoint y: 127, endPoint x: 577, endPoint y: 178, distance: 96.3
click at [577, 178] on h6 "Description En: Crispy chicken with lettuce, tomatoes, and hot sauce inside ten…" at bounding box center [507, 187] width 161 height 72
click at [577, 178] on span "Crispy chicken with lettuce, tomatoes, and hot sauce inside tender bread" at bounding box center [533, 187] width 109 height 72
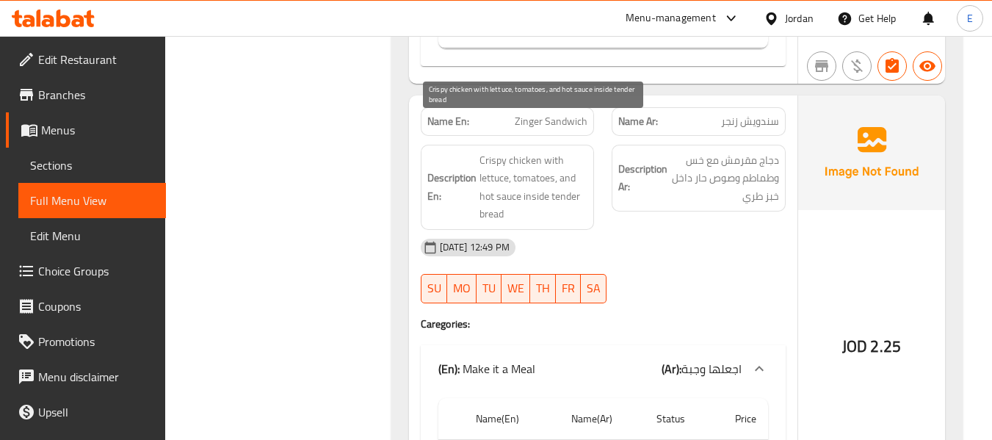
click at [577, 178] on span "Crispy chicken with lettuce, tomatoes, and hot sauce inside tender bread" at bounding box center [533, 187] width 109 height 72
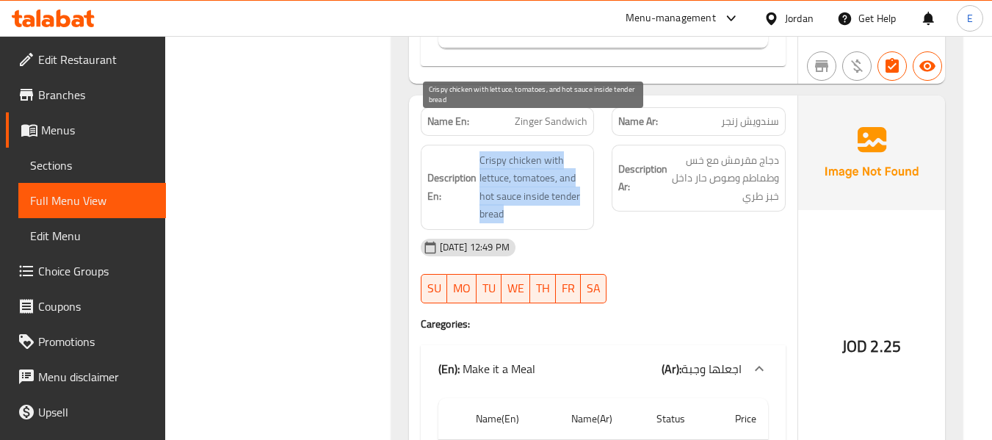
click at [576, 178] on span "Crispy chicken with lettuce, tomatoes, and hot sauce inside tender bread" at bounding box center [533, 187] width 109 height 72
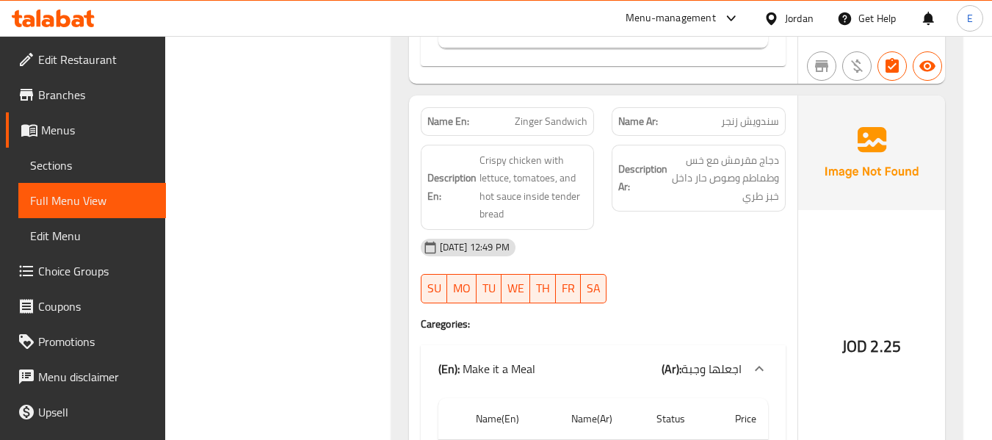
click at [712, 230] on div "[DATE] 12:49 PM" at bounding box center [603, 247] width 382 height 35
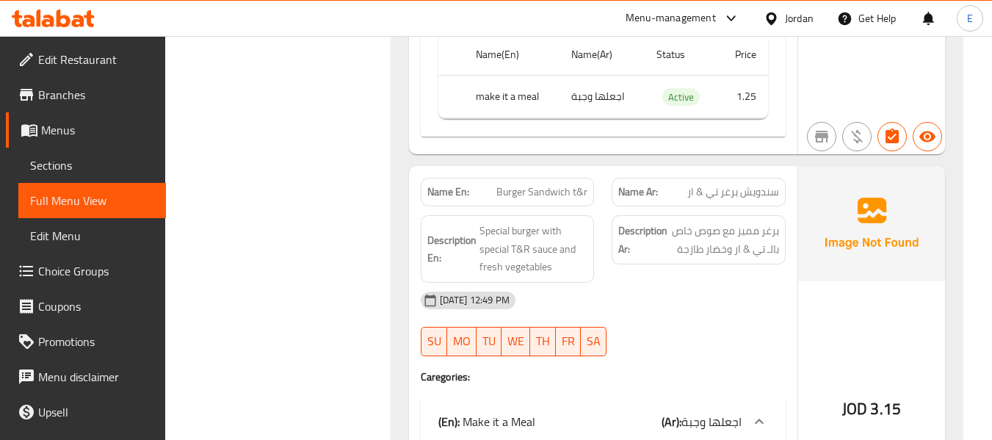
scroll to position [3376, 0]
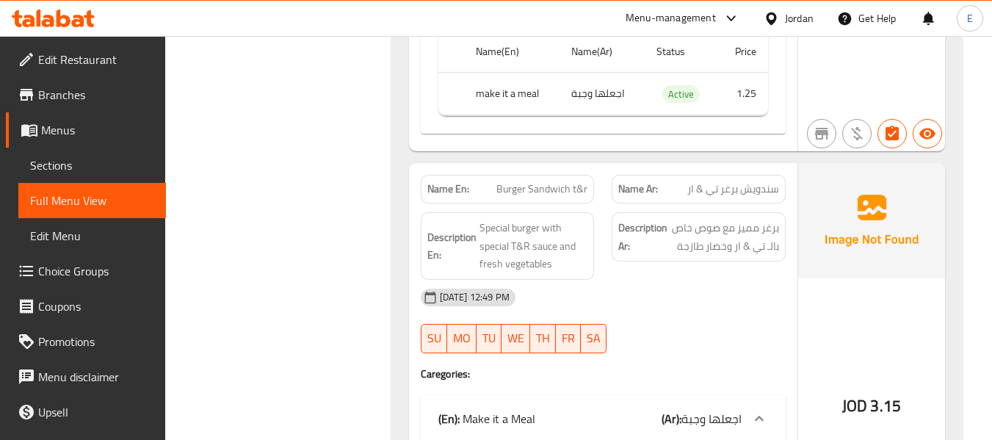
click at [737, 181] on span "سندويش برغر تي & ار" at bounding box center [733, 188] width 92 height 15
click at [551, 181] on span "Burger Sandwich t&r" at bounding box center [541, 188] width 91 height 15
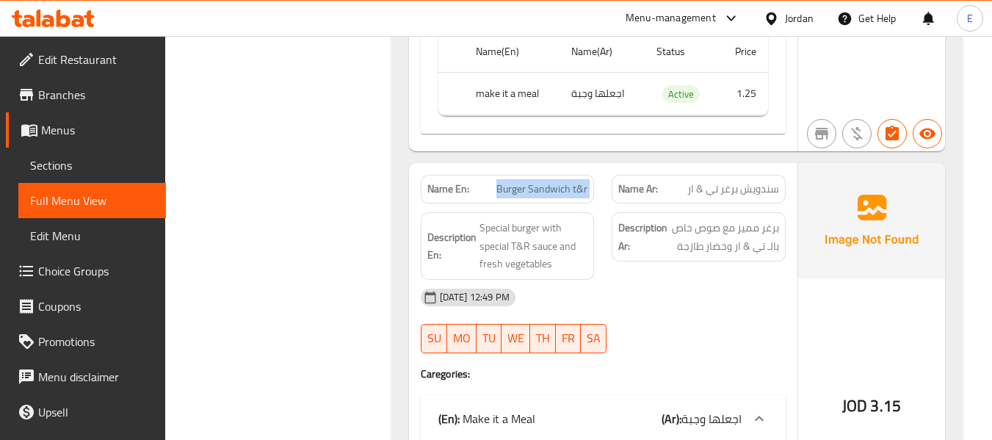
click at [551, 181] on span "Burger Sandwich t&r" at bounding box center [541, 188] width 91 height 15
click at [674, 239] on div "Description Ar: برغر مميز مع صوص خاص بالـ تي & ار وخضار طازجة" at bounding box center [699, 245] width 192 height 85
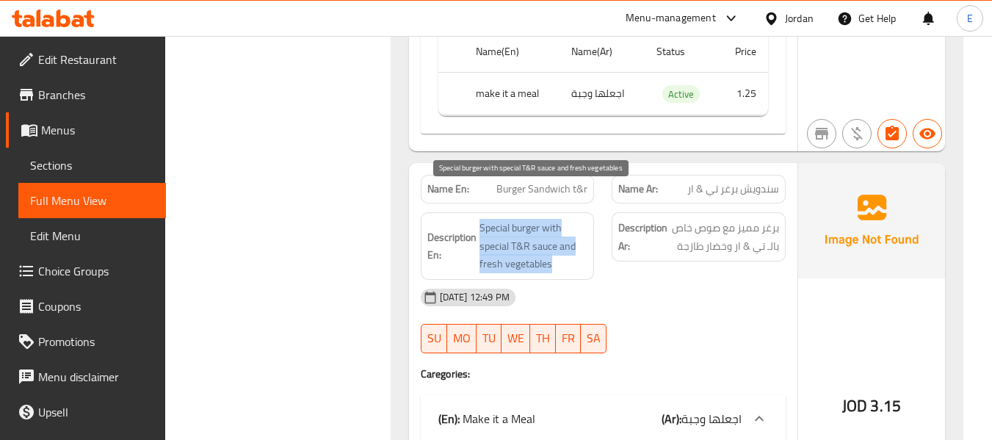
drag, startPoint x: 473, startPoint y: 182, endPoint x: 578, endPoint y: 227, distance: 113.4
click at [578, 227] on div "Description En: Special burger with special T&R sauce and fresh vegetables" at bounding box center [508, 246] width 174 height 68
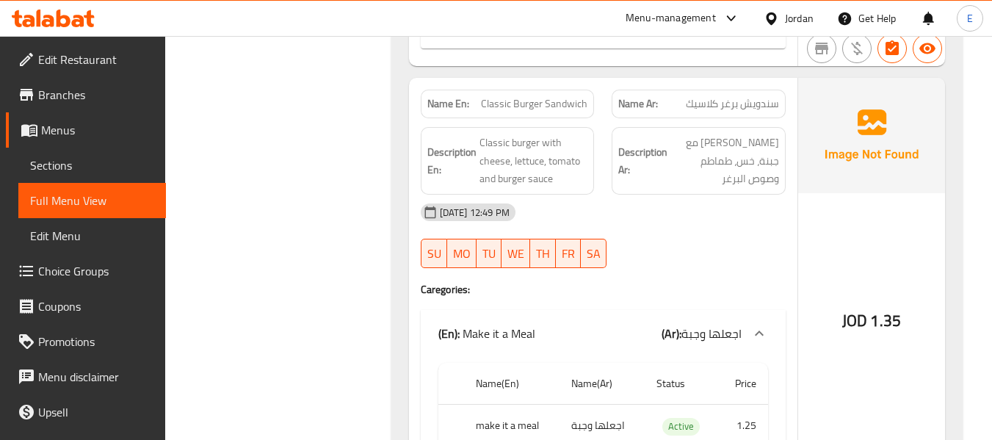
scroll to position [3890, 0]
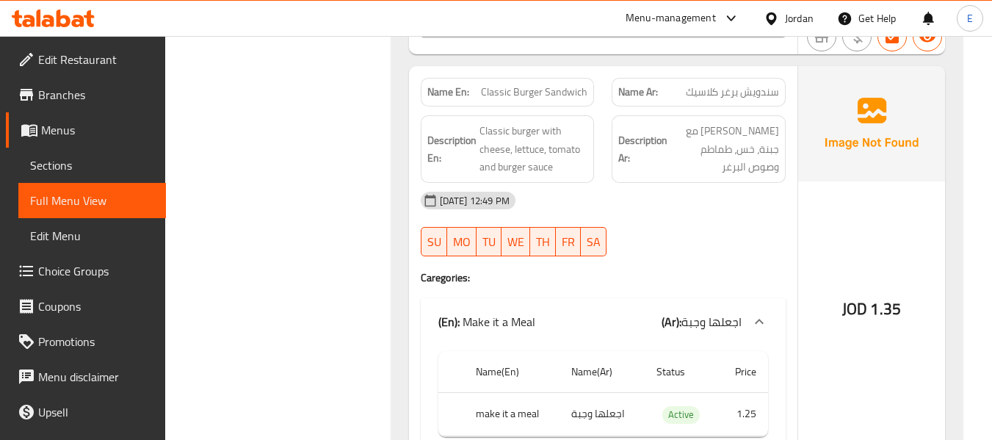
click at [725, 84] on span "سندويش برغر كلاسيك" at bounding box center [732, 91] width 93 height 15
click at [532, 84] on span "Classic Burger Sandwich" at bounding box center [534, 91] width 106 height 15
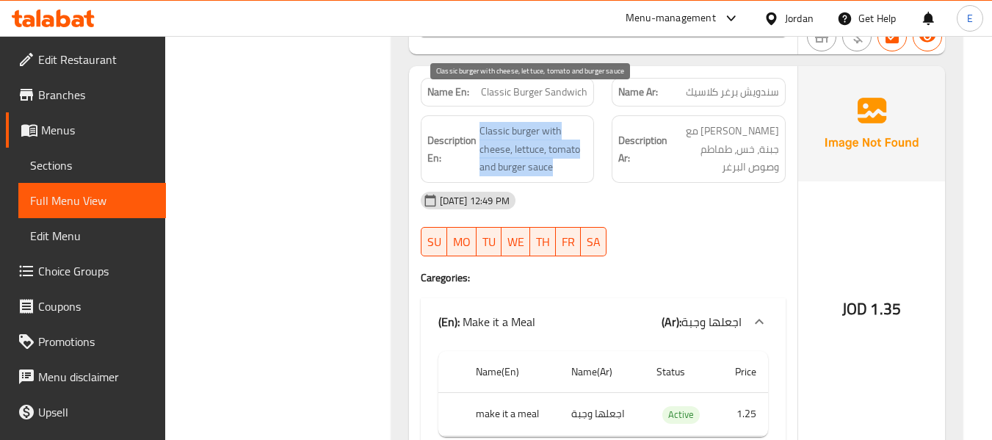
drag, startPoint x: 479, startPoint y: 88, endPoint x: 576, endPoint y: 133, distance: 106.7
click at [576, 133] on div "Description En: Classic burger with cheese, lettuce, tomato and burger sauce" at bounding box center [508, 149] width 174 height 68
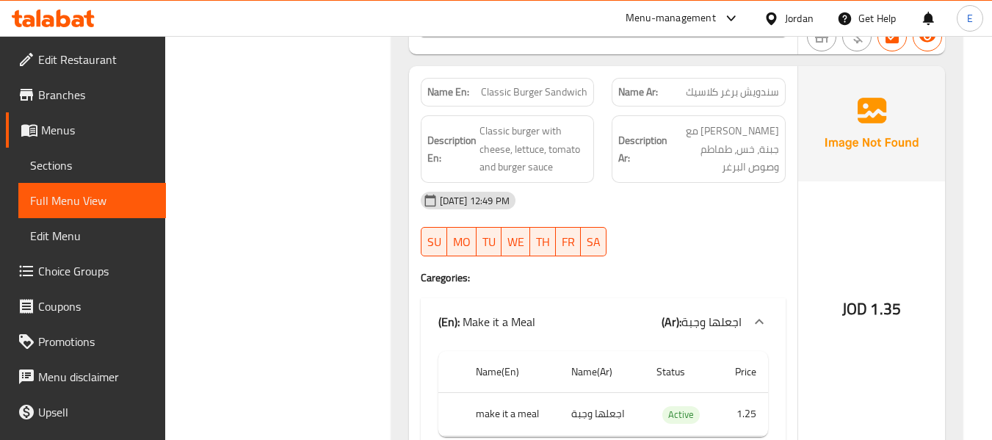
click at [659, 183] on div "[DATE] 12:49 PM" at bounding box center [603, 200] width 382 height 35
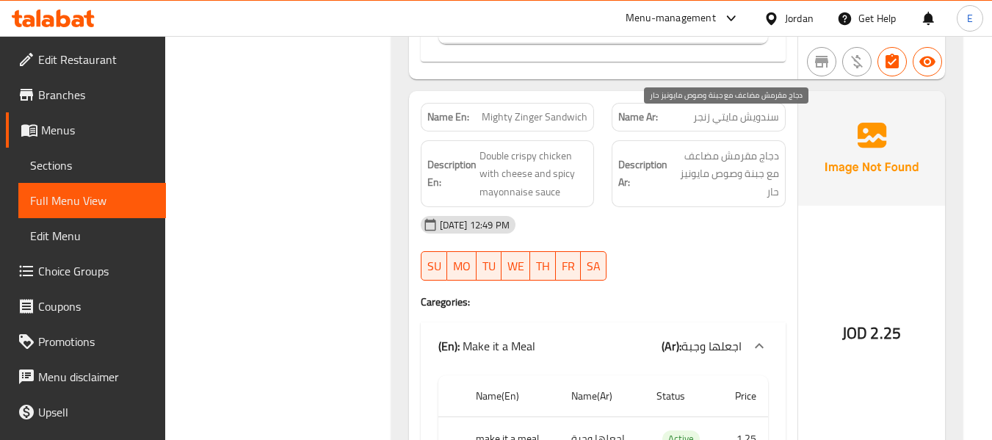
scroll to position [4257, 0]
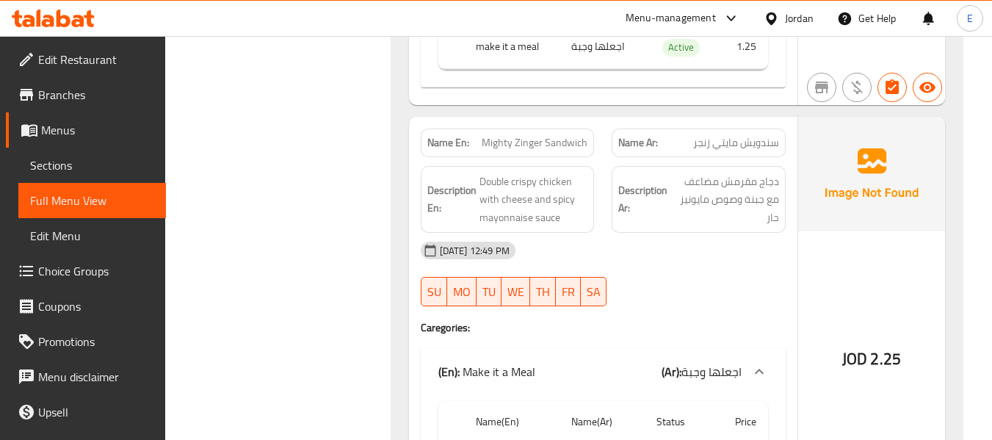
click at [542, 135] on span "Mighty Zinger Sandwich" at bounding box center [534, 142] width 106 height 15
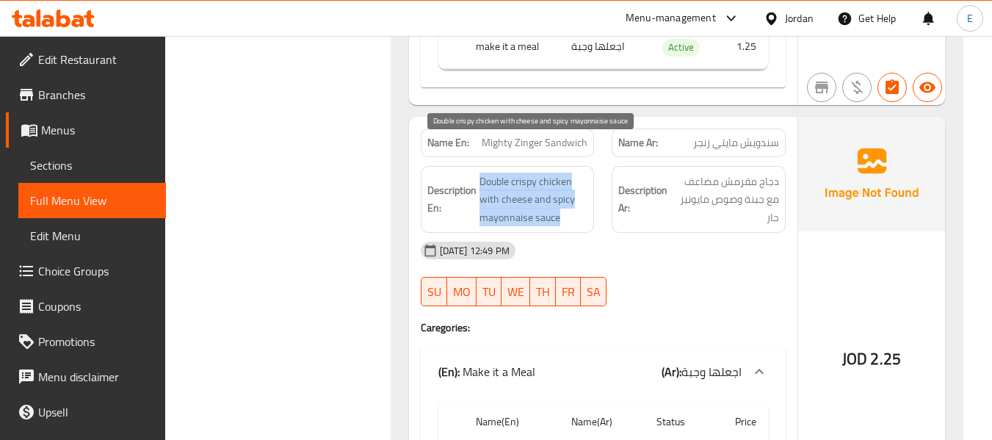
drag, startPoint x: 475, startPoint y: 137, endPoint x: 574, endPoint y: 185, distance: 110.3
click at [574, 185] on div "Description En: Double crispy chicken with cheese and spicy mayonnaise sauce" at bounding box center [508, 200] width 174 height 68
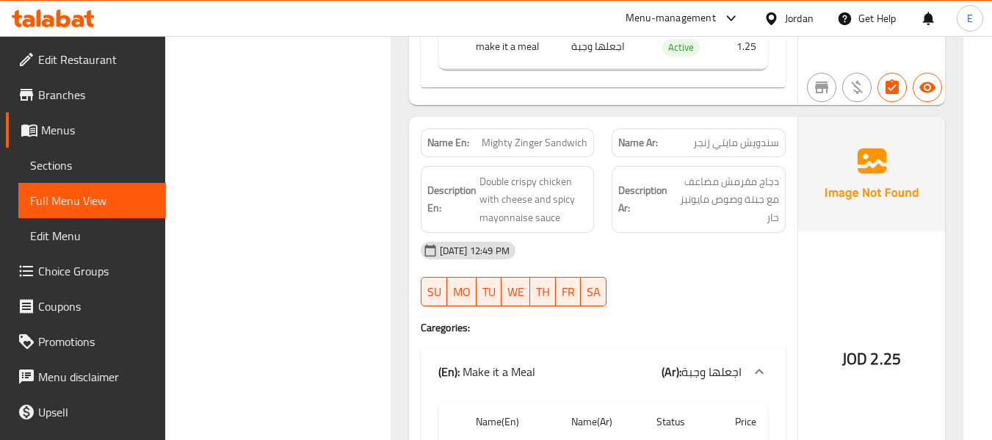
click at [673, 233] on div "[DATE] 12:49 PM" at bounding box center [603, 250] width 382 height 35
click at [542, 135] on span "Mighty Zinger Sandwich" at bounding box center [534, 142] width 106 height 15
copy span "Mighty Zinger Sandwich"
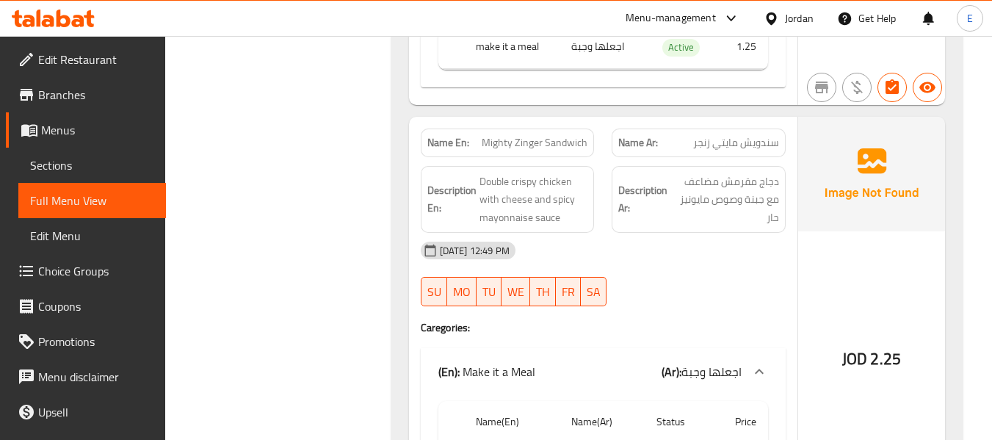
click at [681, 243] on div "30-09-2025 12:49 PM SU MO TU WE TH FR SA" at bounding box center [603, 274] width 382 height 82
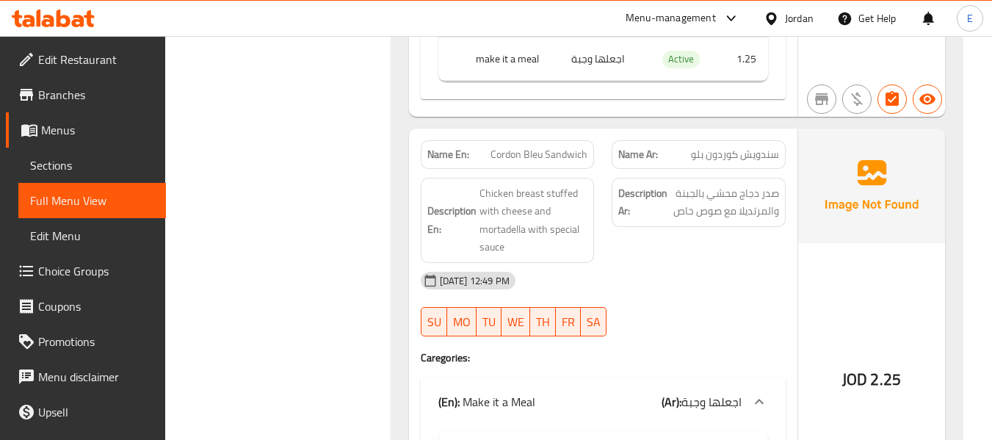
scroll to position [4698, 0]
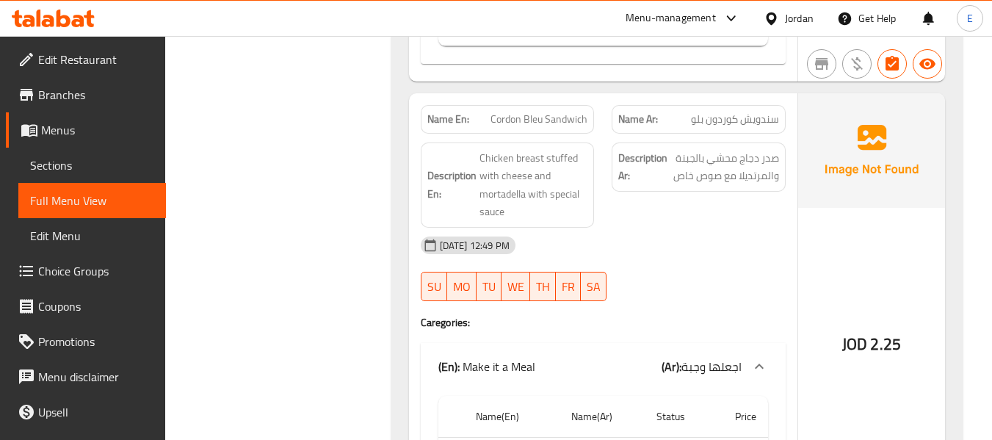
click at [738, 112] on span "سندويش كوردون بلو" at bounding box center [735, 119] width 88 height 15
click at [528, 112] on span "Cordon Bleu Sandwich" at bounding box center [538, 119] width 97 height 15
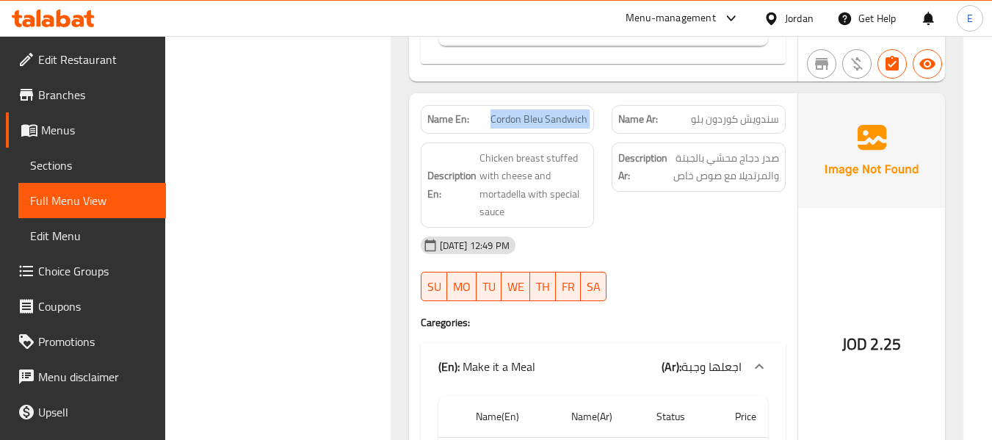
click at [528, 112] on span "Cordon Bleu Sandwich" at bounding box center [538, 119] width 97 height 15
click at [740, 237] on div "30-09-2025 12:49 PM SU MO TU WE TH FR SA" at bounding box center [603, 269] width 382 height 82
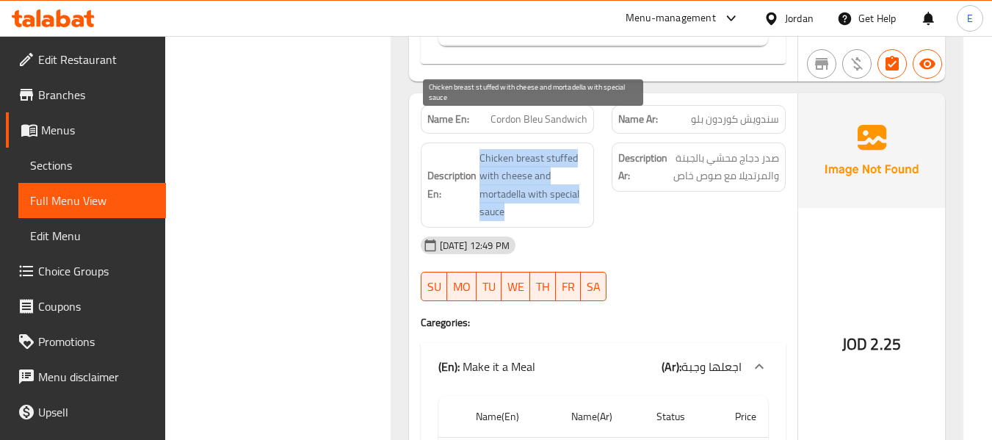
drag, startPoint x: 476, startPoint y: 117, endPoint x: 579, endPoint y: 173, distance: 117.3
click at [579, 173] on h6 "Description En: Chicken breast stuffed with cheese and mortadella with special …" at bounding box center [507, 185] width 161 height 72
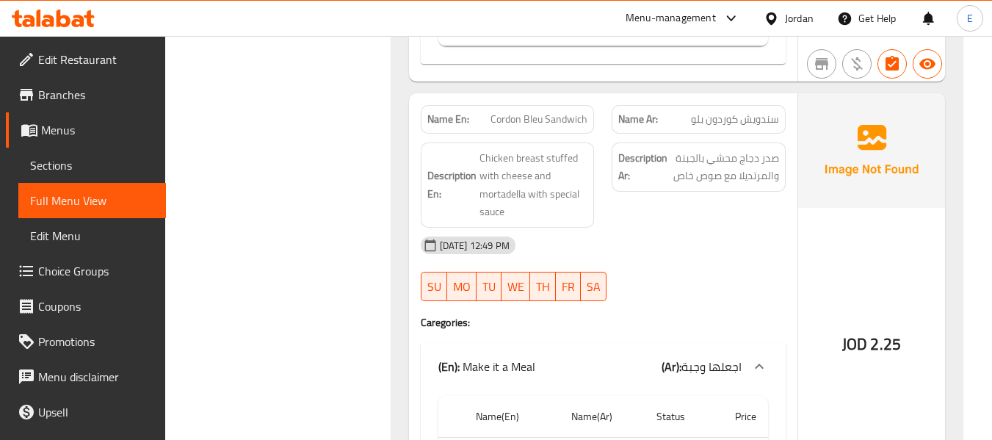
click at [691, 228] on div "[DATE] 12:49 PM" at bounding box center [603, 245] width 382 height 35
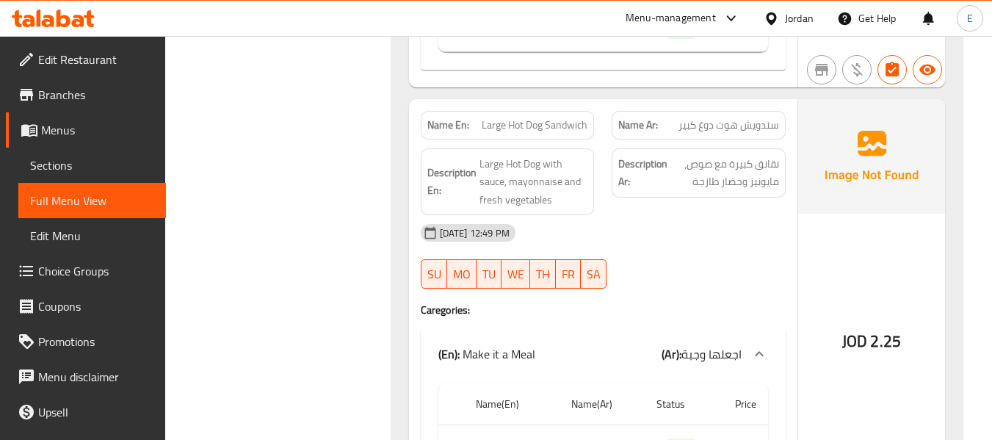
scroll to position [5138, 0]
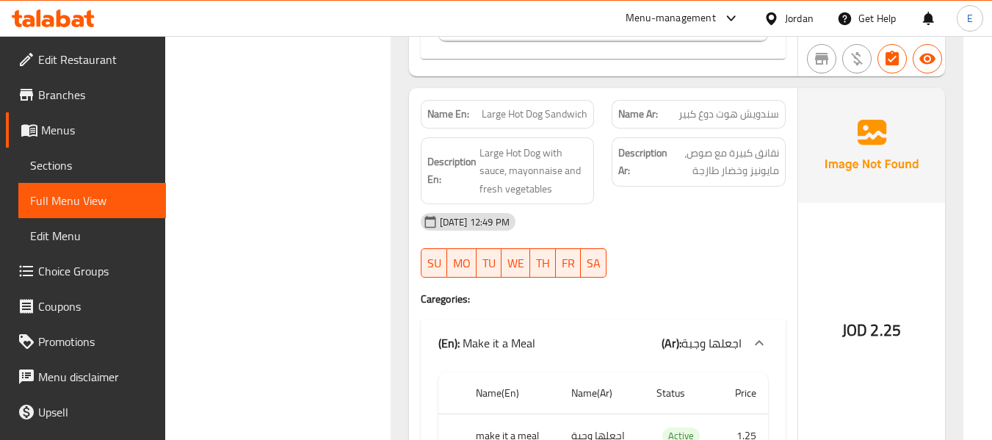
click at [724, 106] on span "سندويش هوت دوغ كبير" at bounding box center [728, 113] width 101 height 15
click at [547, 106] on span "Large Hot Dog Sandwich" at bounding box center [534, 113] width 106 height 15
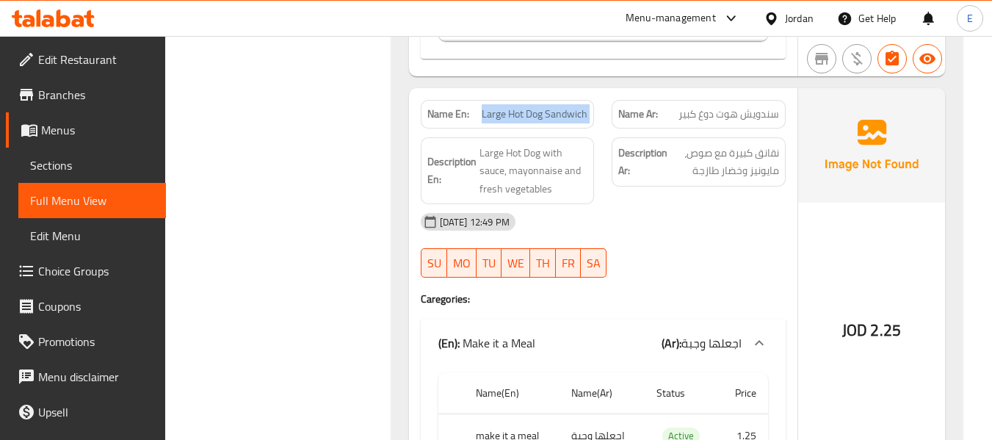
click at [547, 106] on span "Large Hot Dog Sandwich" at bounding box center [534, 113] width 106 height 15
click at [693, 206] on div "[DATE] 12:49 PM" at bounding box center [603, 221] width 382 height 35
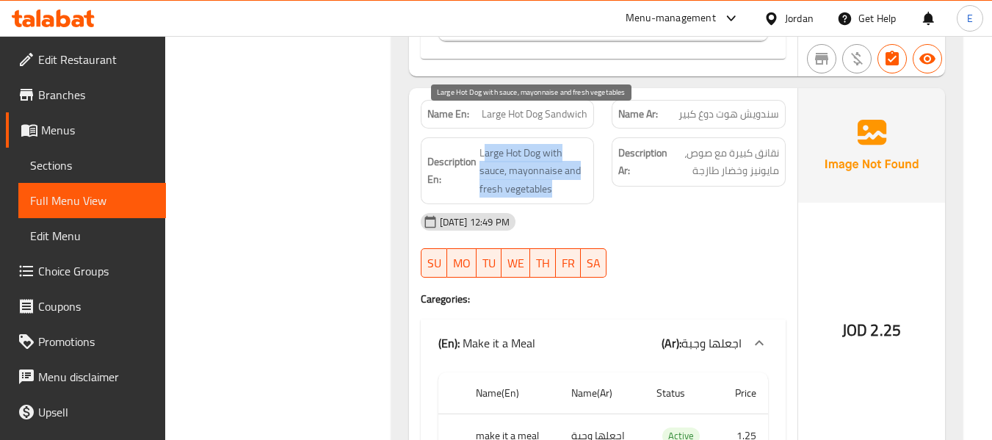
drag, startPoint x: 484, startPoint y: 114, endPoint x: 581, endPoint y: 159, distance: 106.7
click at [581, 159] on span "Large Hot Dog with sauce, mayonnaise and fresh vegetables" at bounding box center [533, 171] width 109 height 54
click at [651, 204] on div "[DATE] 12:49 PM" at bounding box center [603, 221] width 382 height 35
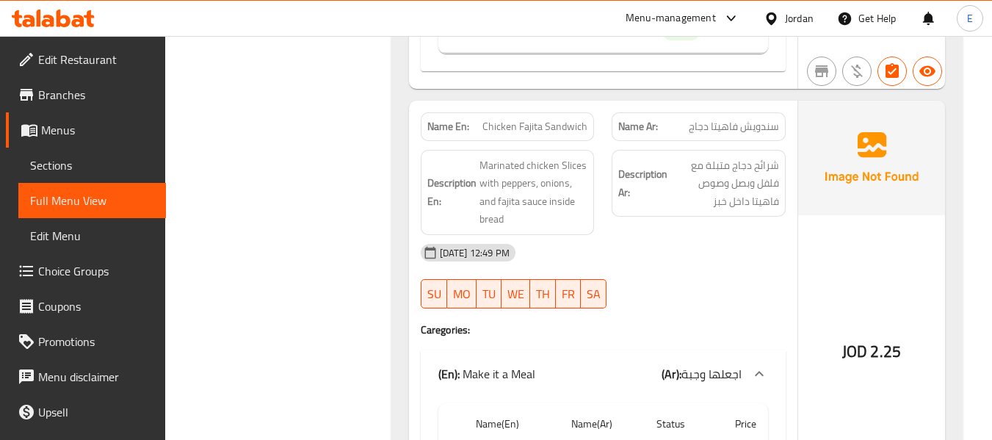
scroll to position [5578, 0]
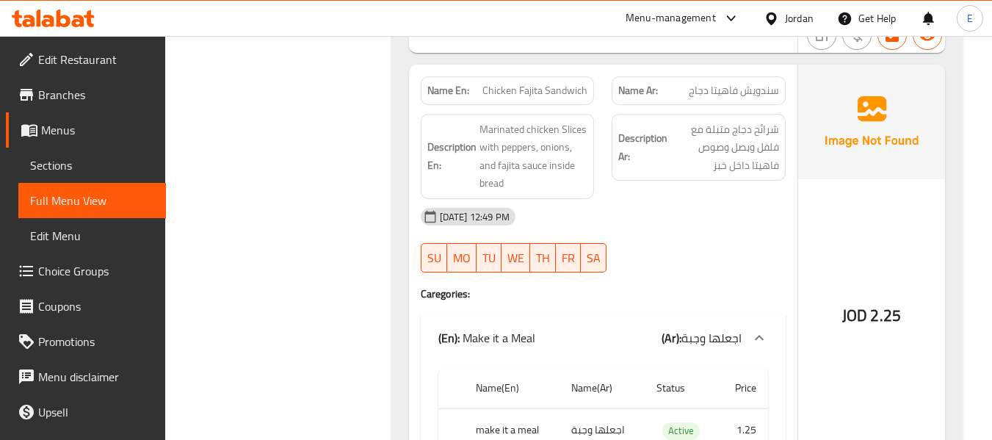
click at [564, 76] on div "Name En: Chicken Fajita Sandwich" at bounding box center [508, 90] width 174 height 29
click at [756, 83] on span "سندويش فاهيتا دجاج" at bounding box center [733, 90] width 90 height 15
click at [755, 83] on span "سندويش فاهيتا دجاج" at bounding box center [733, 90] width 90 height 15
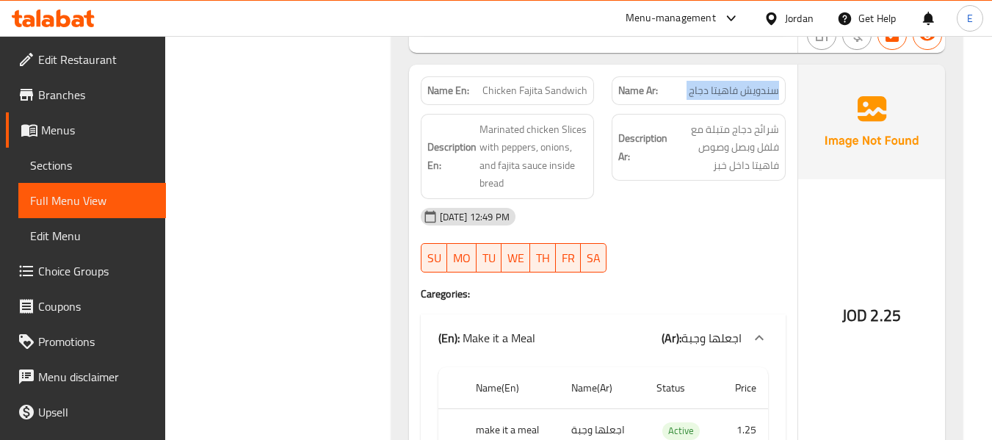
click at [755, 83] on span "سندويش فاهيتا دجاج" at bounding box center [733, 90] width 90 height 15
click at [737, 199] on div "[DATE] 12:49 PM" at bounding box center [603, 216] width 382 height 35
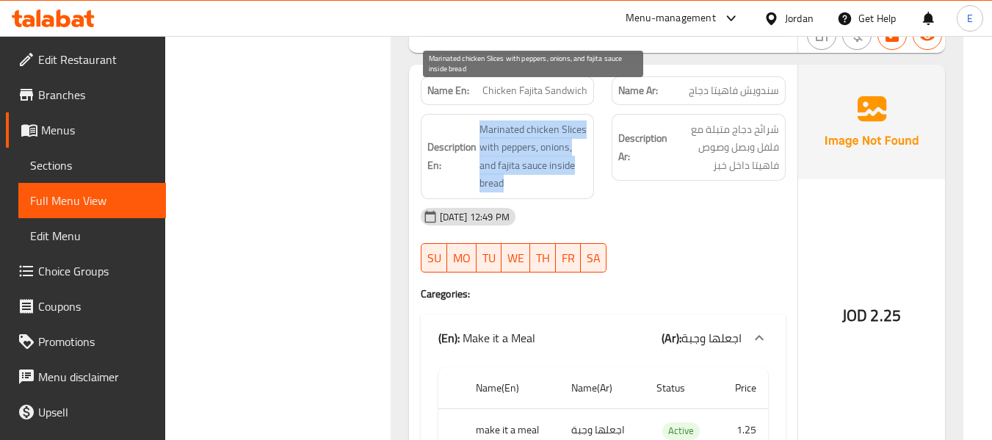
drag, startPoint x: 484, startPoint y: 88, endPoint x: 580, endPoint y: 150, distance: 113.6
click at [580, 150] on h6 "Description En: Marinated chicken Slices with peppers, onions, and fajita sauce…" at bounding box center [507, 156] width 161 height 72
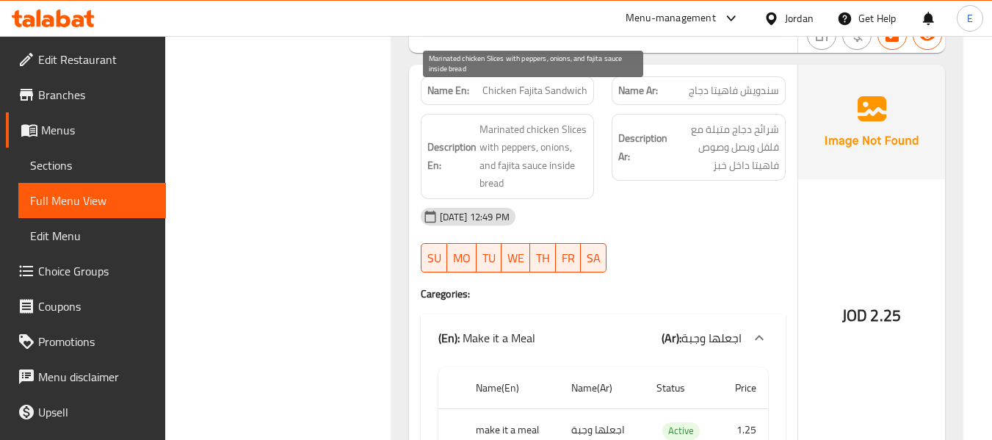
click at [682, 199] on div "[DATE] 12:49 PM" at bounding box center [603, 216] width 382 height 35
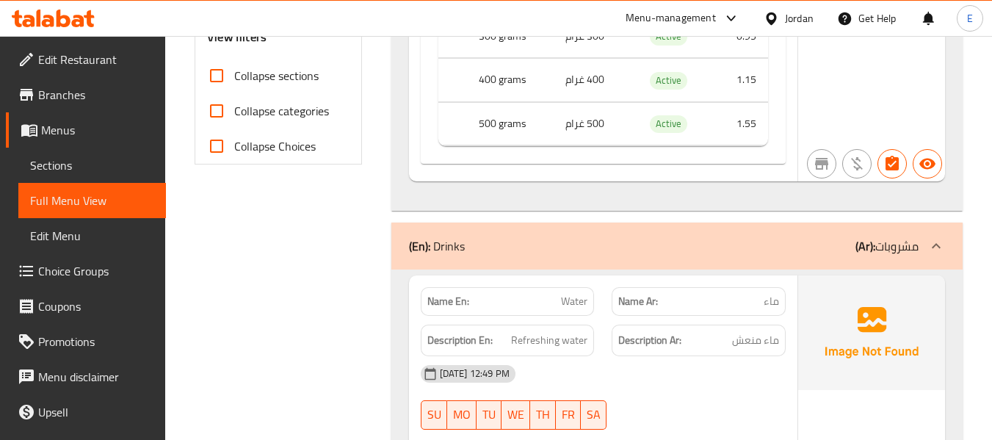
scroll to position [220, 0]
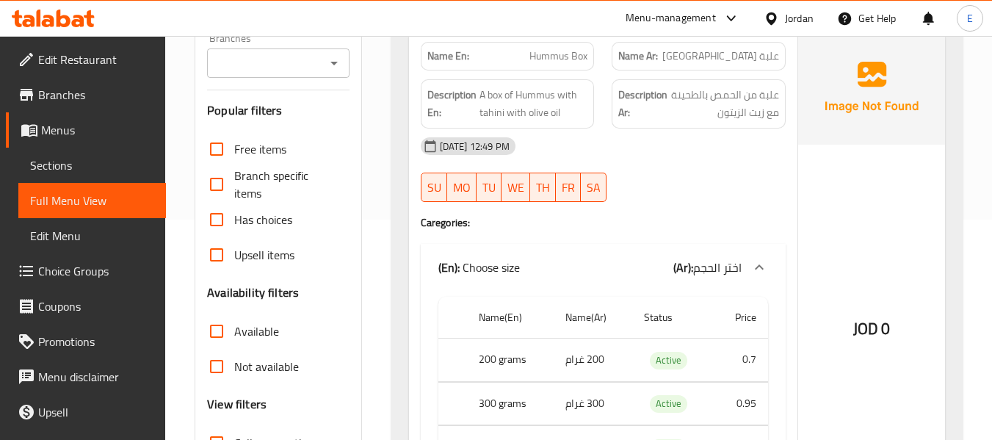
click at [399, 150] on div "Name En: Hummus Box Name Ar: علبة حمص Description En: A box of Hummus with tahi…" at bounding box center [676, 300] width 571 height 553
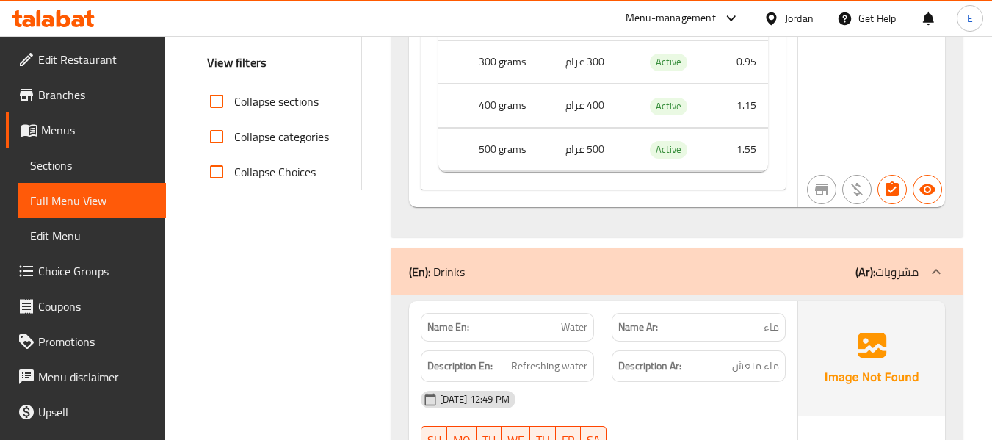
scroll to position [587, 0]
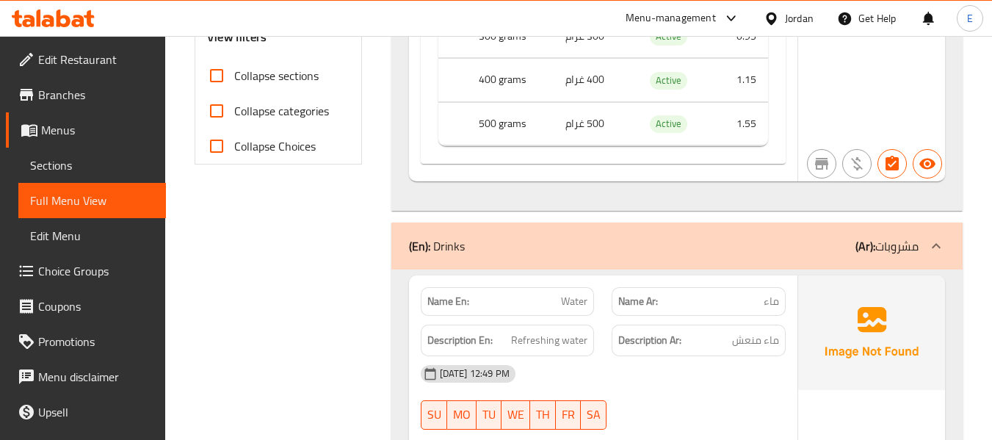
click at [219, 79] on input "Collapse sections" at bounding box center [216, 75] width 35 height 35
checkbox input "true"
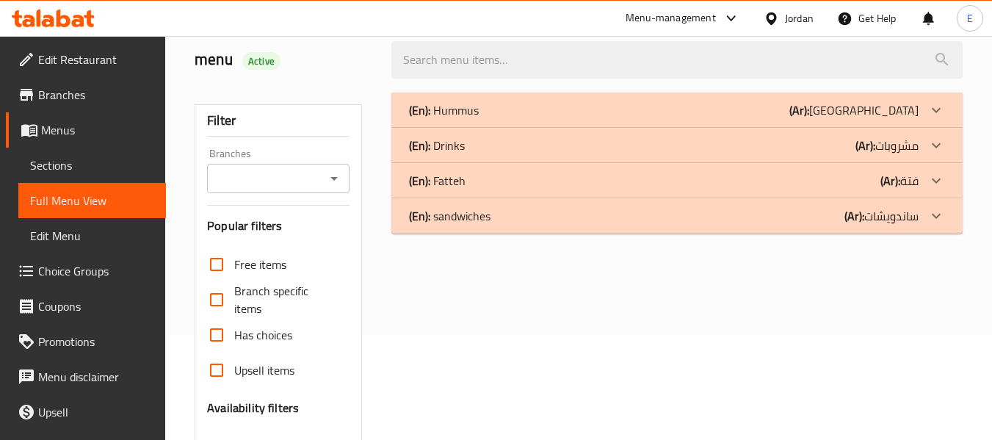
scroll to position [48, 0]
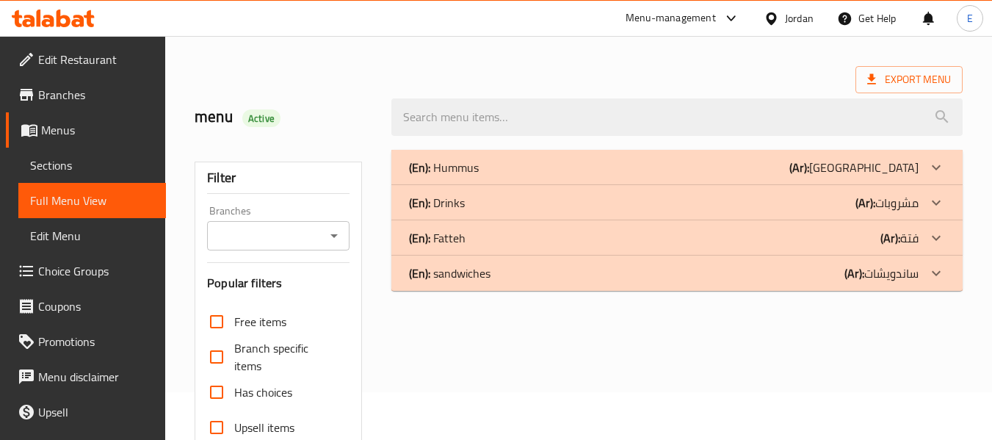
click at [738, 205] on div "(En): Drinks (Ar): مشروبات" at bounding box center [663, 203] width 509 height 18
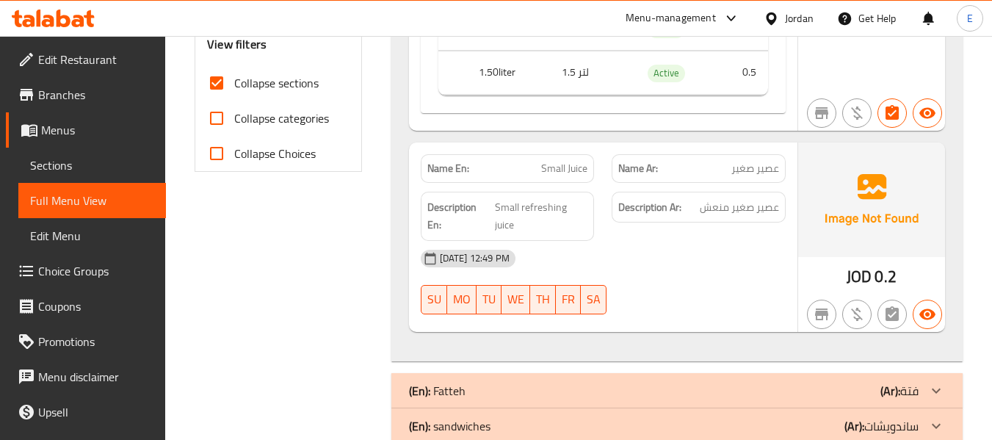
scroll to position [595, 0]
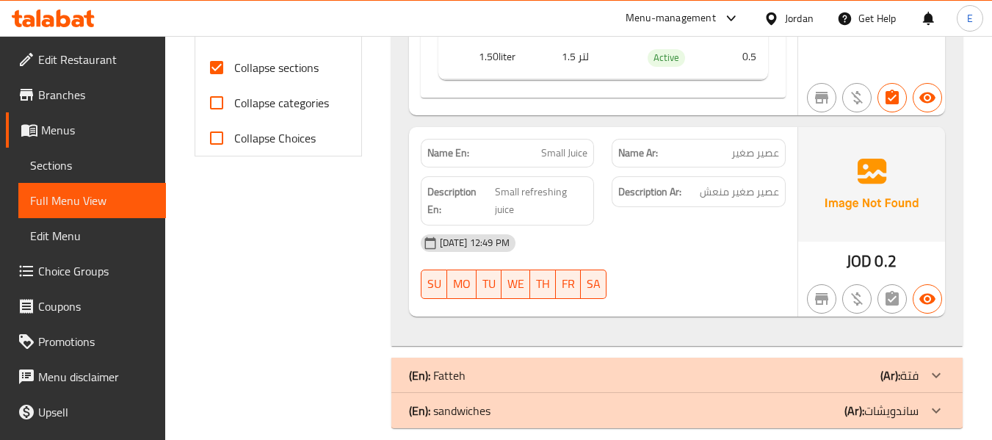
click at [319, 294] on div "Filter Branches Branches Popular filters Free items Branch specific items Has c…" at bounding box center [284, 14] width 196 height 843
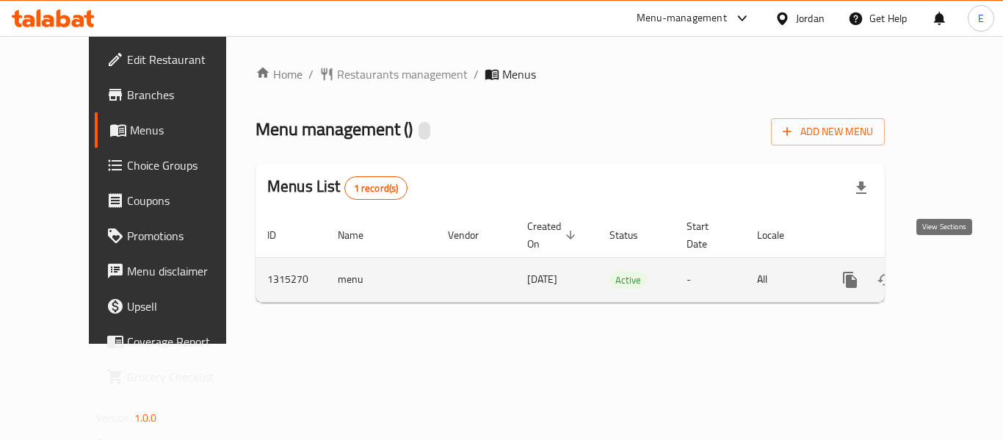
click at [938, 262] on link "enhanced table" at bounding box center [955, 279] width 35 height 35
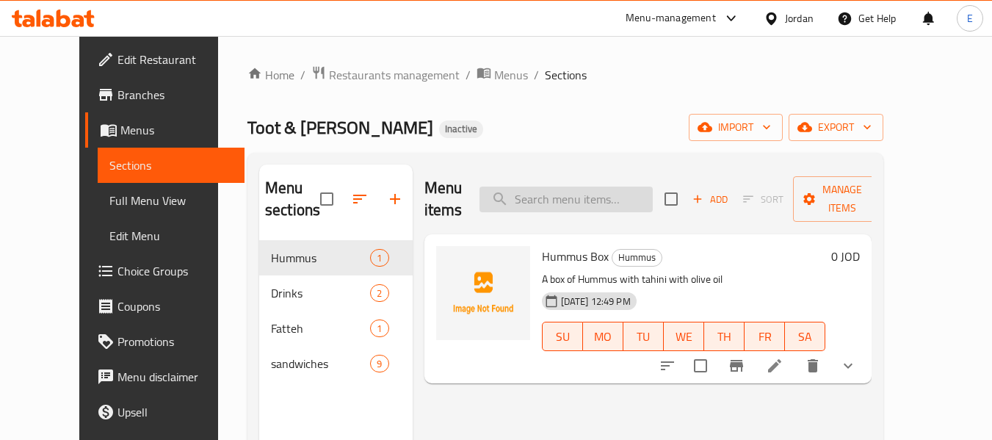
click at [620, 200] on input "search" at bounding box center [565, 199] width 173 height 26
paste input "Mighty Zinger Sandwich"
type input "Mighty Zinger Sandwich"
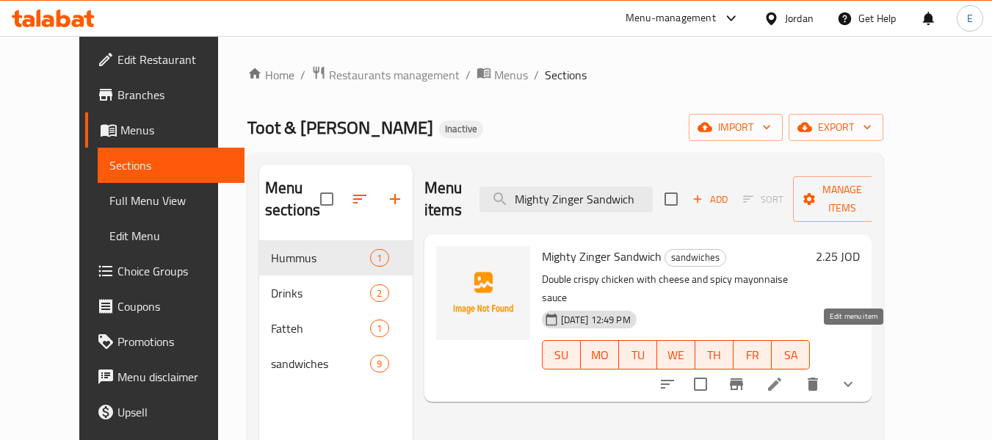
click at [783, 375] on icon at bounding box center [775, 384] width 18 height 18
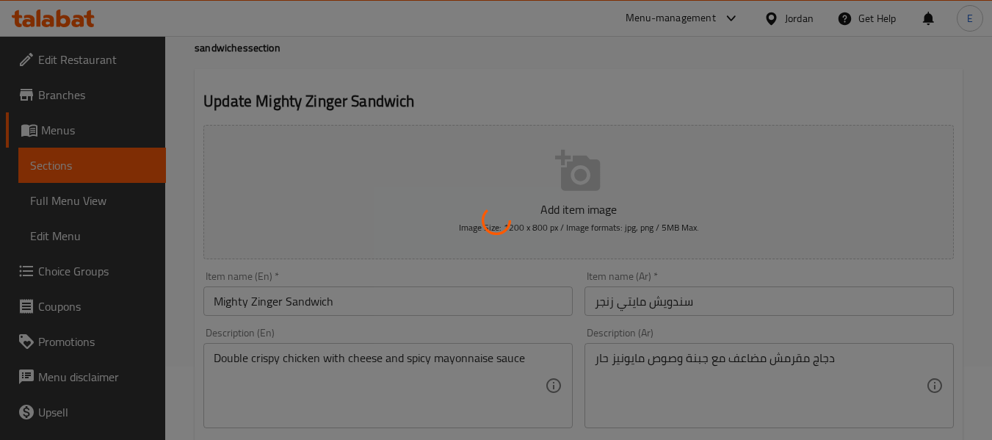
scroll to position [147, 0]
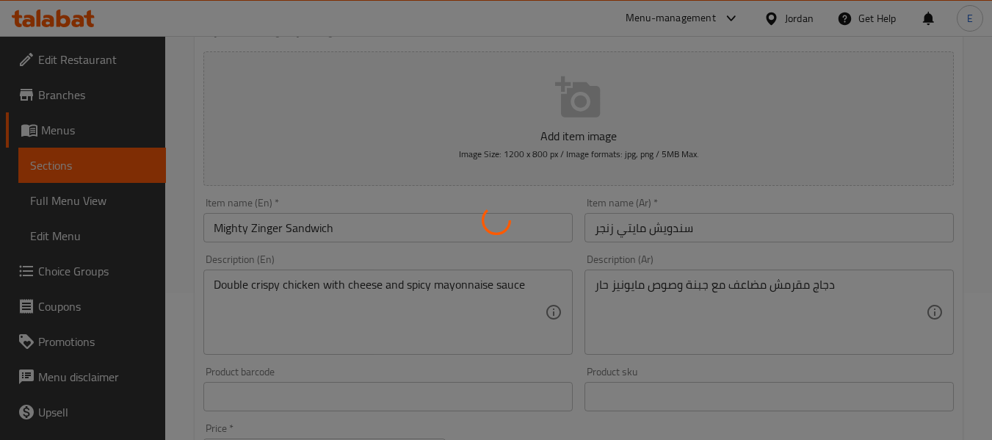
click at [731, 318] on div at bounding box center [496, 220] width 992 height 440
click at [733, 318] on div at bounding box center [496, 220] width 992 height 440
type input "اجعلها وجبة"
type input "0"
type input "1"
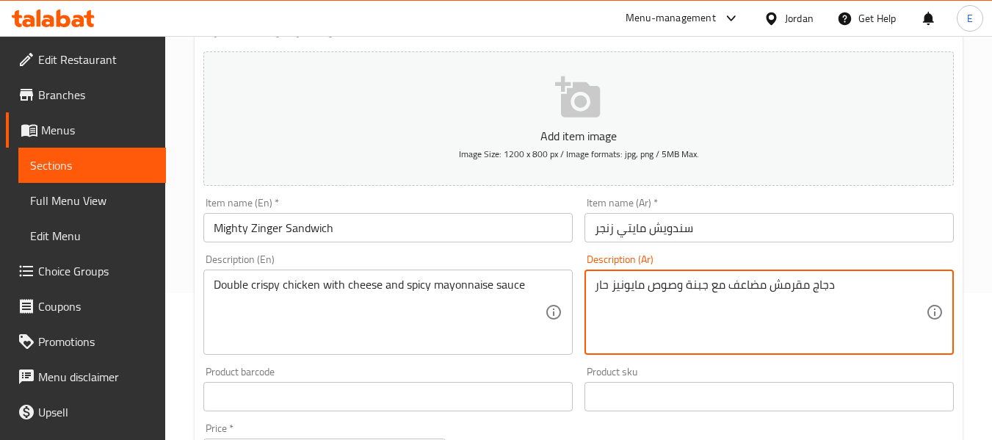
drag, startPoint x: 726, startPoint y: 284, endPoint x: 764, endPoint y: 280, distance: 38.3
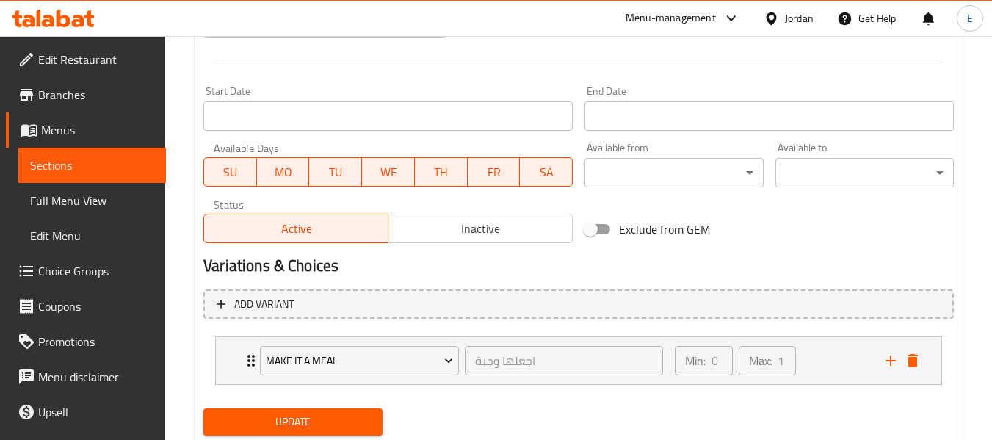
scroll to position [622, 0]
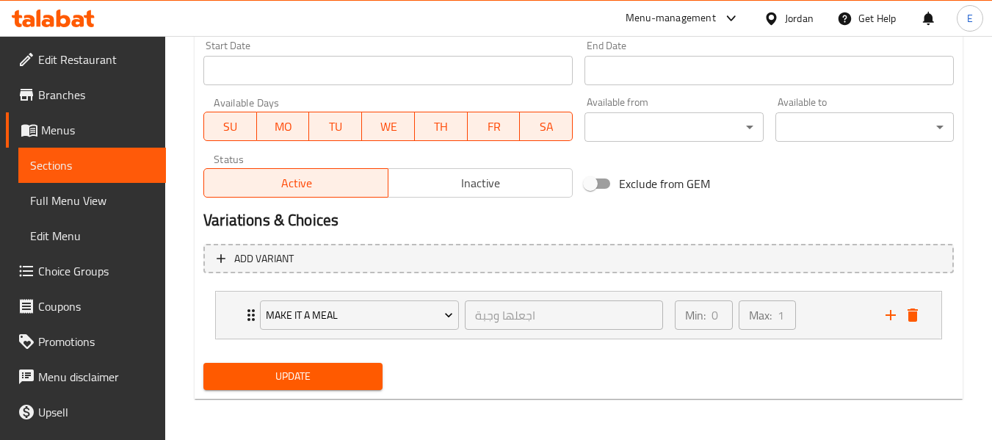
type textarea "دجاج مقرمش دوبل مع جبنة وصوص مايونيز حار"
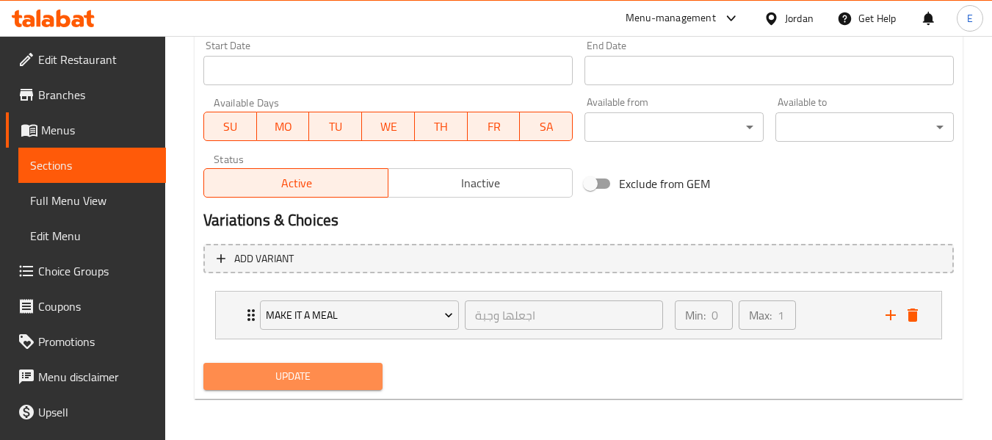
click at [366, 370] on span "Update" at bounding box center [292, 376] width 155 height 18
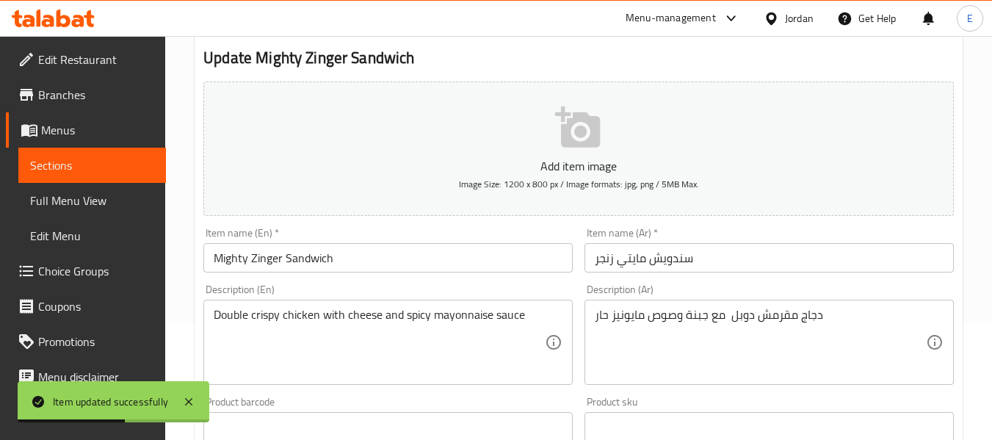
scroll to position [0, 0]
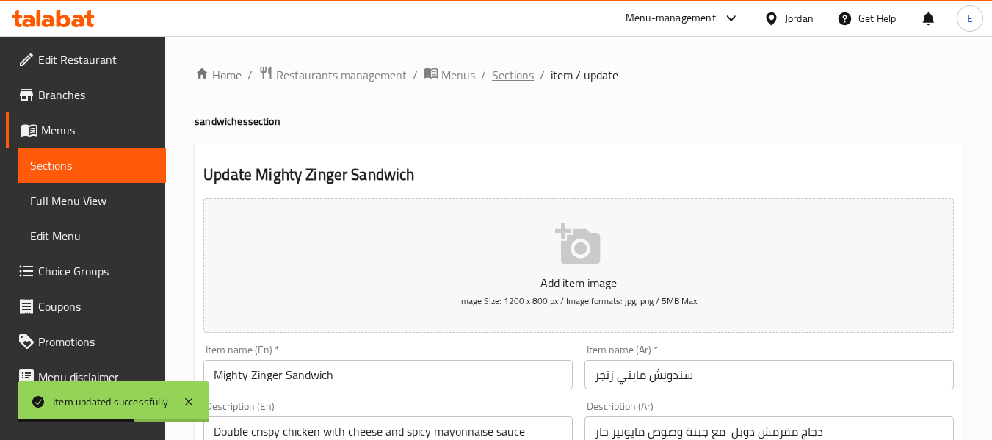
click at [506, 76] on span "Sections" at bounding box center [513, 75] width 42 height 18
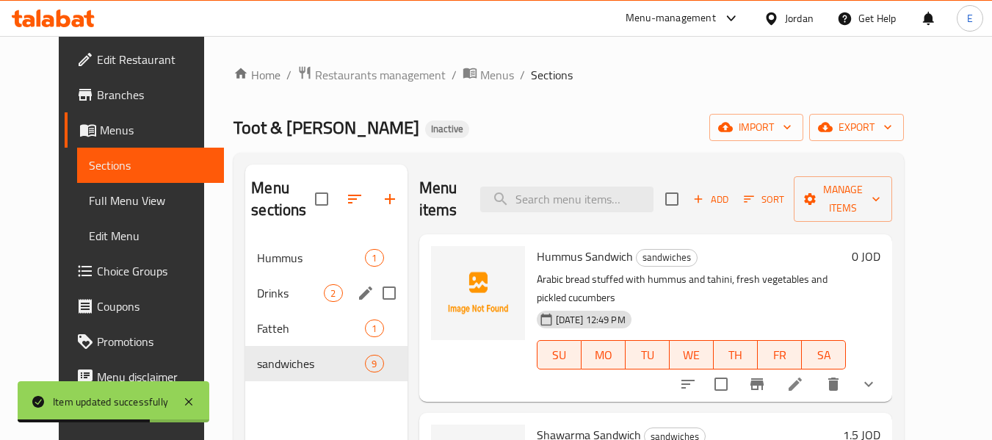
click at [257, 297] on span "Drinks" at bounding box center [290, 293] width 67 height 18
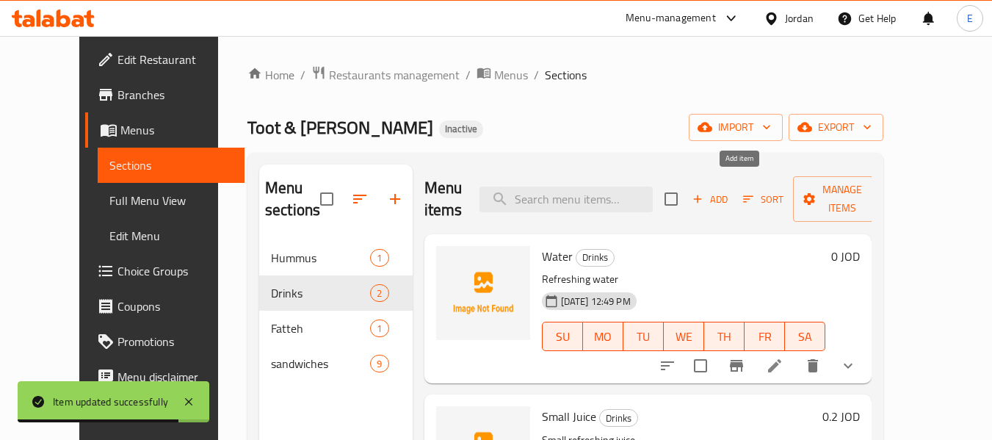
click at [730, 191] on span "Add" at bounding box center [710, 199] width 40 height 17
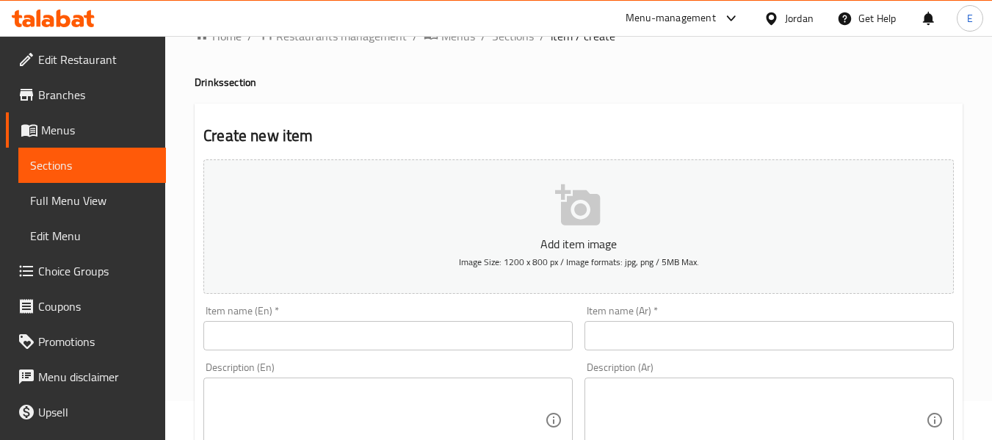
scroll to position [73, 0]
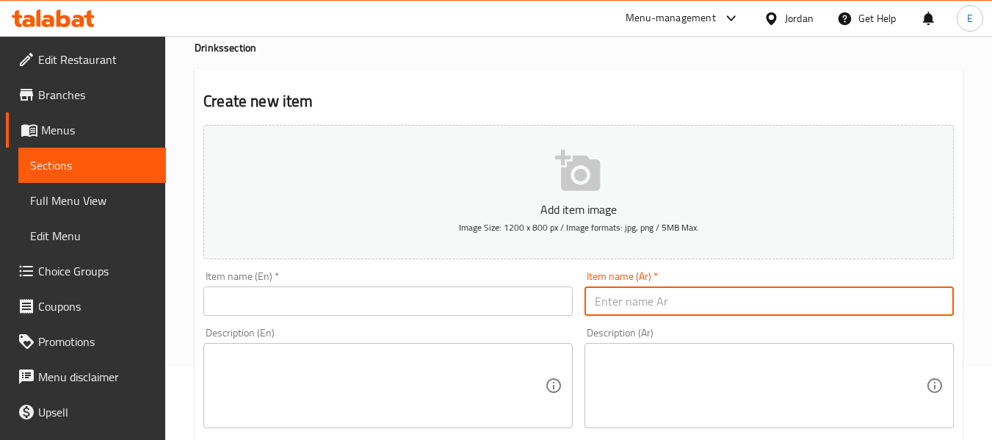
click at [734, 289] on input "text" at bounding box center [768, 300] width 369 height 29
paste input "ماتريكس"
type input "ماتريكس"
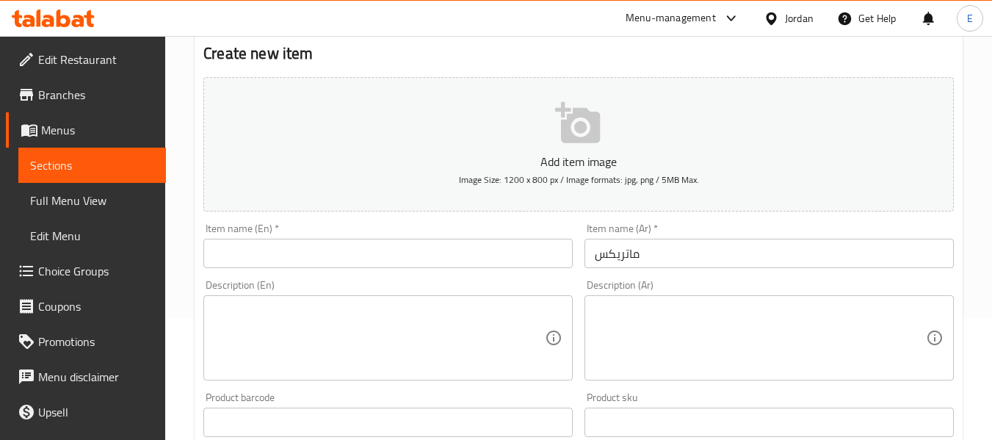
scroll to position [147, 0]
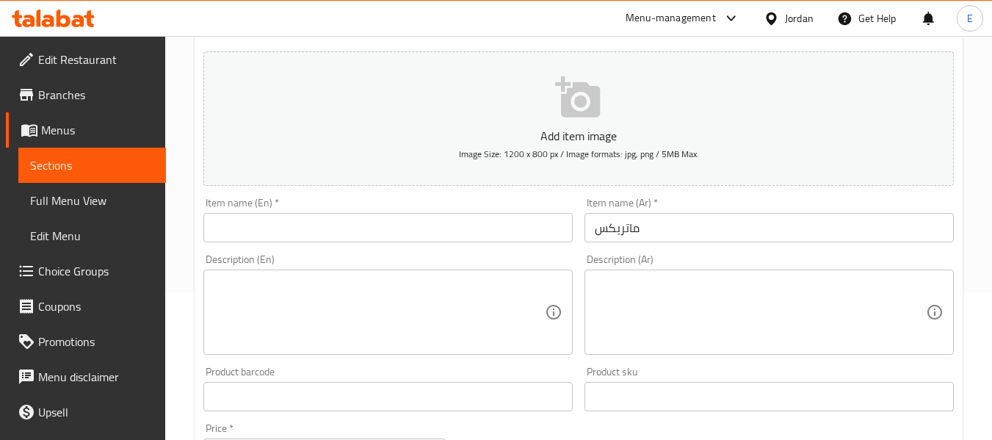
click at [673, 275] on div "Description (Ar)" at bounding box center [768, 311] width 369 height 85
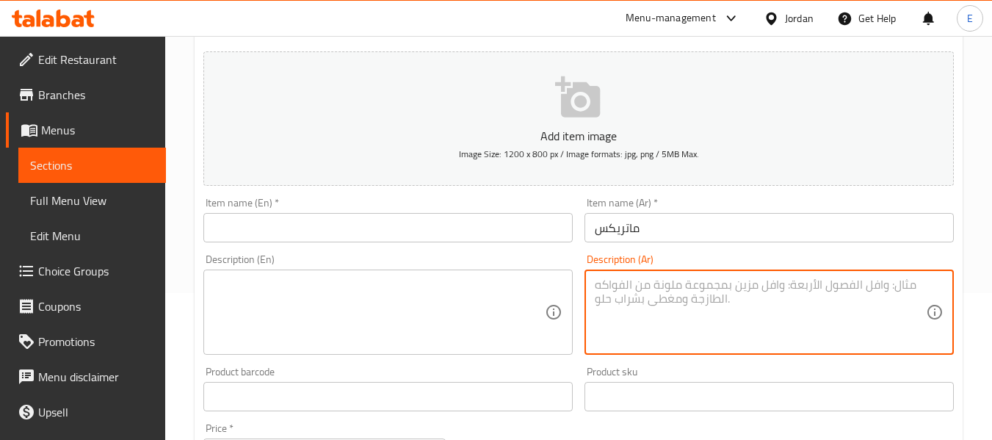
paste textarea "مشروب [PERSON_NAME] 250 مل"
drag, startPoint x: 633, startPoint y: 283, endPoint x: 592, endPoint y: 291, distance: 41.9
click at [592, 291] on div "مشروب [PERSON_NAME] 250 مل Description (Ar)" at bounding box center [768, 311] width 369 height 85
click at [597, 289] on textarea "مشروب [PERSON_NAME] 250 مل" at bounding box center [760, 312] width 331 height 70
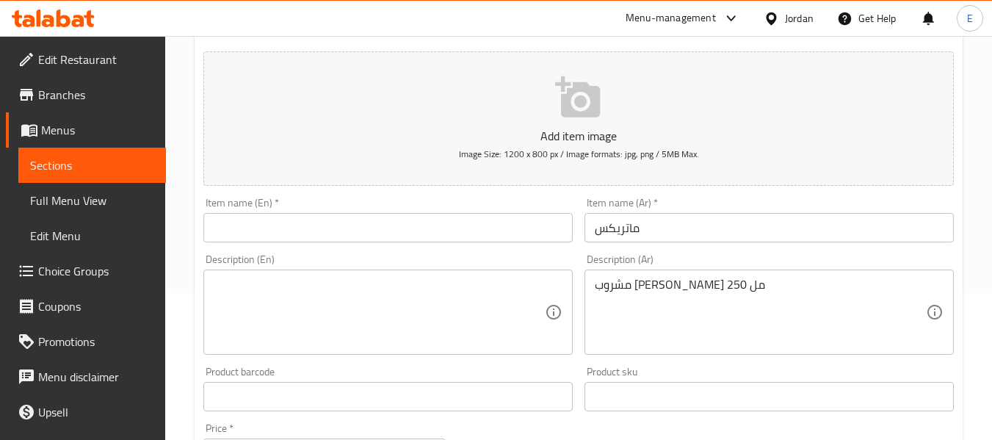
drag, startPoint x: 592, startPoint y: 289, endPoint x: 630, endPoint y: 283, distance: 37.9
click at [630, 283] on div "مشروب [PERSON_NAME] 250 مل Description (Ar)" at bounding box center [768, 311] width 369 height 85
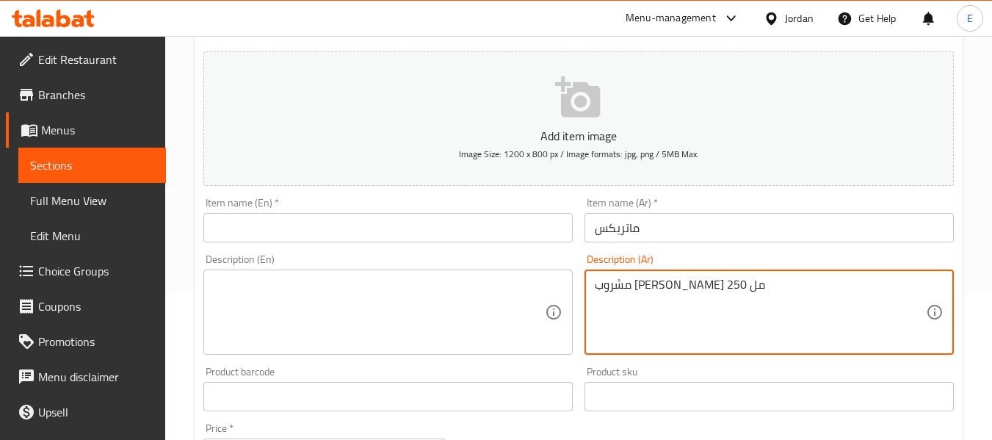
drag, startPoint x: 631, startPoint y: 283, endPoint x: 596, endPoint y: 286, distance: 35.4
click at [596, 286] on textarea "مشروب [PERSON_NAME] 250 مل" at bounding box center [760, 312] width 331 height 70
click at [606, 297] on textarea "مشروب [PERSON_NAME] 250 مل" at bounding box center [760, 312] width 331 height 70
click at [619, 287] on textarea "مشروب [PERSON_NAME] 250 مل" at bounding box center [760, 312] width 331 height 70
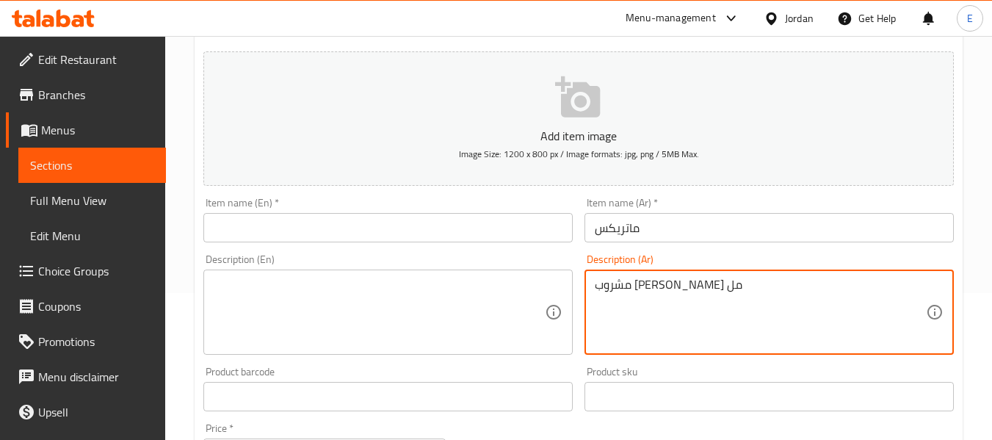
click at [603, 287] on textarea "مشروب [PERSON_NAME] مل" at bounding box center [760, 312] width 331 height 70
type textarea "مشروب [PERSON_NAME]"
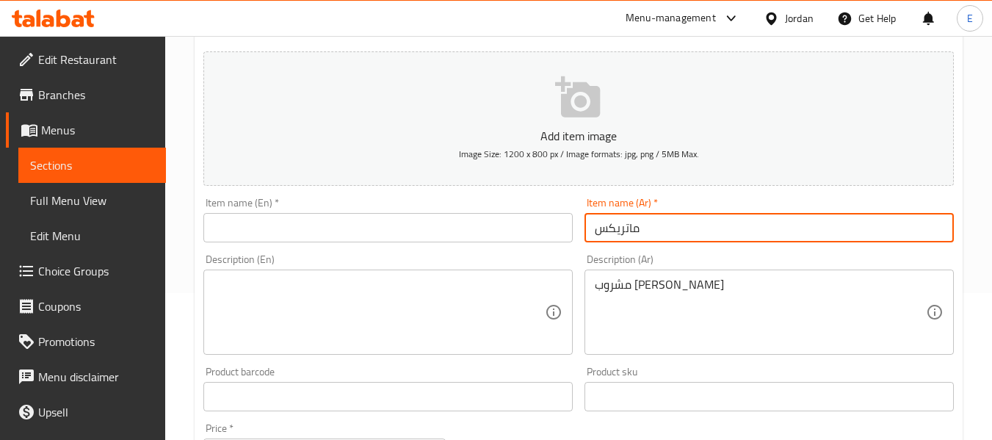
click at [619, 237] on input "ماتريكس" at bounding box center [768, 227] width 369 height 29
click at [374, 234] on input "text" at bounding box center [387, 227] width 369 height 29
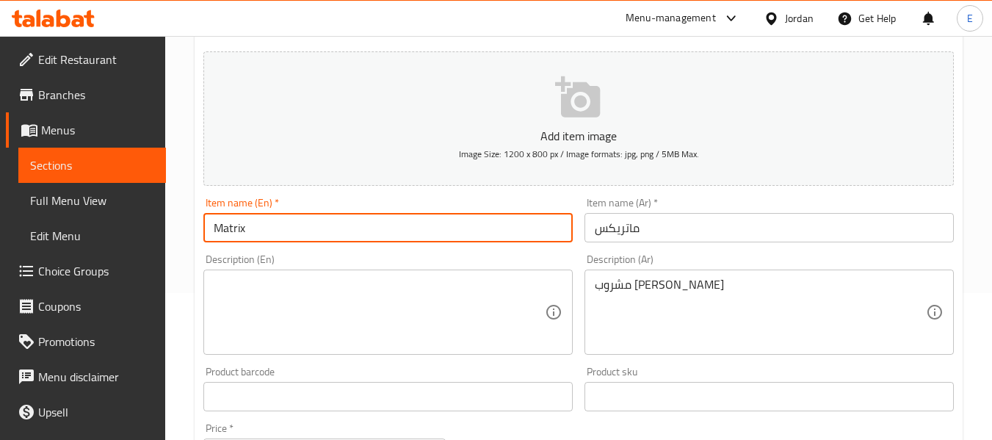
click at [374, 234] on input "Matrix" at bounding box center [387, 227] width 369 height 29
type input "Matrix"
click at [274, 302] on textarea at bounding box center [379, 312] width 331 height 70
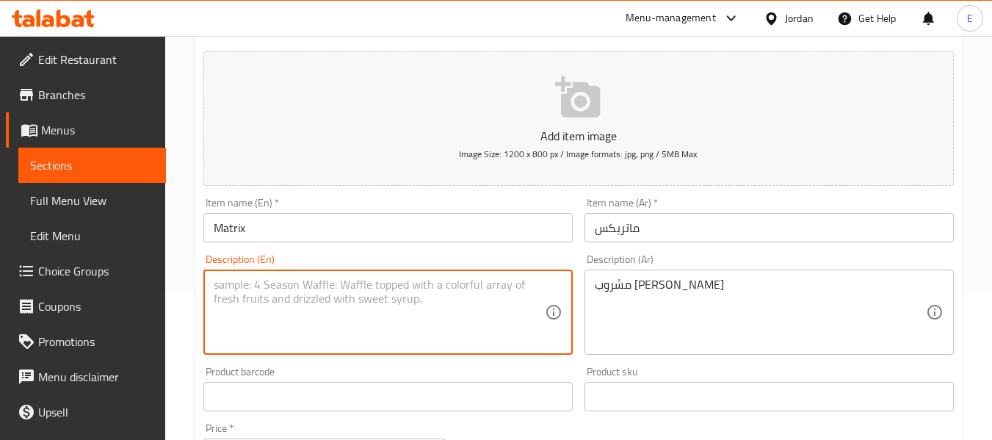
paste textarea "Matrix"
click at [404, 292] on textarea "Matrix soft drink" at bounding box center [379, 312] width 331 height 70
type textarea "Matrix soft drink"
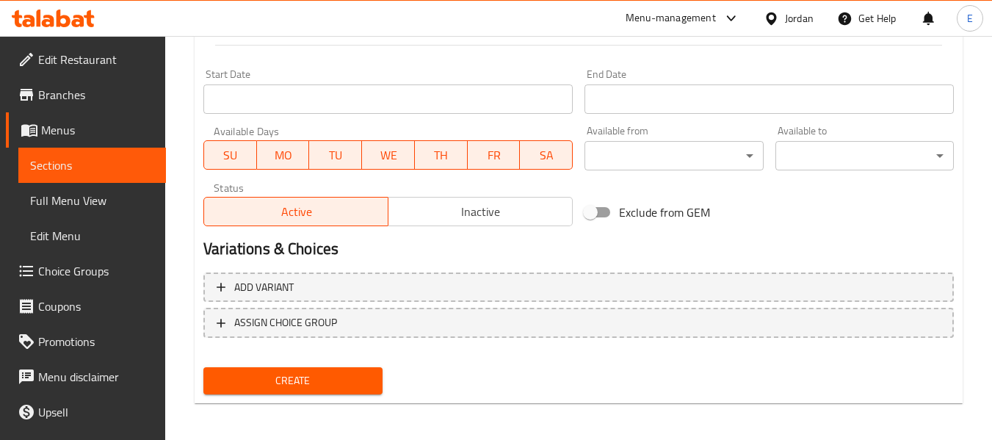
scroll to position [597, 0]
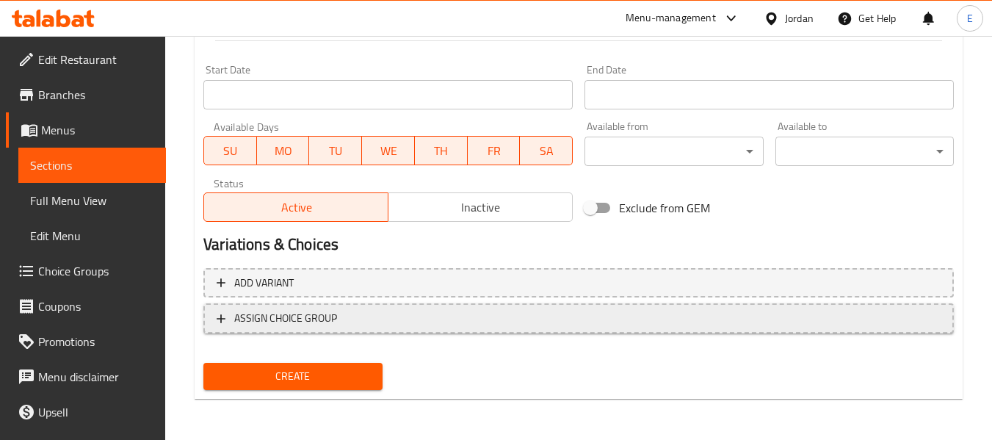
click at [338, 316] on span "ASSIGN CHOICE GROUP" at bounding box center [579, 318] width 724 height 18
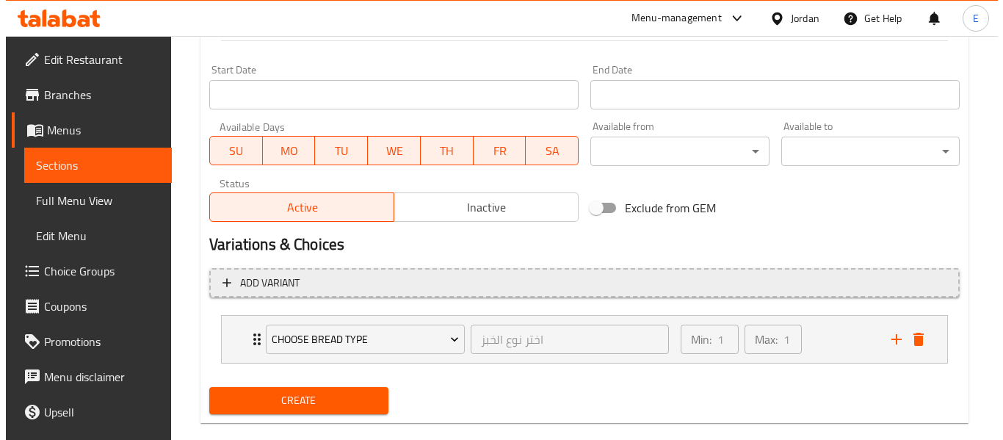
scroll to position [622, 0]
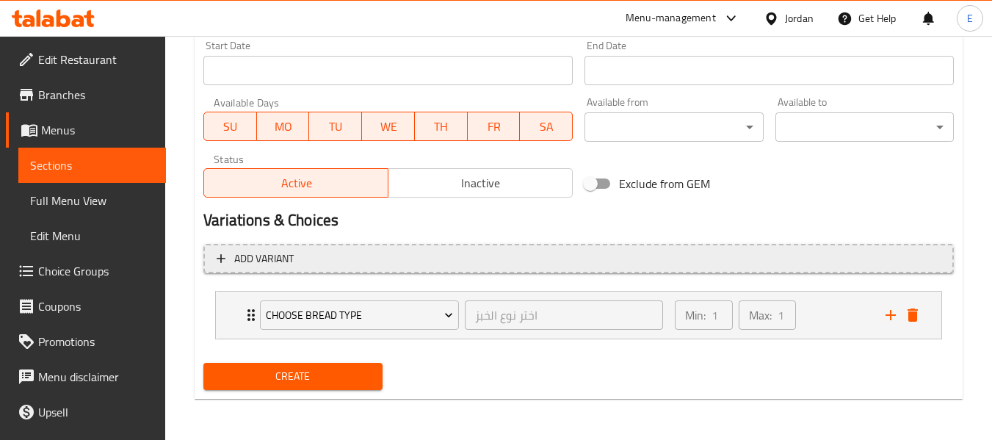
click at [281, 265] on span "Add variant" at bounding box center [263, 259] width 59 height 18
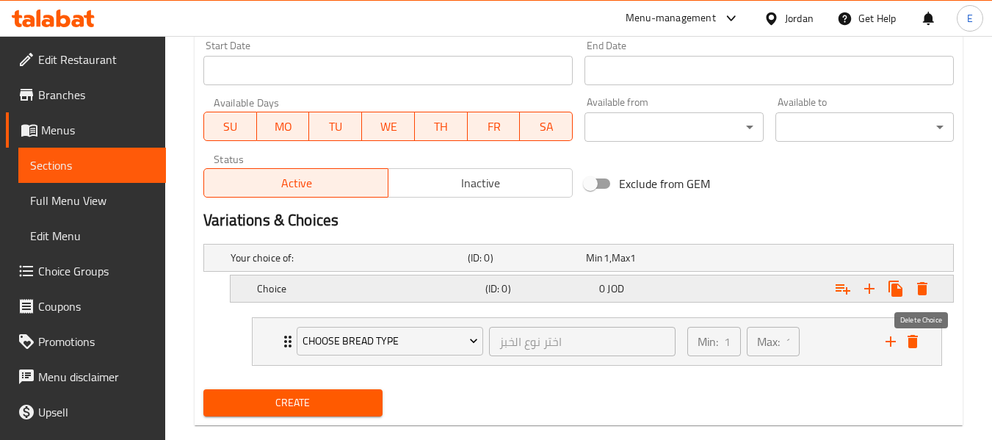
click at [920, 292] on icon "Expand" at bounding box center [922, 288] width 10 height 13
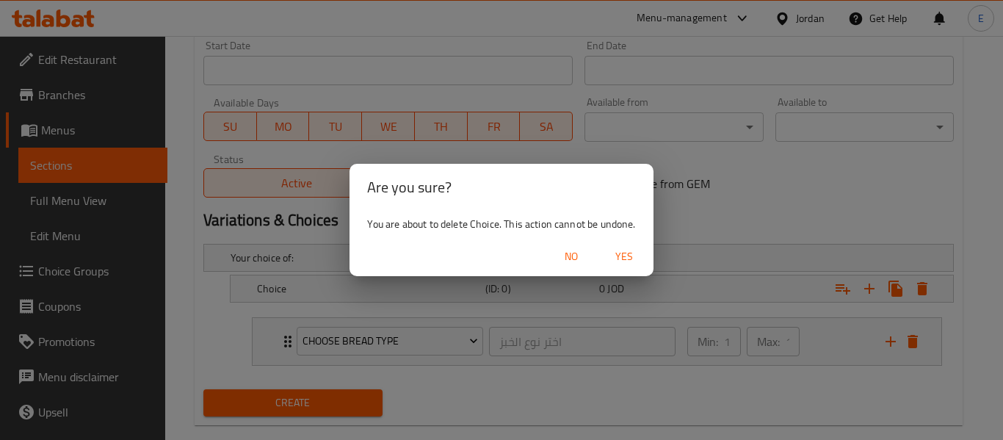
click at [635, 255] on span "Yes" at bounding box center [623, 256] width 35 height 18
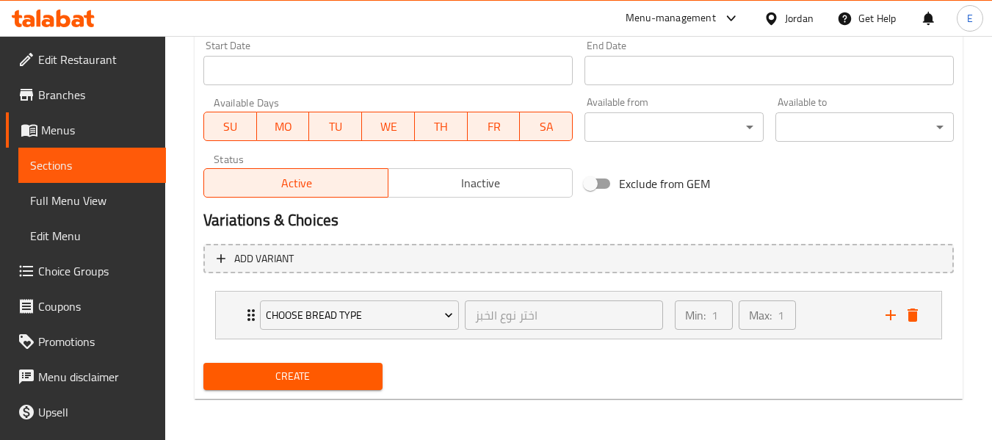
click at [357, 371] on span "Create" at bounding box center [292, 376] width 155 height 18
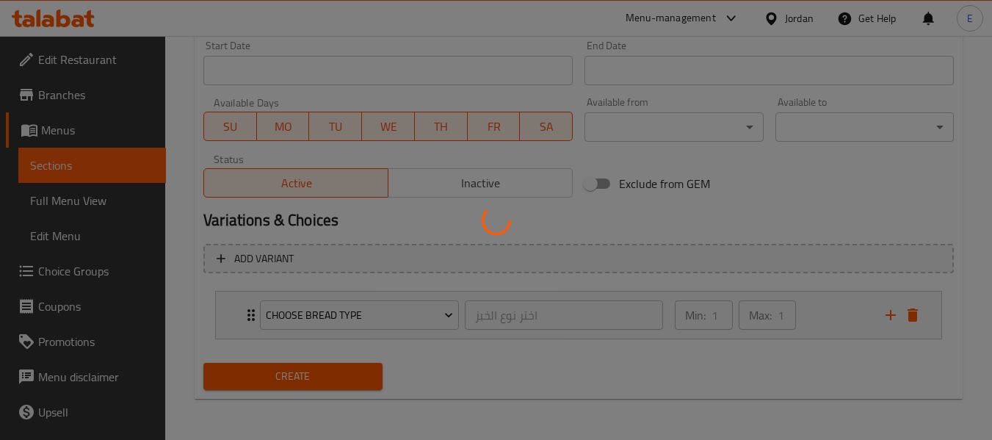
click at [357, 371] on div at bounding box center [496, 220] width 992 height 440
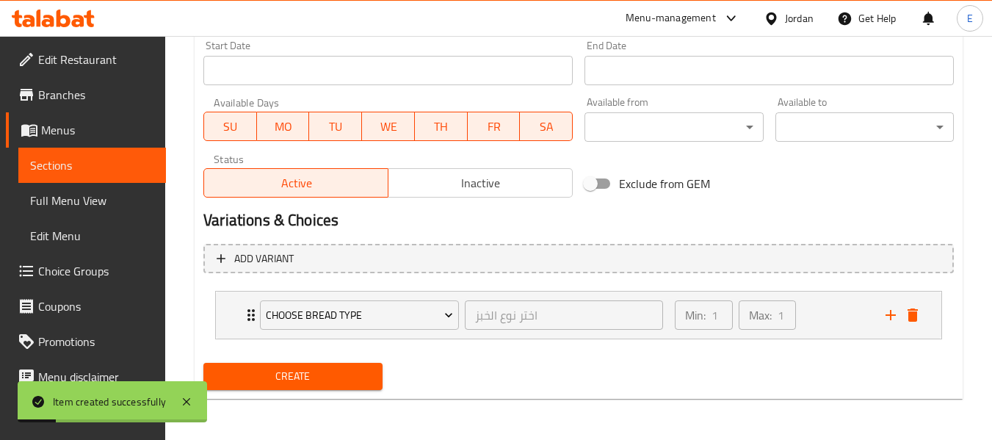
click at [66, 283] on link "Choice Groups" at bounding box center [86, 270] width 160 height 35
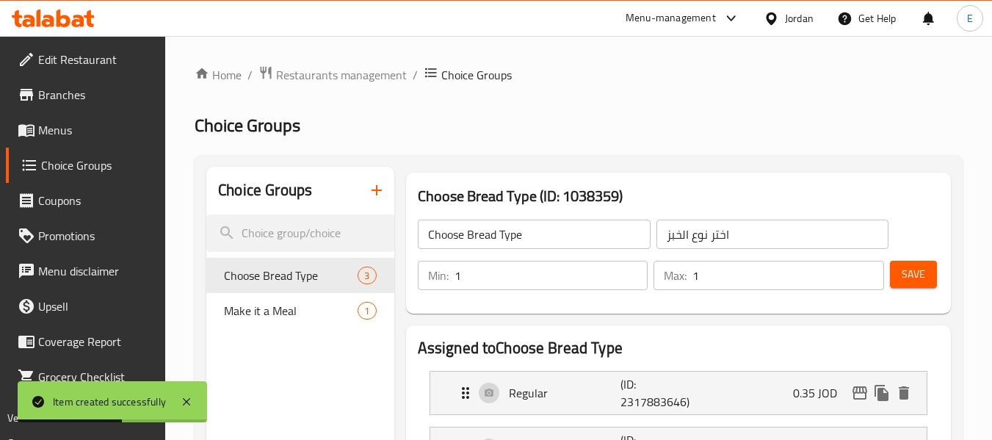
click at [377, 189] on icon "button" at bounding box center [377, 190] width 18 height 18
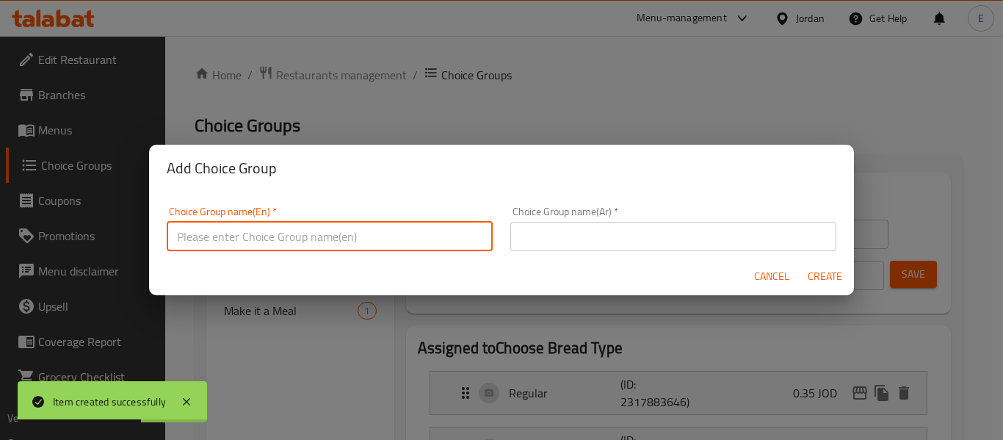
click at [381, 225] on input "text" at bounding box center [330, 236] width 326 height 29
type input "your choice of:"
click at [521, 232] on input "text" at bounding box center [673, 236] width 326 height 29
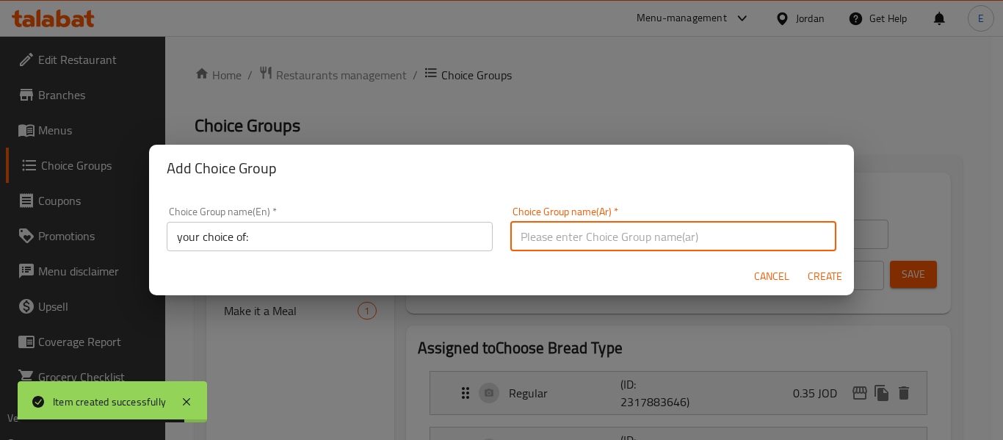
type input "إختيارك من:"
click at [827, 276] on span "Create" at bounding box center [824, 276] width 35 height 18
type input "your choice of:"
type input "إختيارك من:"
type input "0"
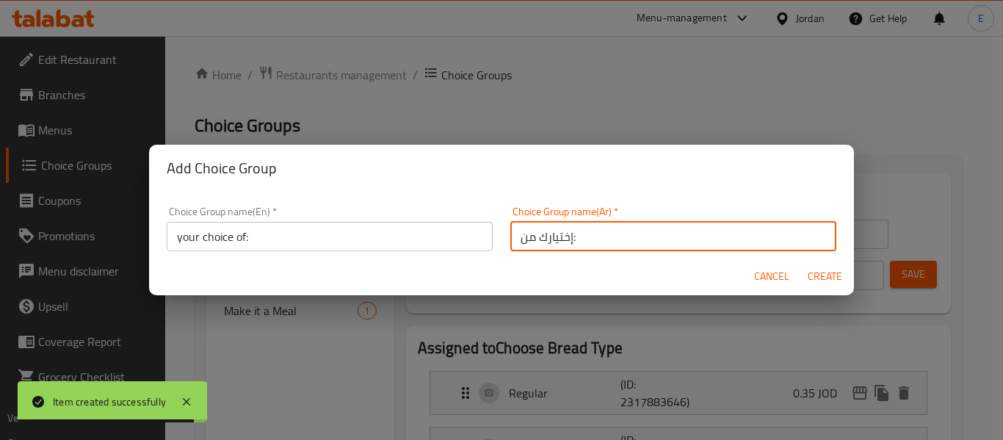
type input "0"
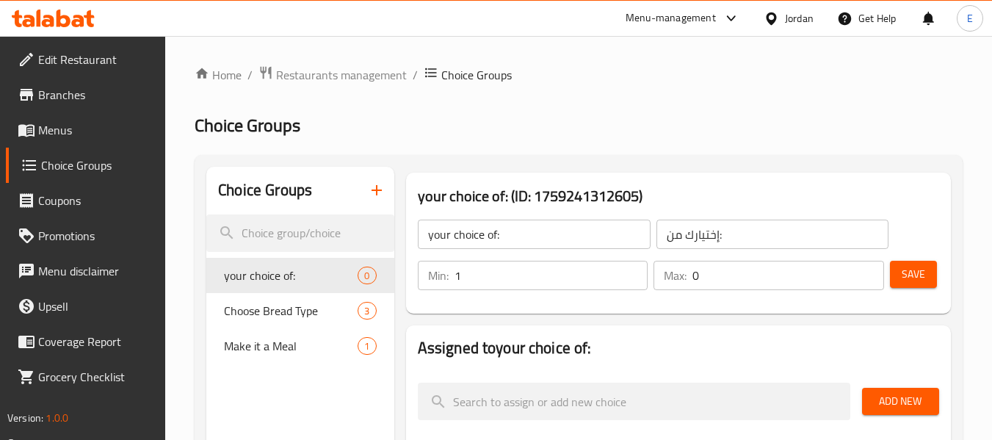
type input "1"
click at [630, 269] on input "1" at bounding box center [551, 275] width 194 height 29
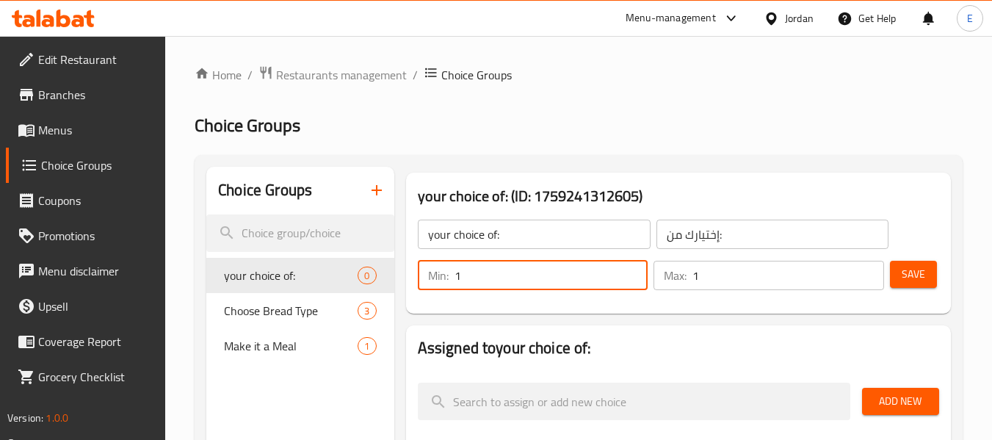
type input "1"
click at [870, 270] on input "1" at bounding box center [788, 275] width 192 height 29
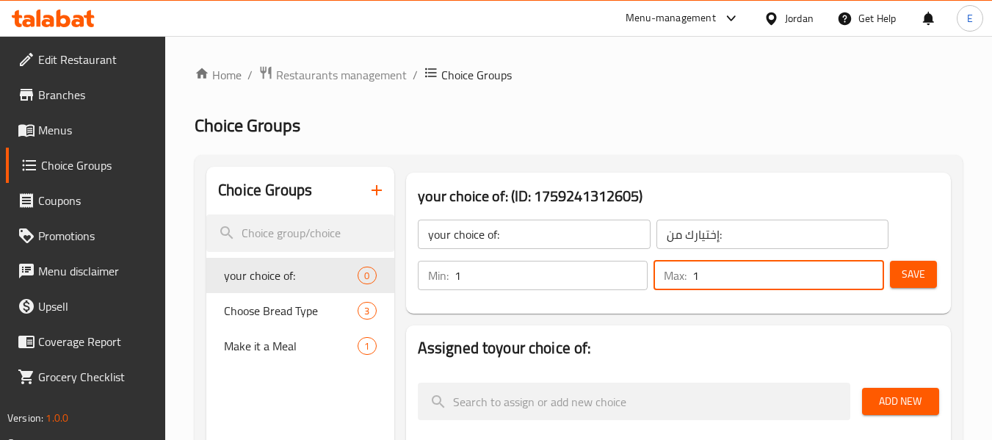
click at [915, 266] on span "Save" at bounding box center [912, 274] width 23 height 18
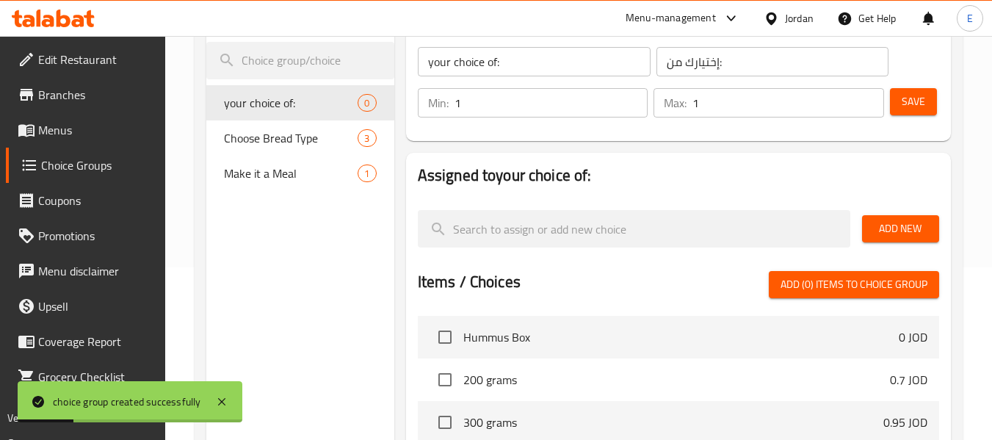
scroll to position [147, 0]
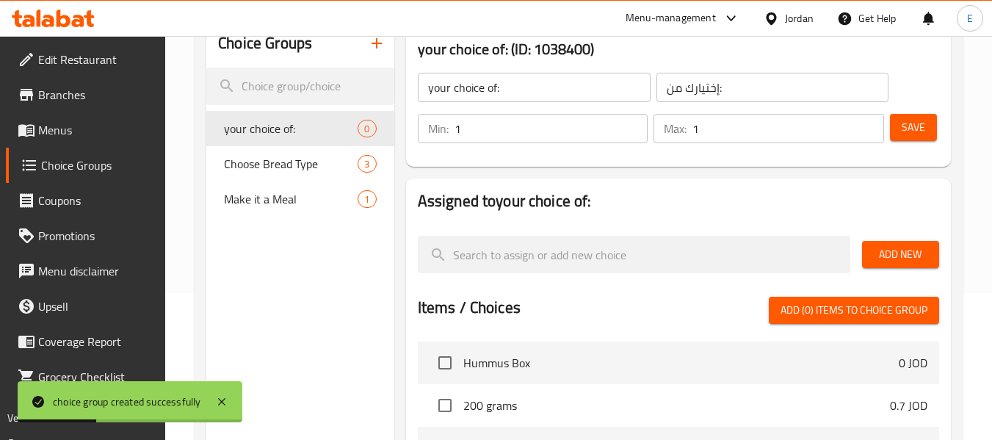
click at [879, 239] on div "Add New" at bounding box center [900, 254] width 89 height 49
click at [880, 255] on span "Add New" at bounding box center [900, 254] width 54 height 18
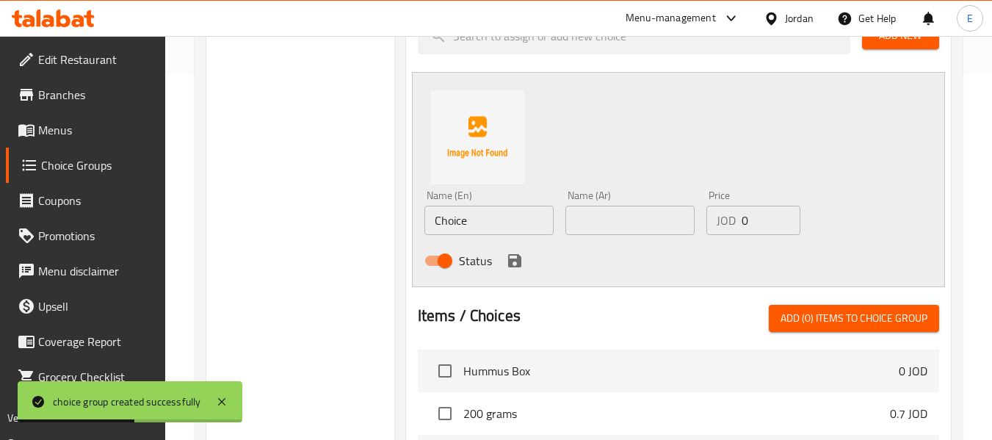
scroll to position [367, 0]
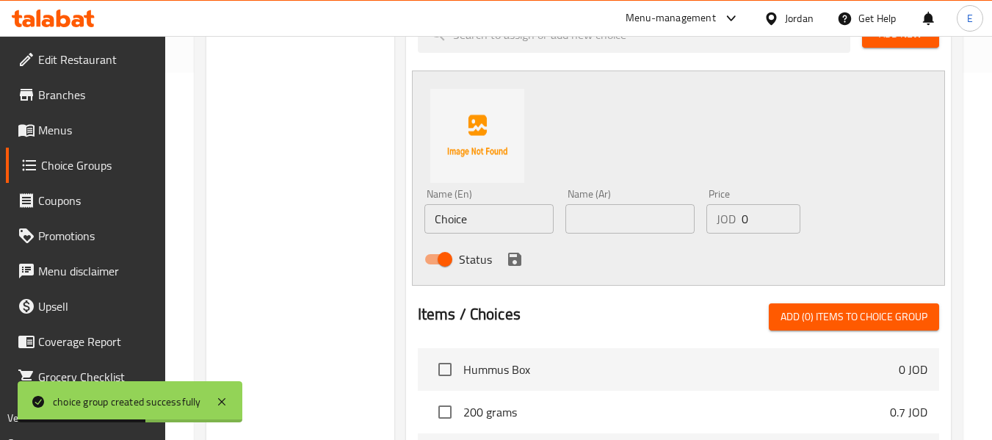
click at [503, 229] on input "Choice" at bounding box center [488, 218] width 129 height 29
click at [627, 222] on input "text" at bounding box center [629, 218] width 129 height 29
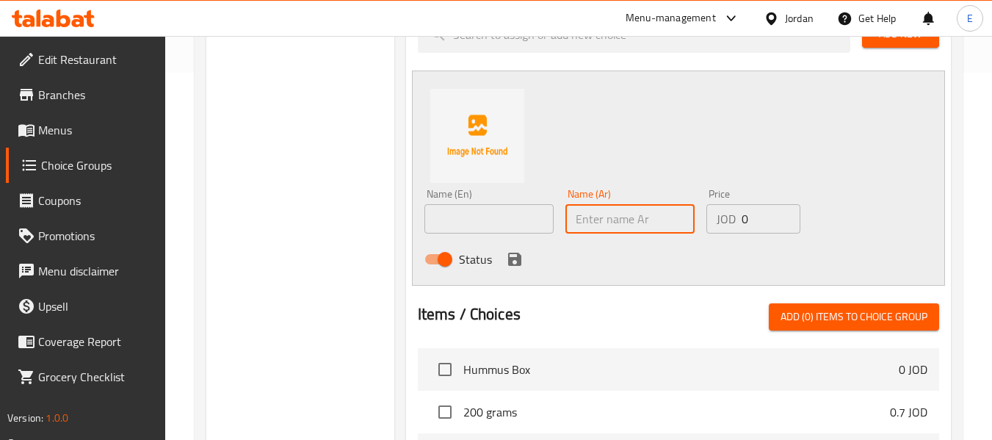
paste input "250مل"
type input "250مل"
click at [490, 222] on input "text" at bounding box center [488, 218] width 129 height 29
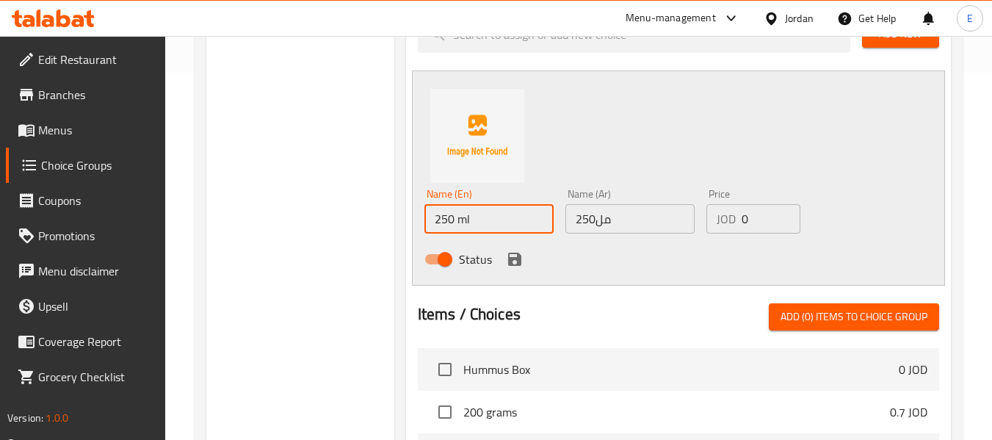
type input "250 ml"
click at [757, 215] on input "0" at bounding box center [770, 218] width 59 height 29
click at [761, 214] on input "number" at bounding box center [770, 218] width 59 height 29
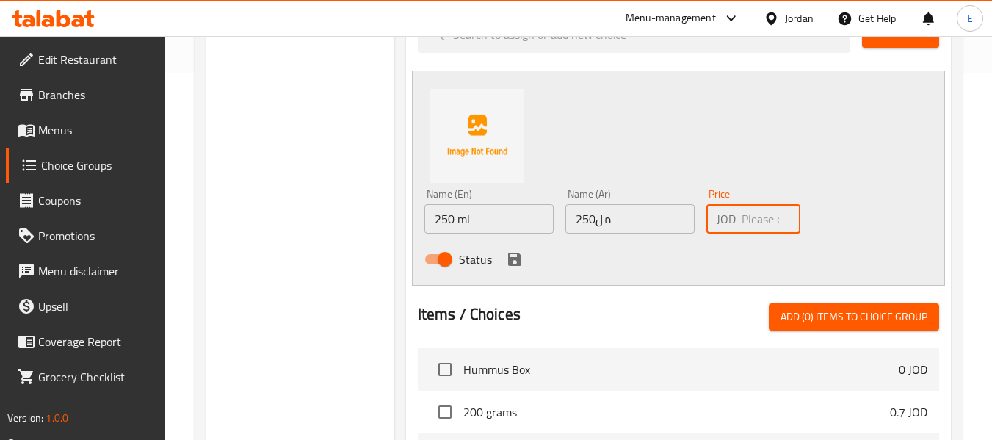
paste input "0.35"
type input "0.35"
click at [512, 258] on icon "save" at bounding box center [514, 258] width 13 height 13
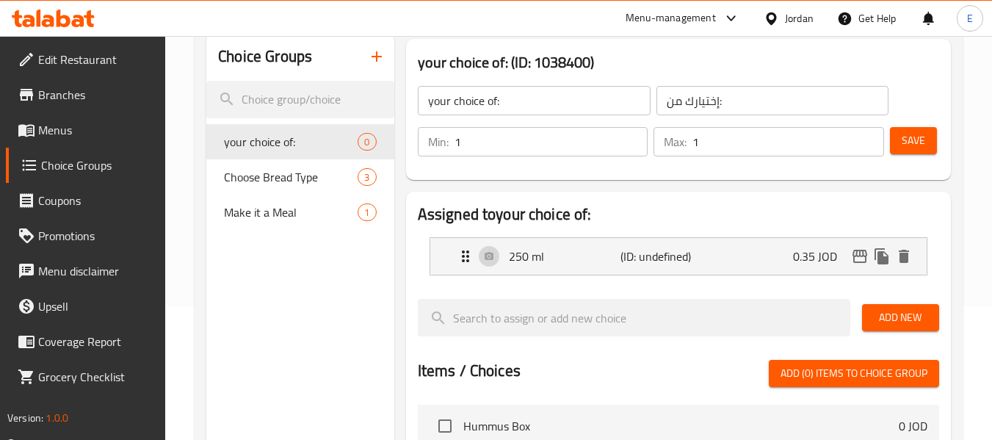
scroll to position [147, 0]
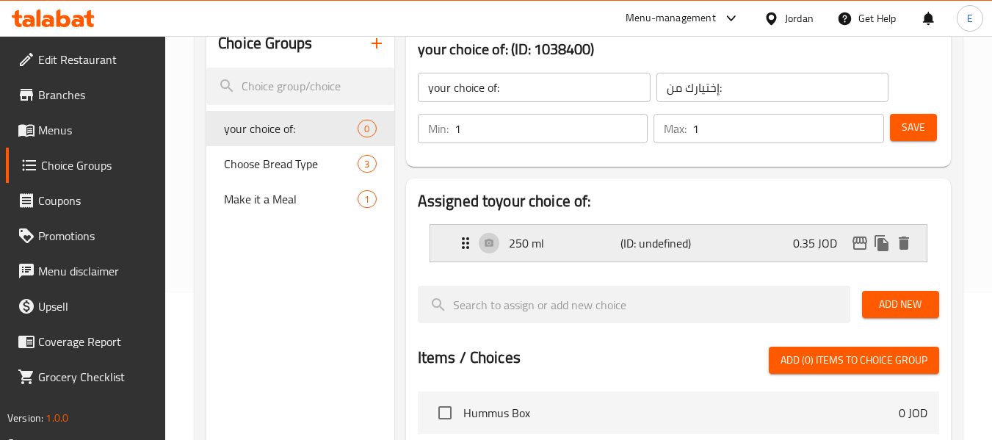
click at [589, 257] on div "250 ml (ID: undefined) 0.35 JOD" at bounding box center [683, 243] width 452 height 37
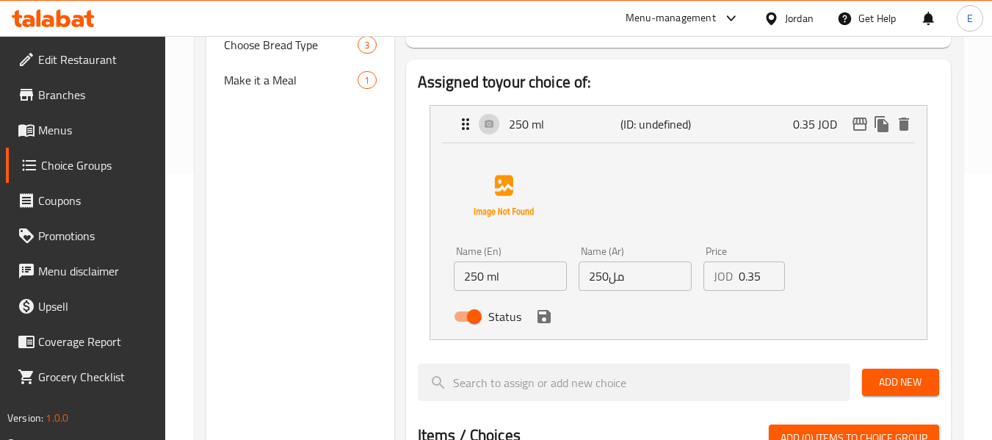
scroll to position [294, 0]
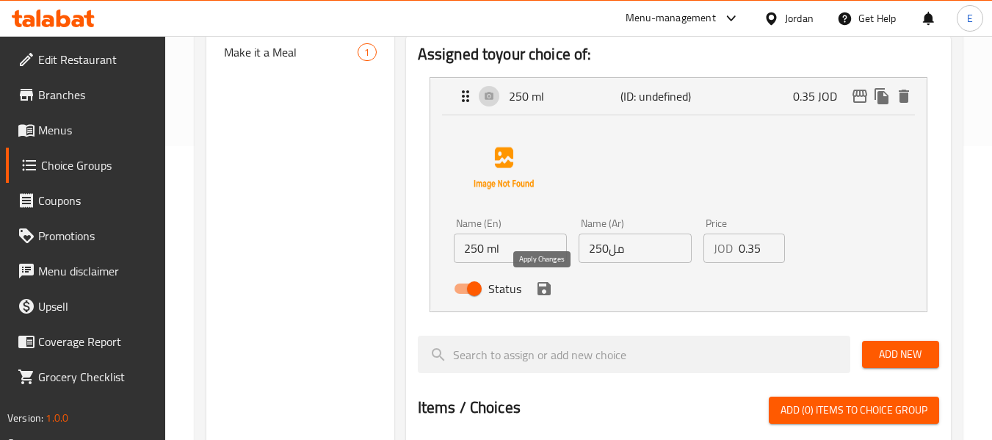
click at [546, 296] on icon "save" at bounding box center [544, 289] width 18 height 18
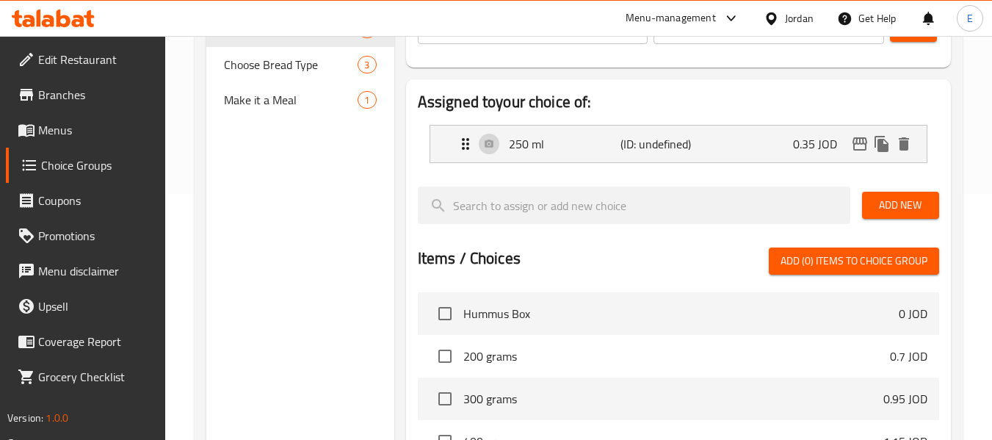
scroll to position [220, 0]
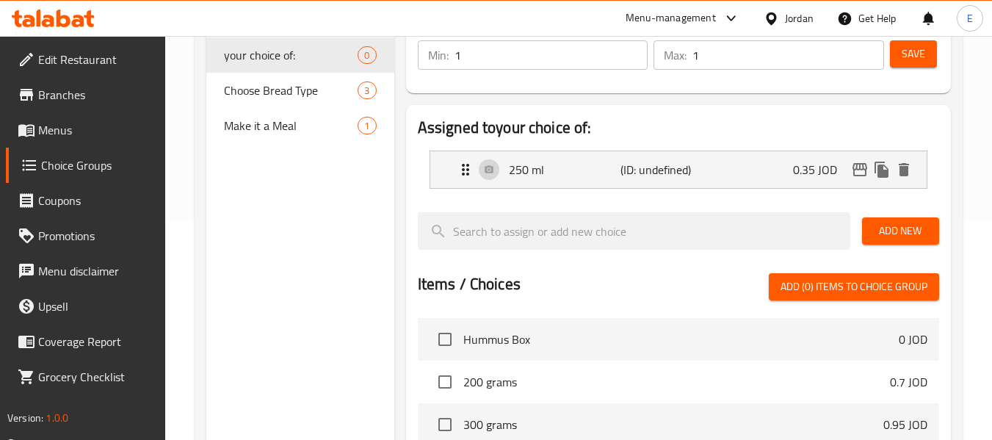
click at [886, 222] on span "Add New" at bounding box center [900, 231] width 54 height 18
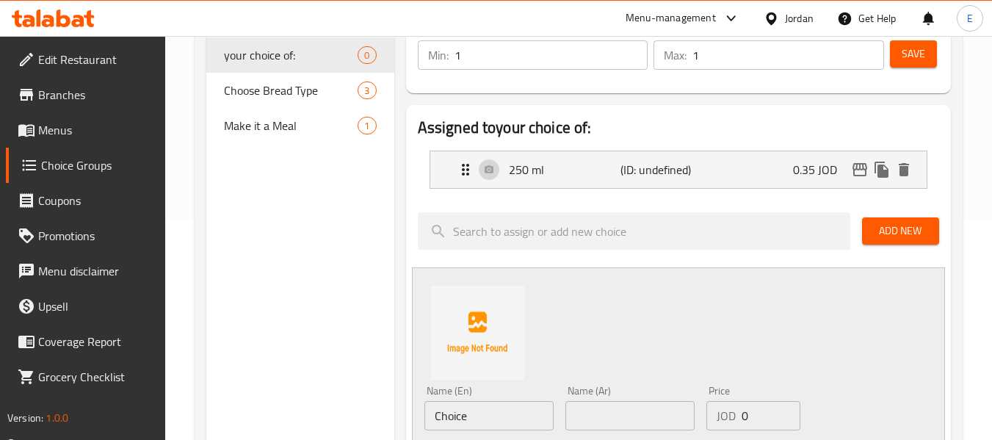
scroll to position [294, 0]
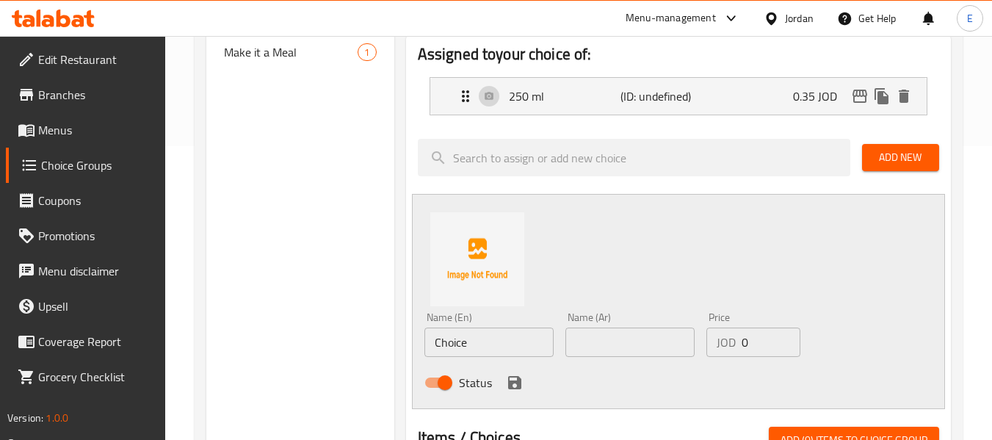
click at [596, 335] on input "text" at bounding box center [629, 341] width 129 height 29
type input "لتر"
click at [486, 334] on input "Choice" at bounding box center [488, 341] width 129 height 29
paste input "liter"
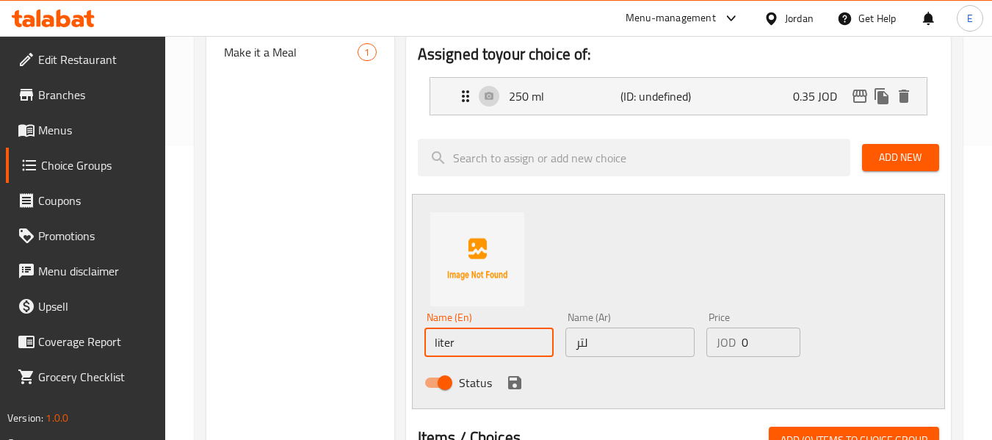
type input "liter"
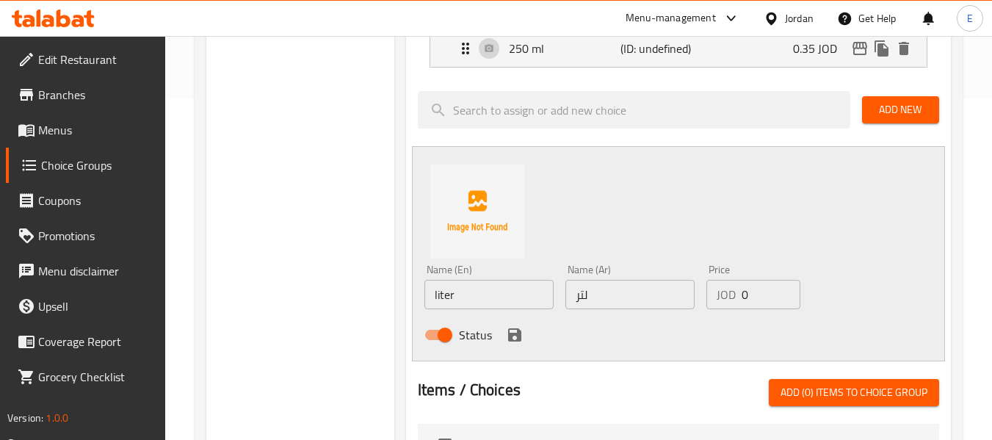
scroll to position [367, 0]
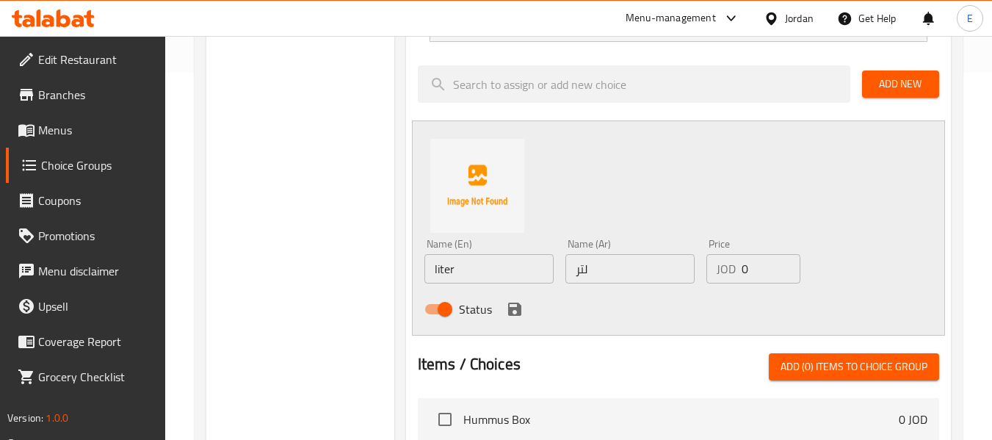
click at [763, 266] on input "0" at bounding box center [770, 268] width 59 height 29
paste input "0.8"
type input "0.8"
click at [510, 311] on icon "save" at bounding box center [514, 308] width 13 height 13
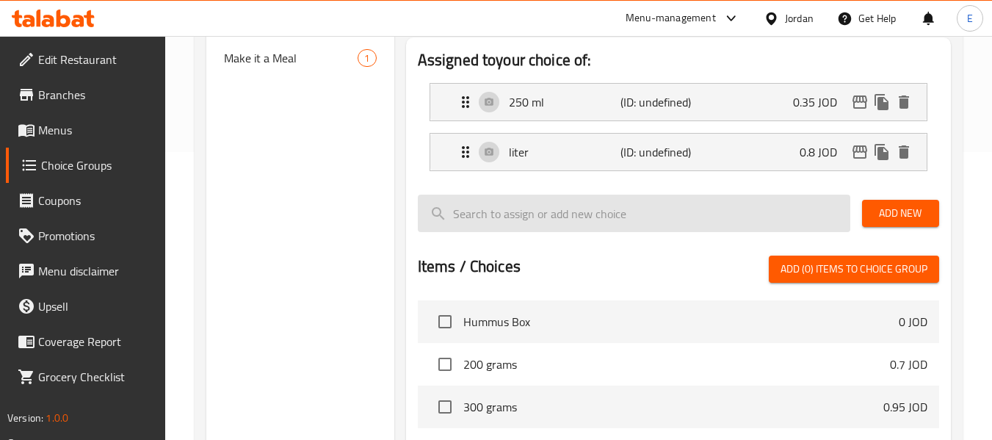
scroll to position [0, 0]
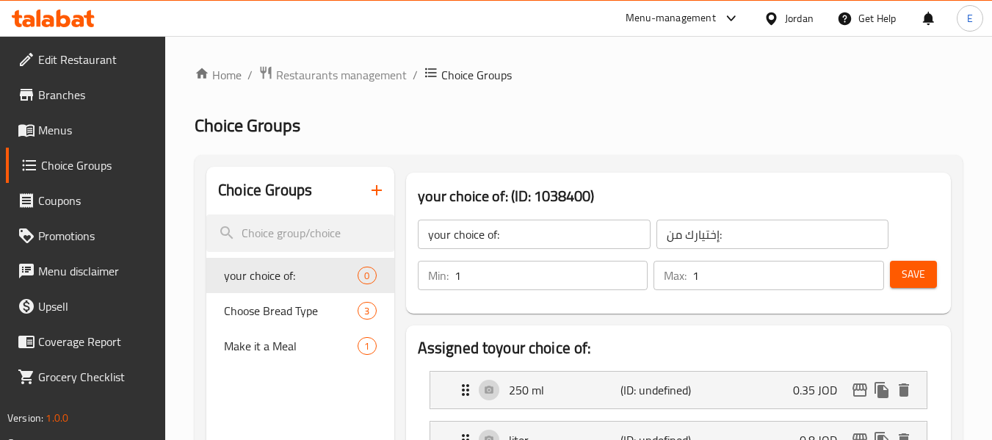
click at [912, 283] on span "Save" at bounding box center [912, 274] width 23 height 18
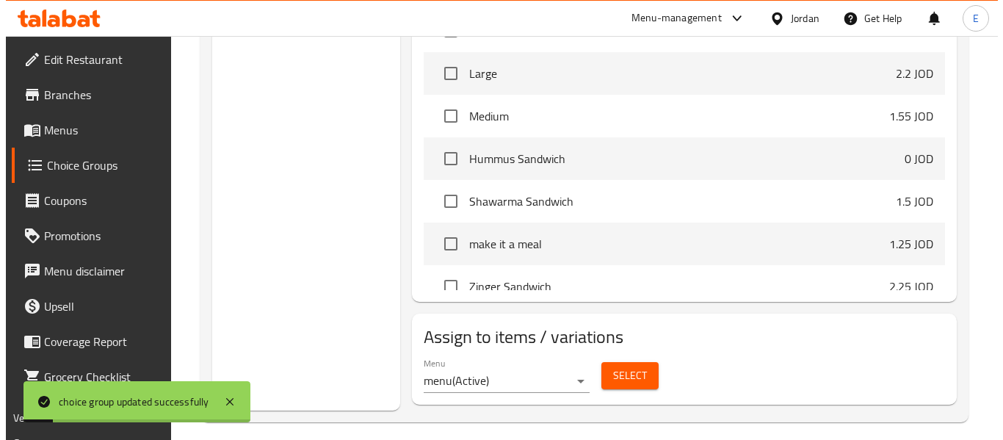
scroll to position [587, 0]
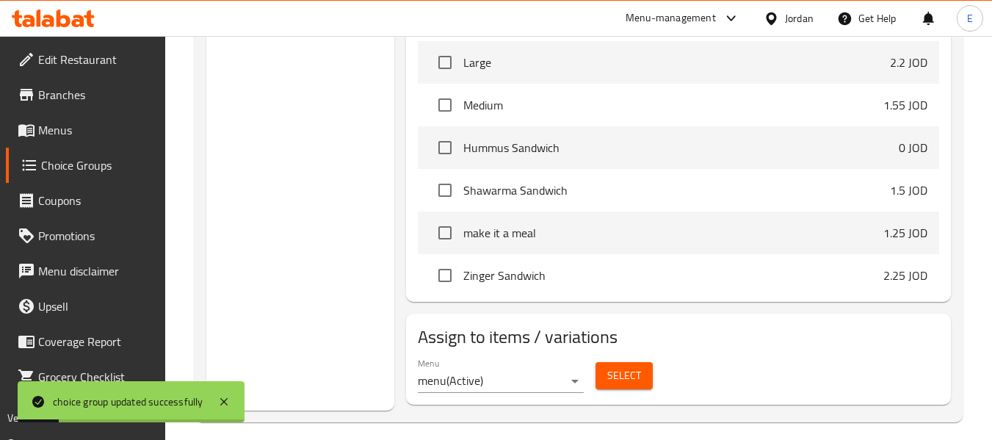
click at [624, 374] on span "Select" at bounding box center [624, 375] width 34 height 18
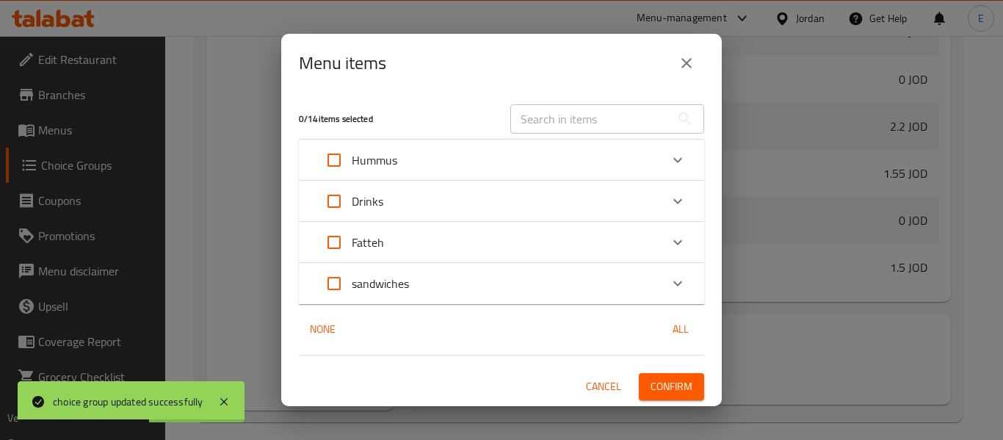
click at [676, 201] on icon "Expand" at bounding box center [677, 200] width 9 height 5
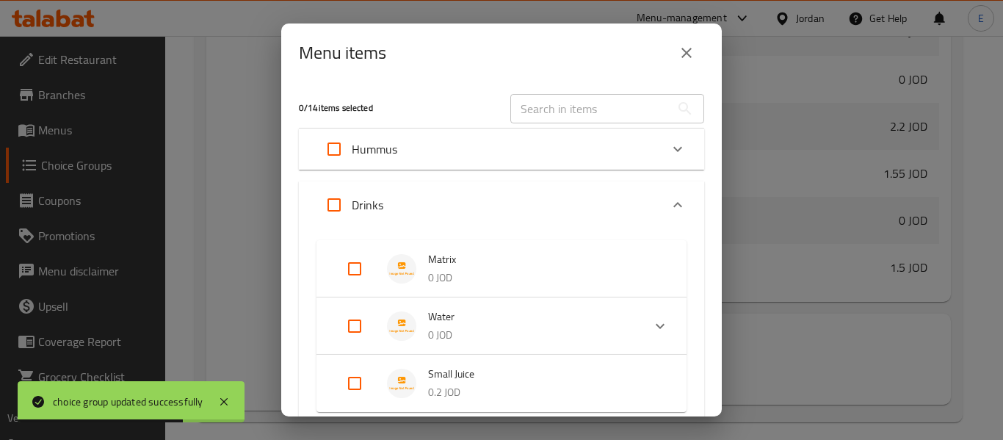
click at [356, 266] on input "Expand" at bounding box center [354, 268] width 35 height 35
checkbox input "true"
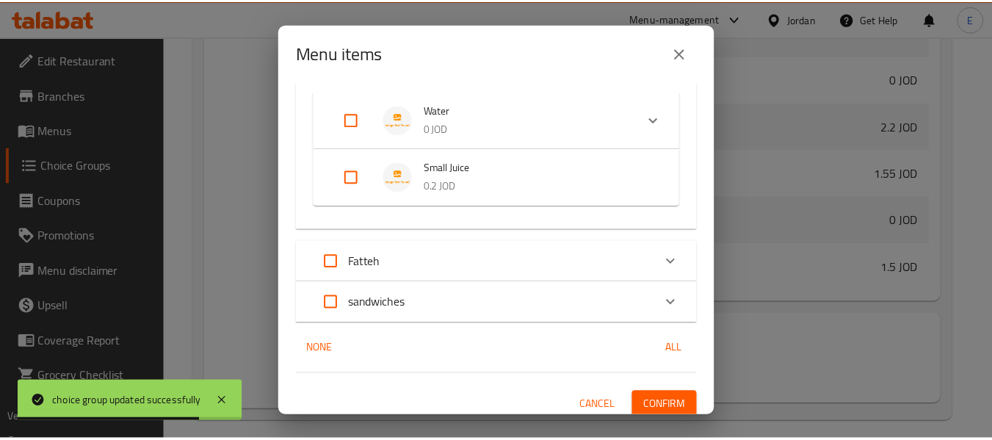
scroll to position [227, 0]
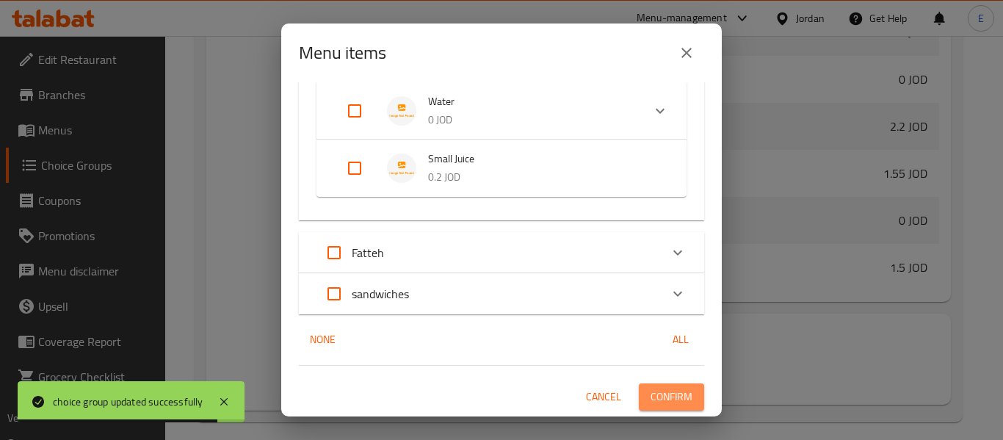
click at [650, 399] on span "Confirm" at bounding box center [671, 397] width 42 height 18
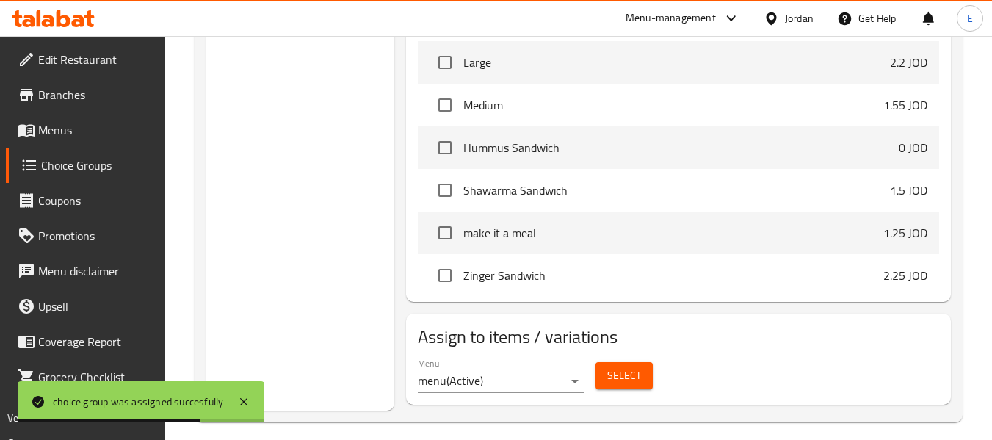
click at [61, 131] on span "Menus" at bounding box center [96, 130] width 116 height 18
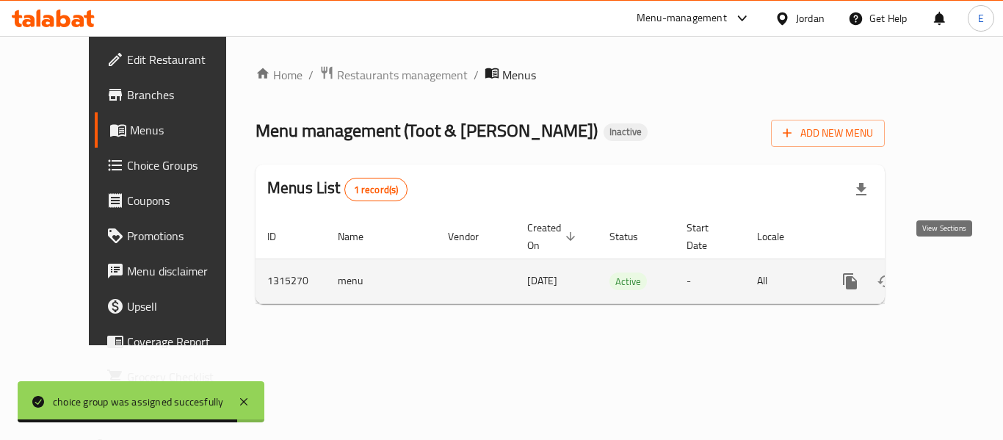
click at [947, 272] on icon "enhanced table" at bounding box center [956, 281] width 18 height 18
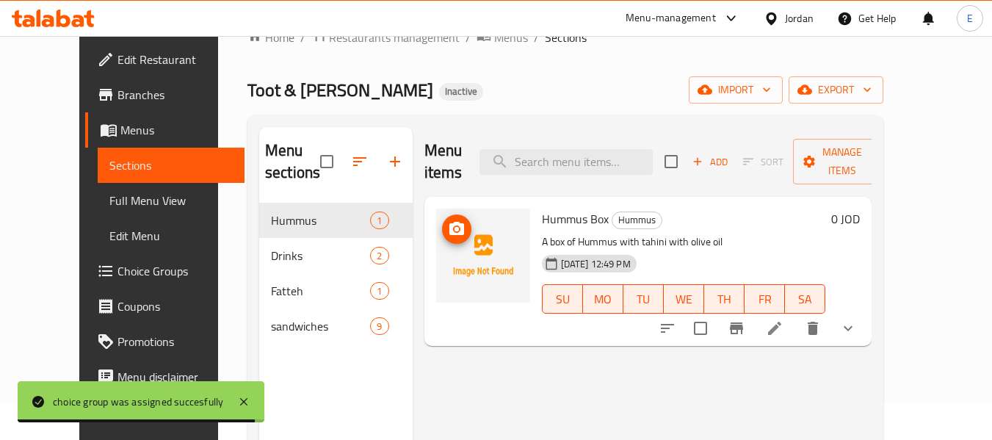
scroll to position [147, 0]
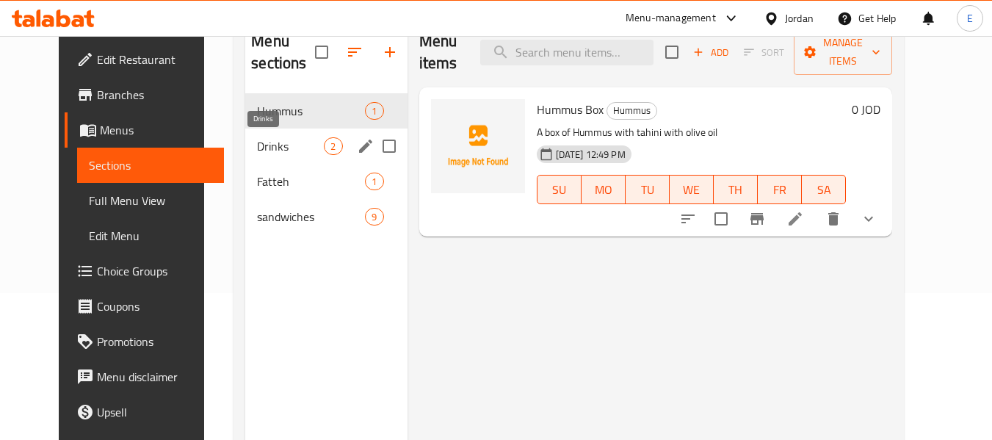
click at [265, 150] on span "Drinks" at bounding box center [290, 146] width 67 height 18
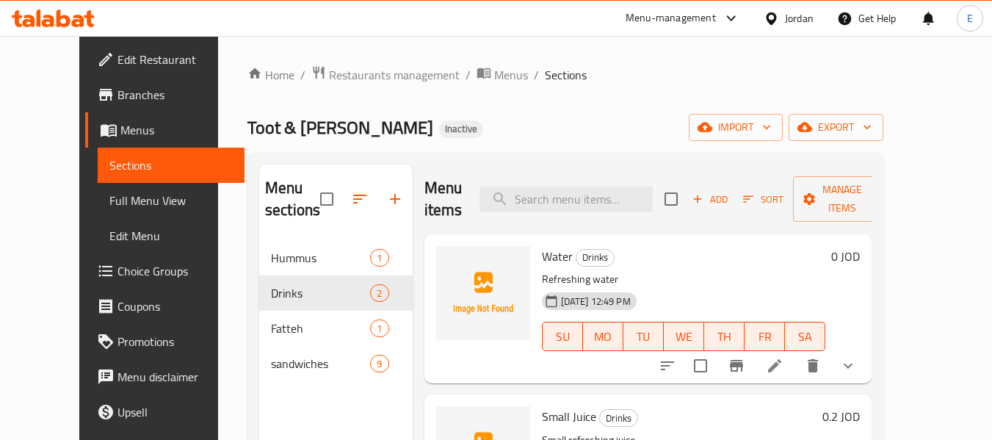
click at [611, 82] on ol "Home / Restaurants management / Menus / Sections" at bounding box center [565, 74] width 636 height 19
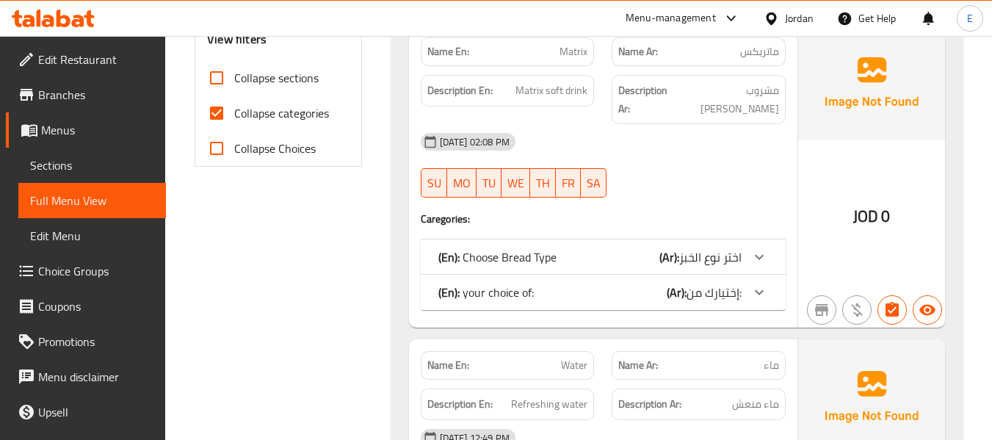
scroll to position [587, 0]
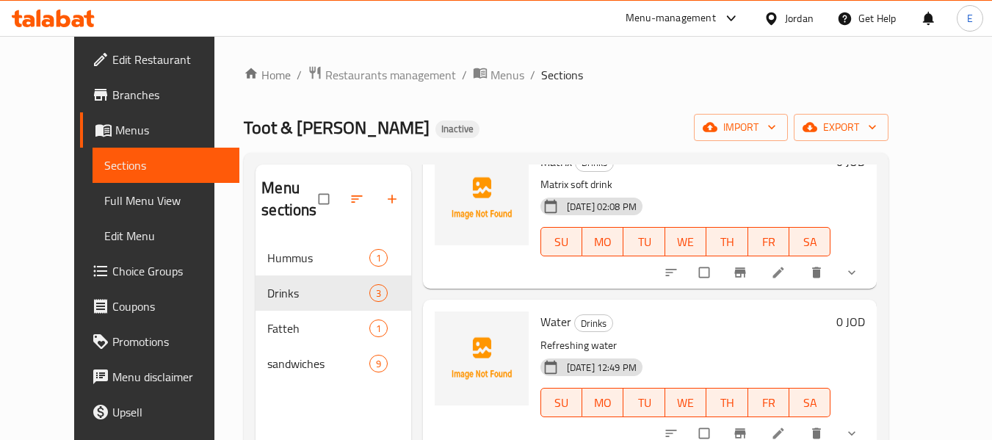
scroll to position [100, 0]
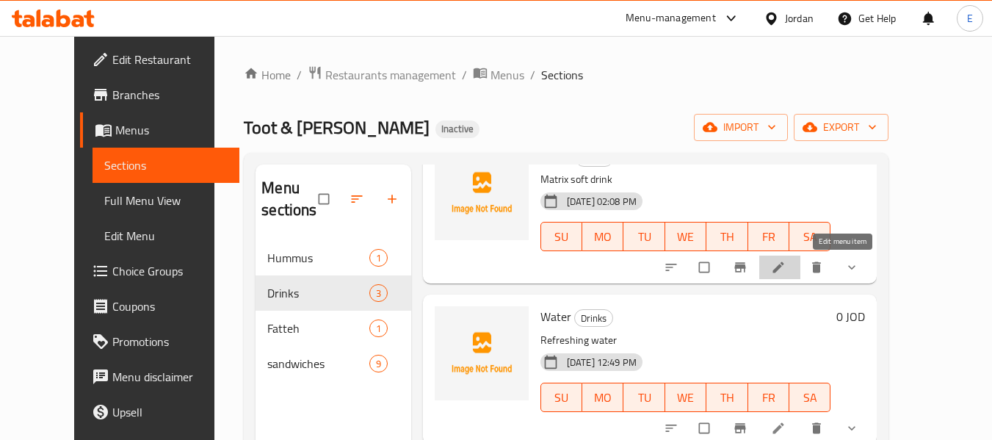
click at [785, 261] on icon at bounding box center [778, 267] width 15 height 15
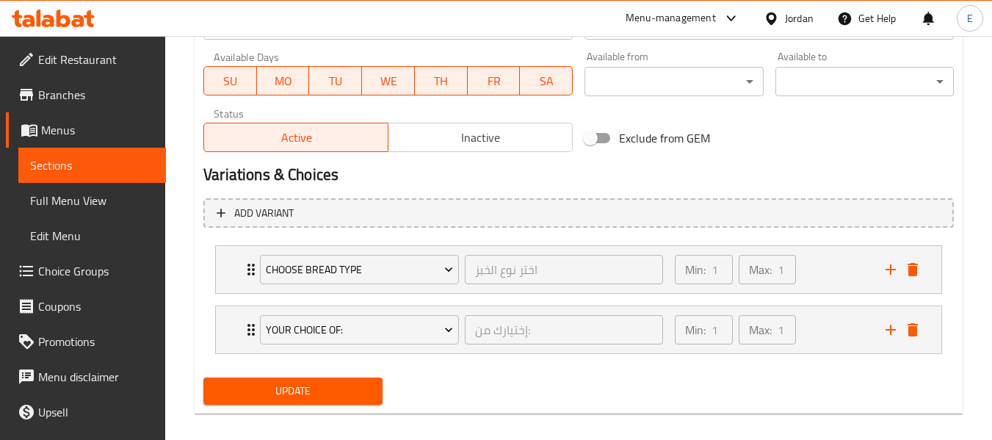
scroll to position [682, 0]
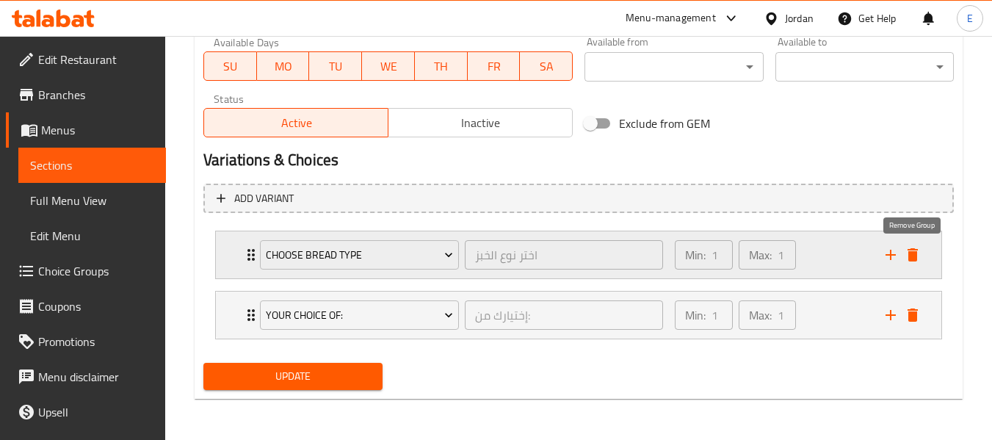
click at [909, 255] on icon "delete" at bounding box center [912, 254] width 10 height 13
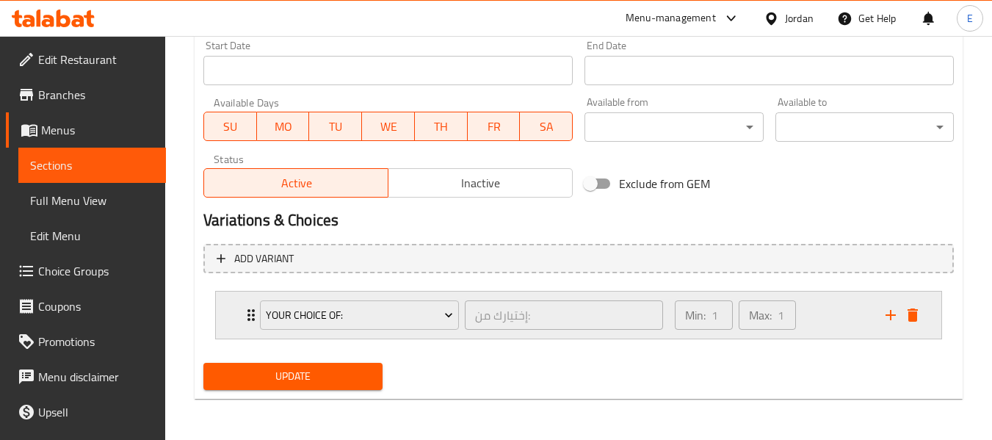
scroll to position [622, 0]
click at [306, 377] on span "Update" at bounding box center [292, 376] width 155 height 18
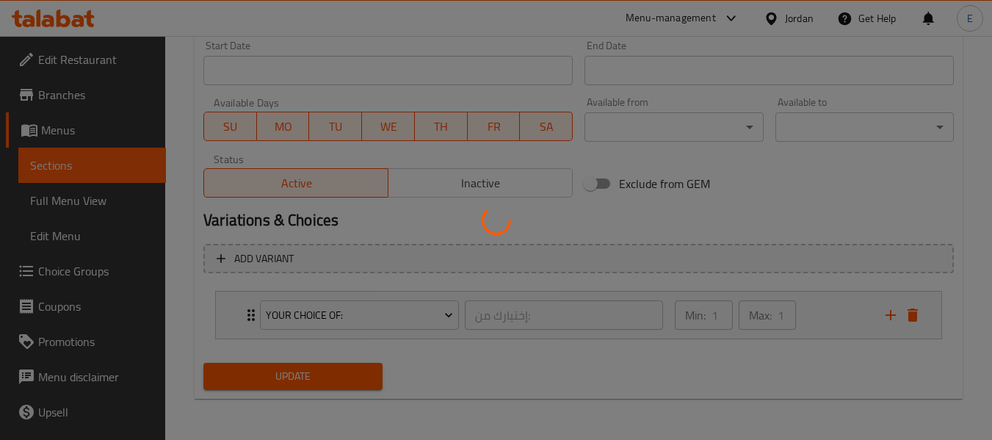
click at [306, 377] on div at bounding box center [496, 220] width 992 height 440
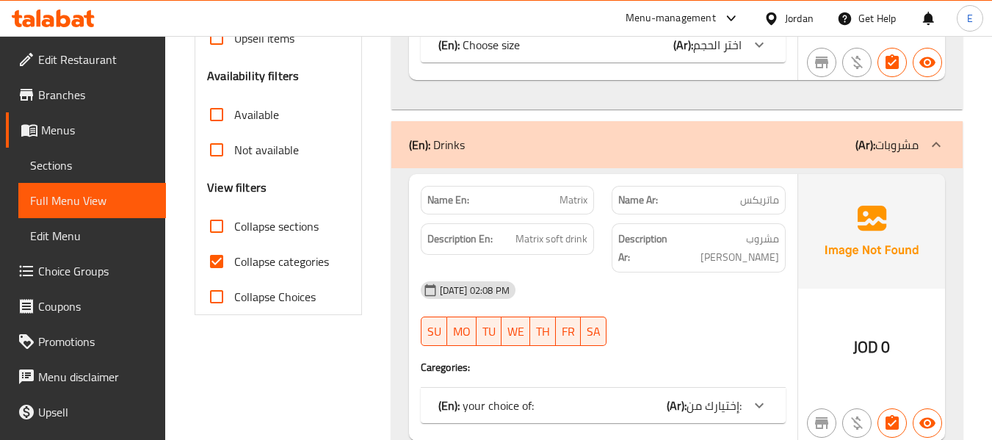
scroll to position [440, 0]
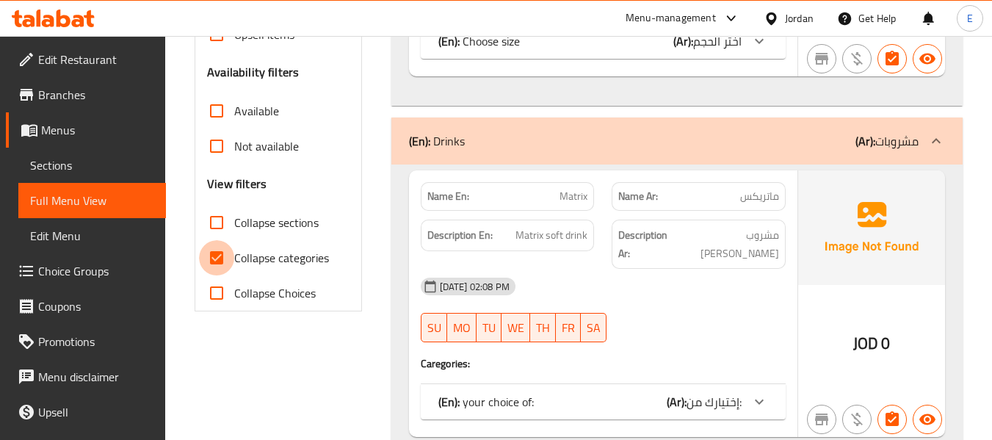
click at [210, 256] on input "Collapse categories" at bounding box center [216, 257] width 35 height 35
checkbox input "false"
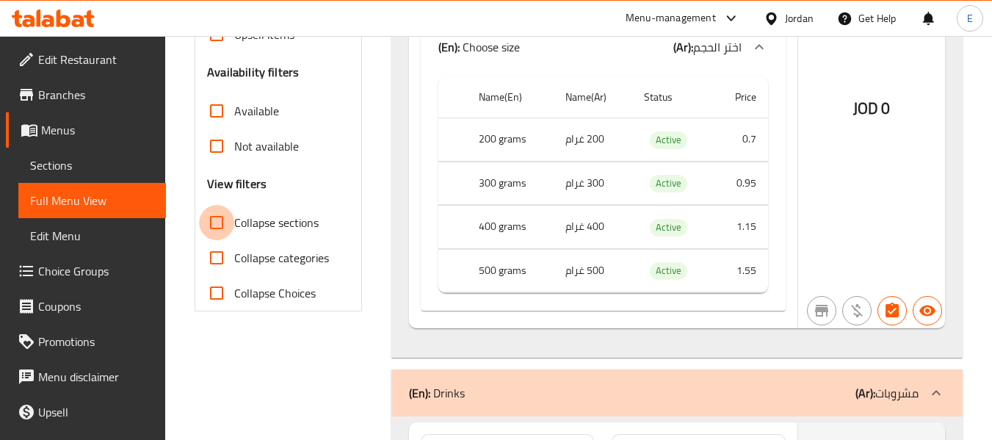
click at [214, 228] on input "Collapse sections" at bounding box center [216, 222] width 35 height 35
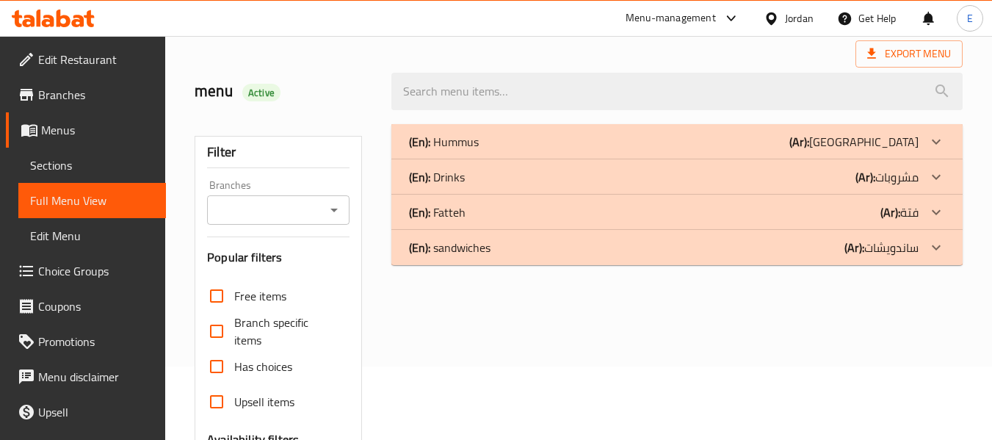
scroll to position [48, 0]
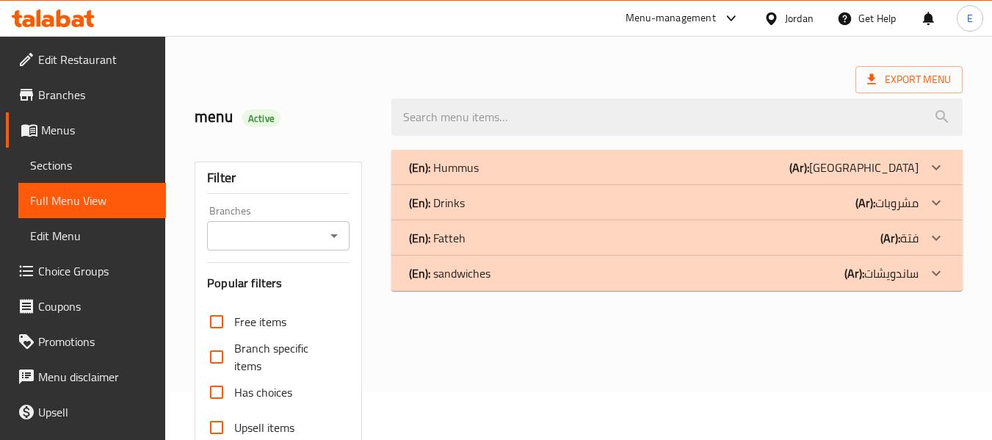
click at [662, 213] on div "(En): Drinks (Ar): مشروبات" at bounding box center [676, 202] width 571 height 35
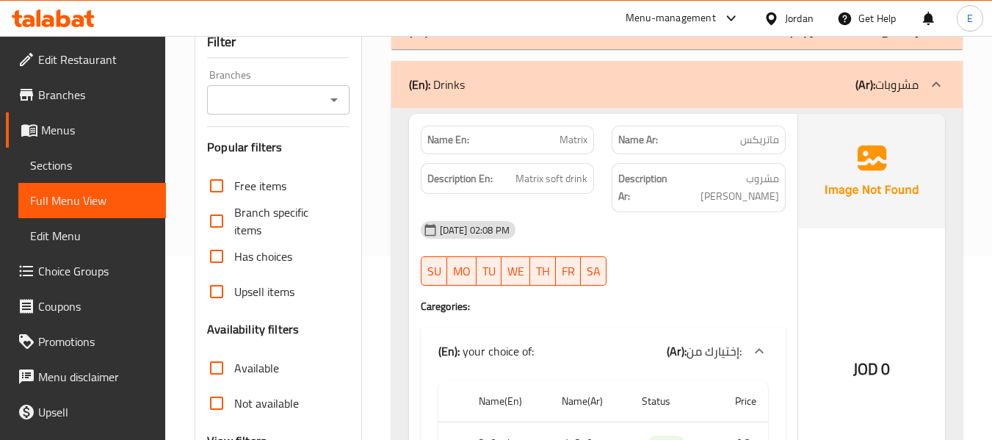
scroll to position [195, 0]
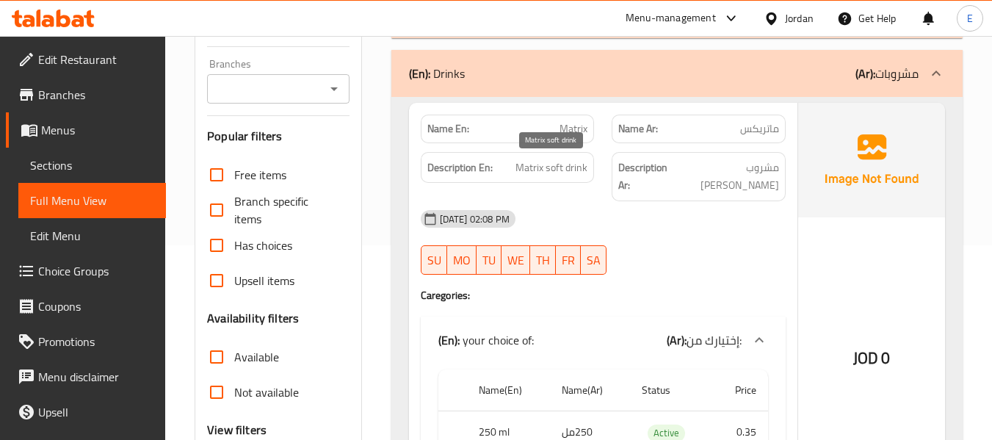
click at [543, 172] on span "Matrix soft drink" at bounding box center [551, 168] width 72 height 18
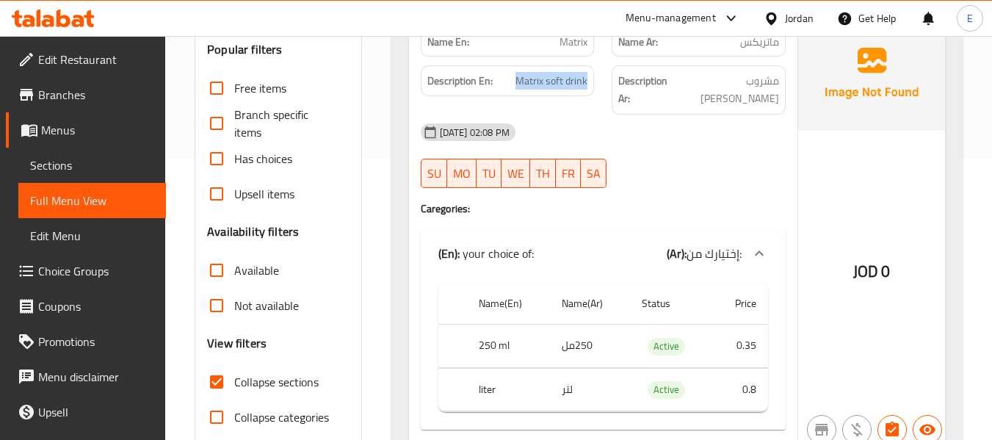
scroll to position [341, 0]
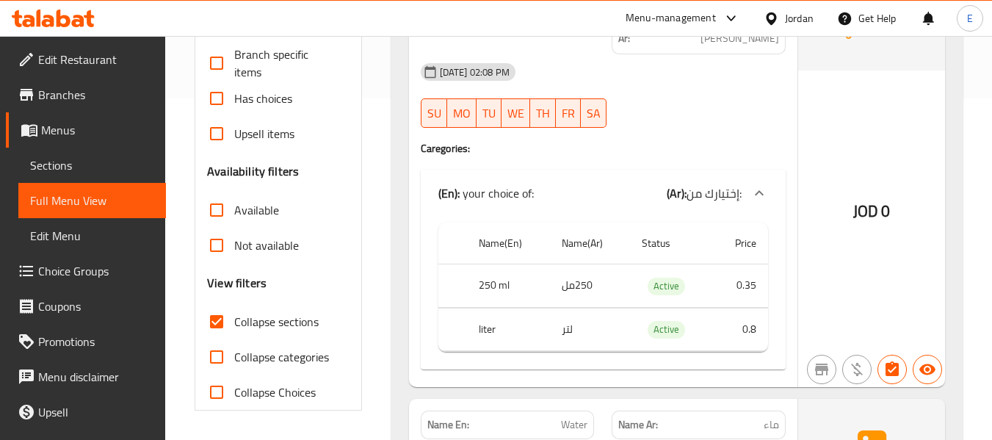
click at [598, 280] on td "250مل" at bounding box center [590, 285] width 80 height 43
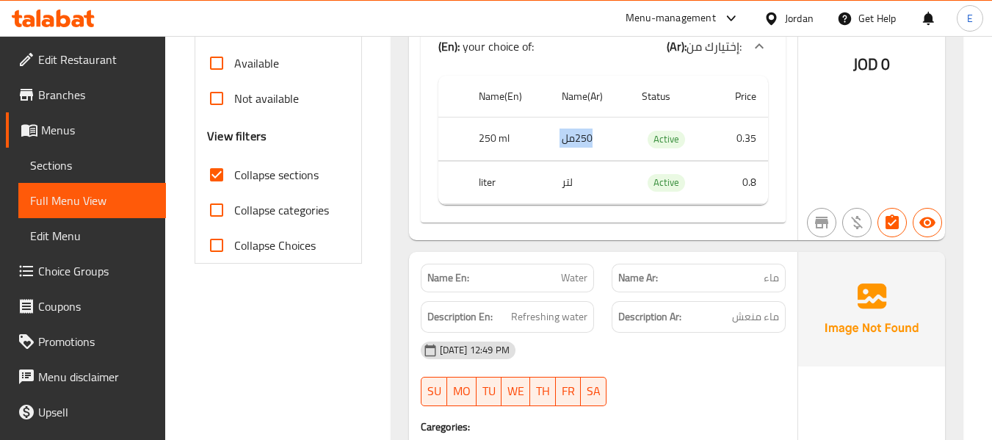
click at [219, 175] on input "Collapse sections" at bounding box center [216, 174] width 35 height 35
checkbox input "false"
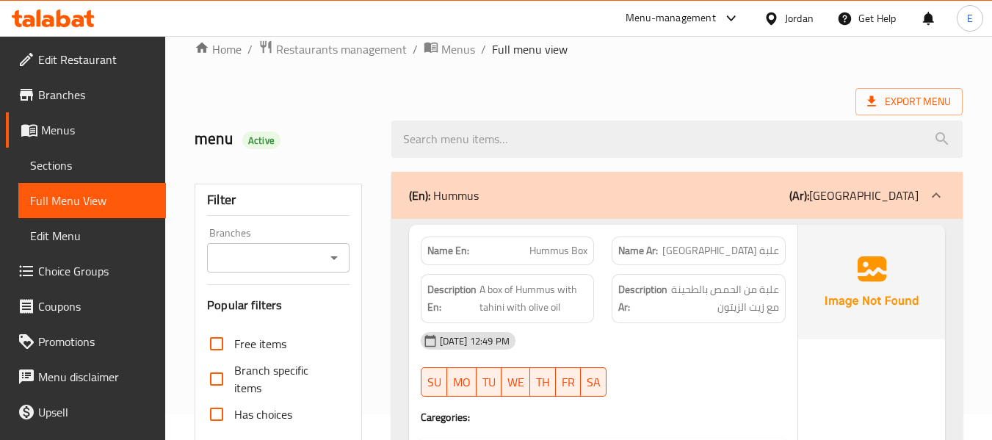
scroll to position [0, 0]
